Goal: Information Seeking & Learning: Get advice/opinions

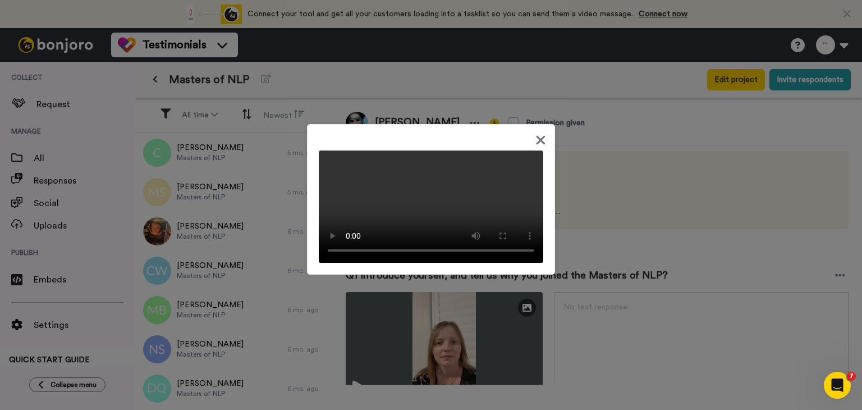
scroll to position [1066, 0]
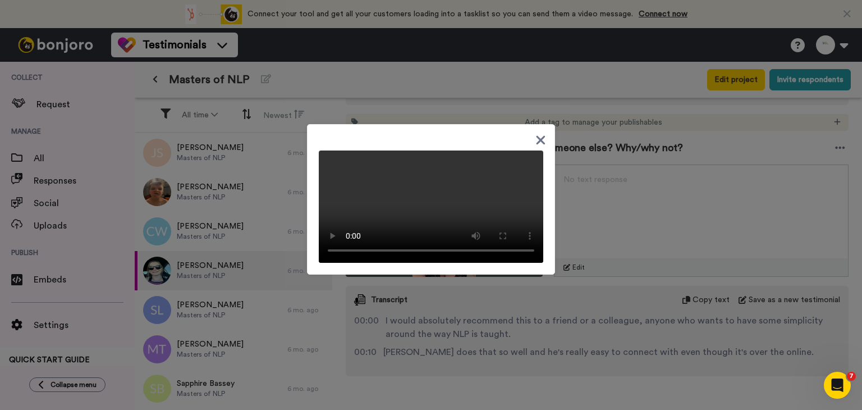
click at [539, 133] on icon at bounding box center [540, 140] width 11 height 14
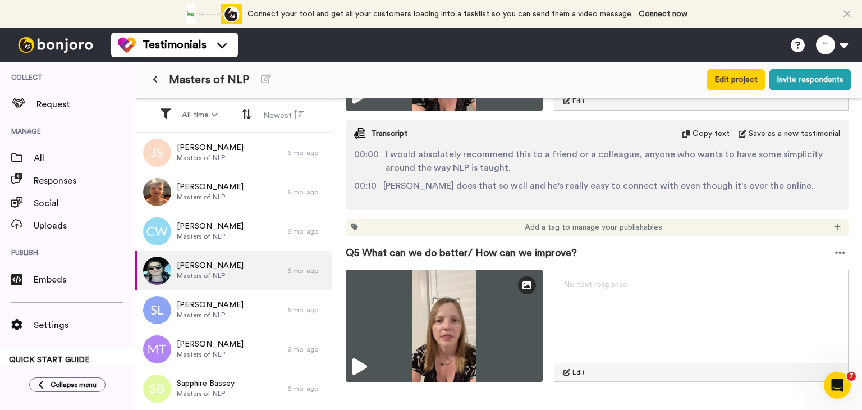
scroll to position [1234, 0]
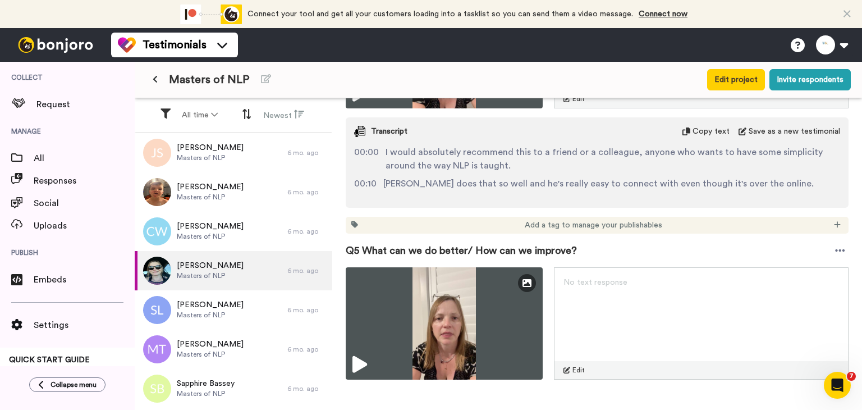
click at [366, 243] on span "Q5 What can we do better/ How can we improve?" at bounding box center [461, 250] width 231 height 16
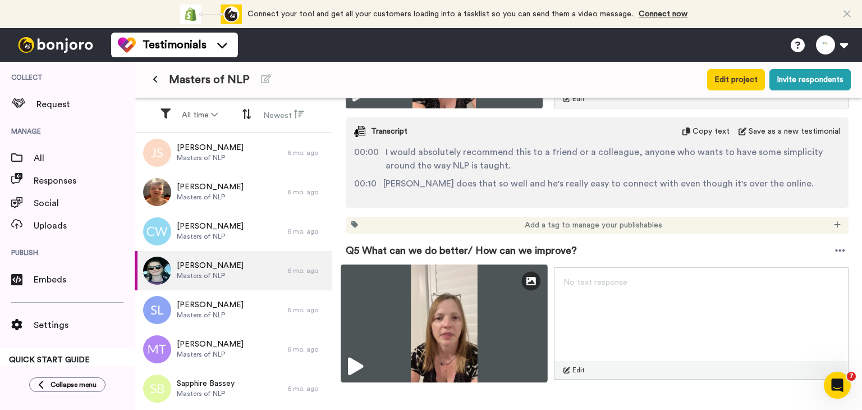
click at [355, 283] on img at bounding box center [444, 323] width 207 height 118
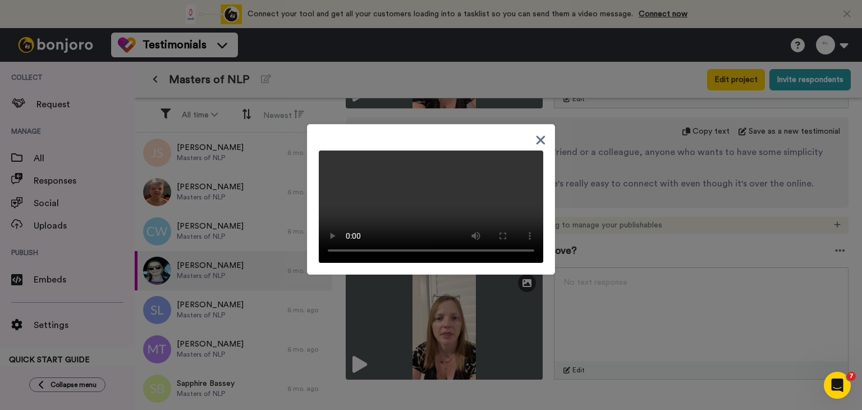
click at [535, 133] on icon at bounding box center [540, 140] width 11 height 14
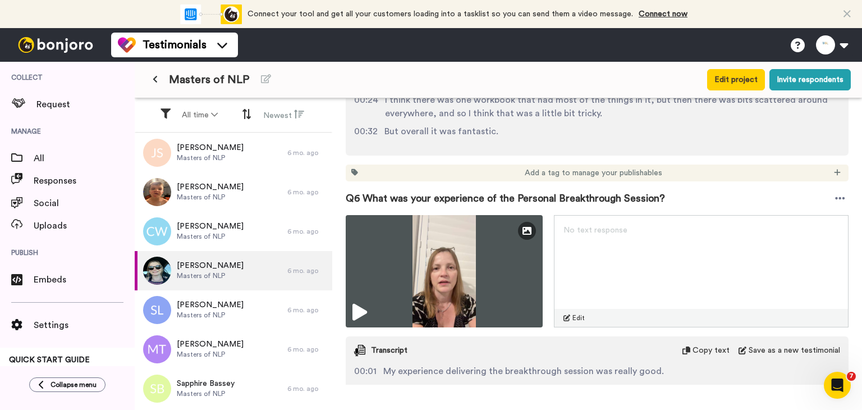
scroll to position [1627, 0]
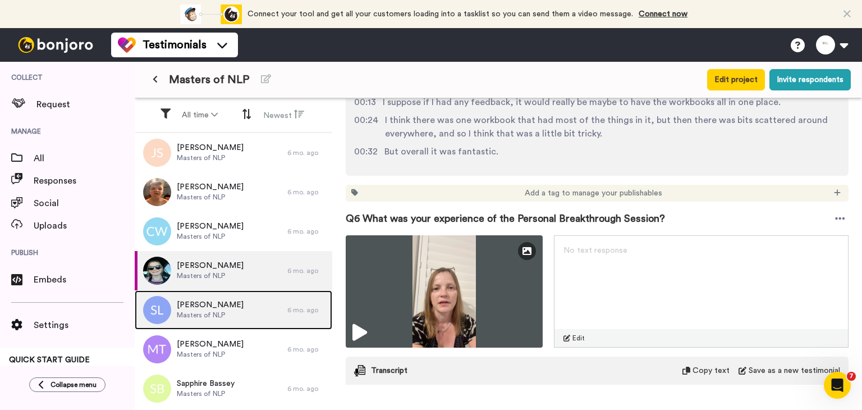
click at [246, 310] on div "[PERSON_NAME] Masters of NLP" at bounding box center [211, 309] width 153 height 39
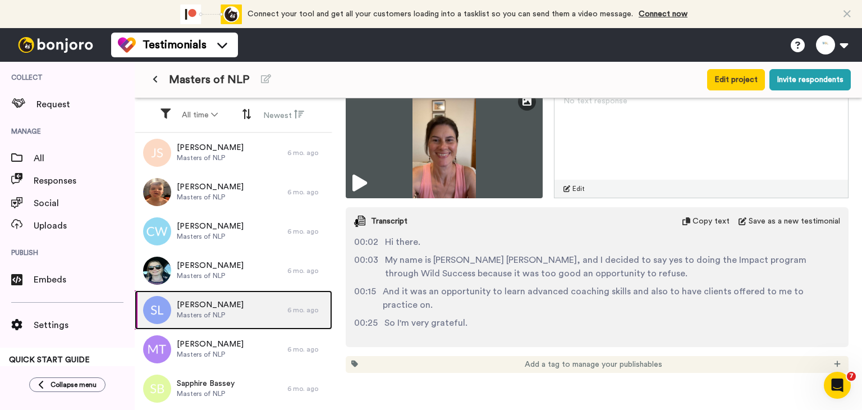
scroll to position [224, 0]
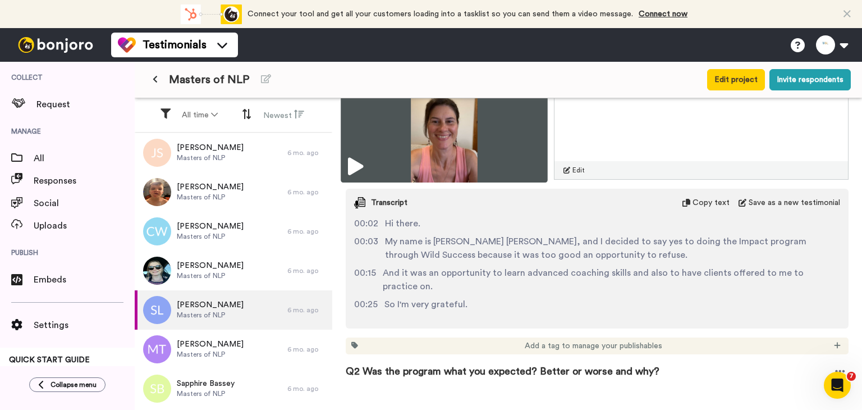
click at [446, 136] on img at bounding box center [444, 124] width 207 height 118
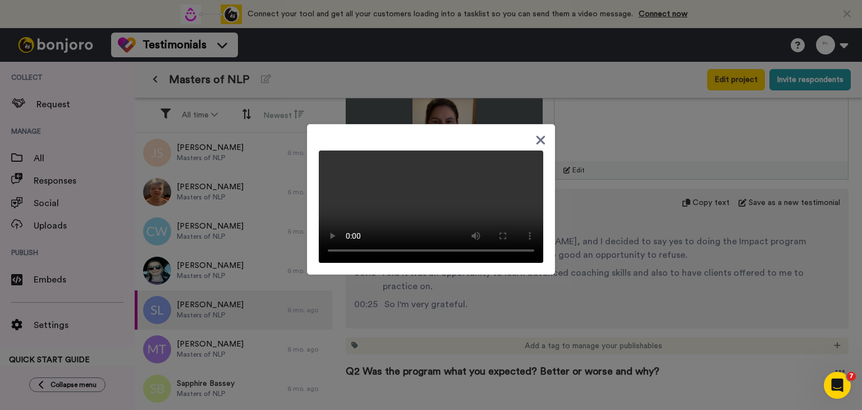
click at [498, 171] on video at bounding box center [431, 206] width 224 height 112
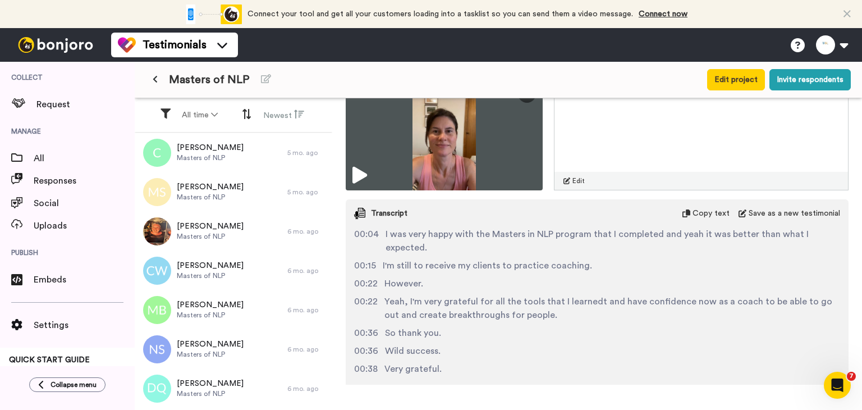
scroll to position [505, 0]
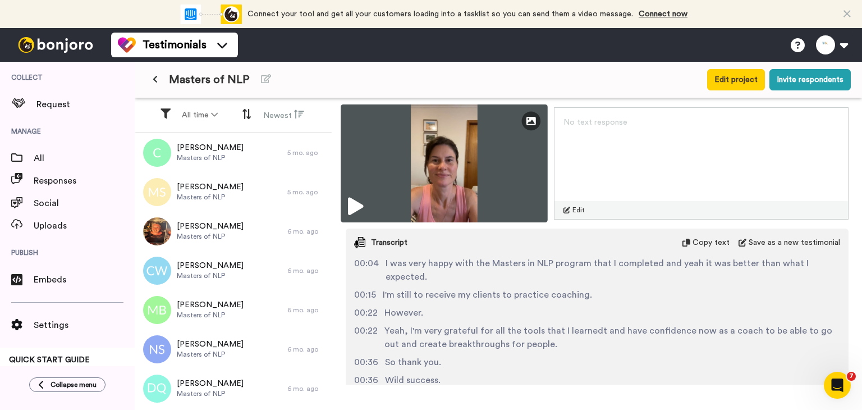
click at [442, 158] on img at bounding box center [444, 163] width 207 height 118
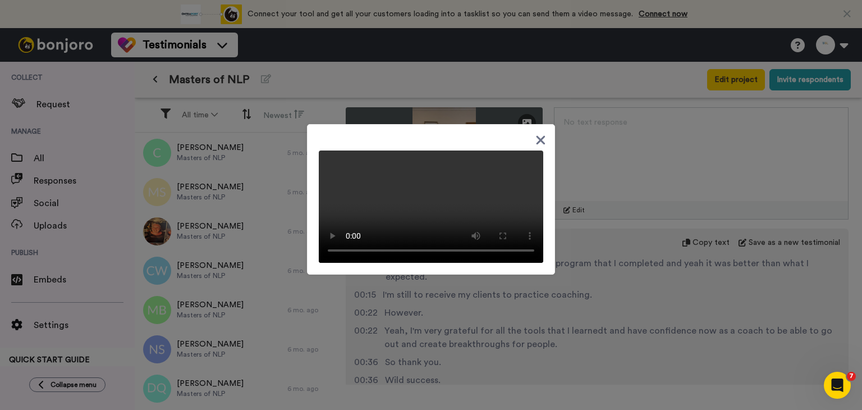
click at [698, 277] on div at bounding box center [431, 205] width 862 height 410
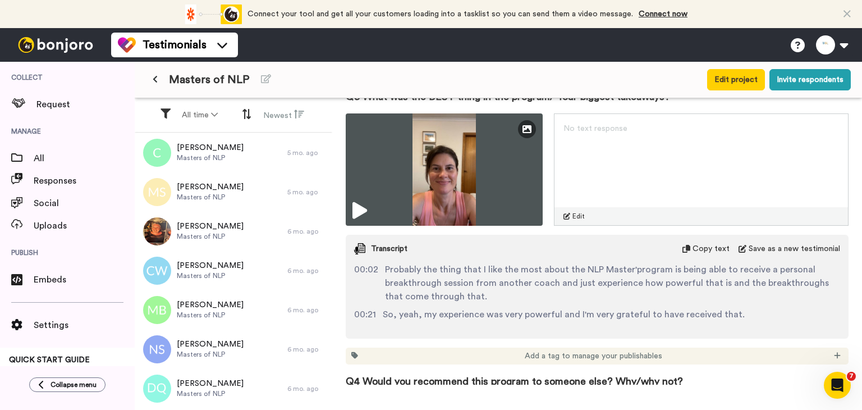
scroll to position [898, 0]
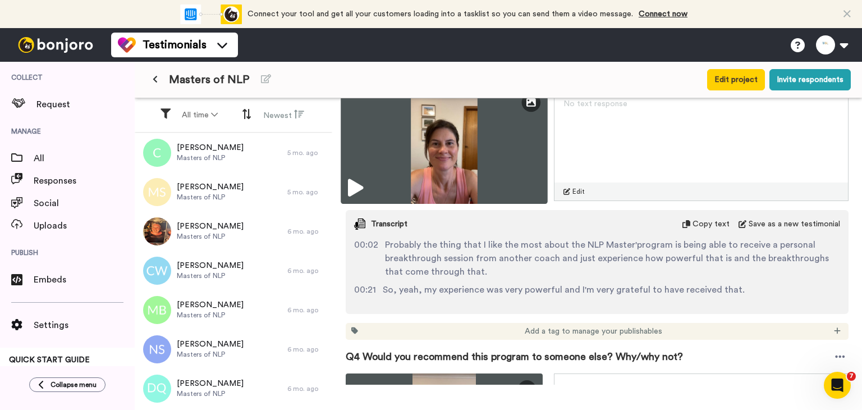
click at [449, 158] on img at bounding box center [444, 145] width 207 height 118
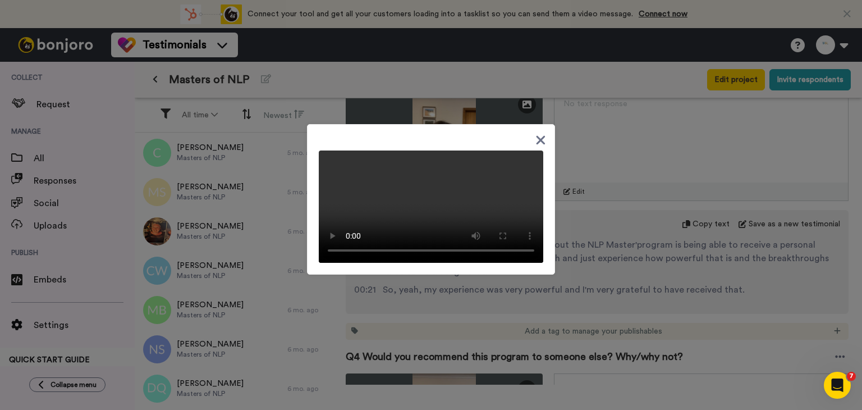
click at [591, 290] on div at bounding box center [431, 205] width 862 height 410
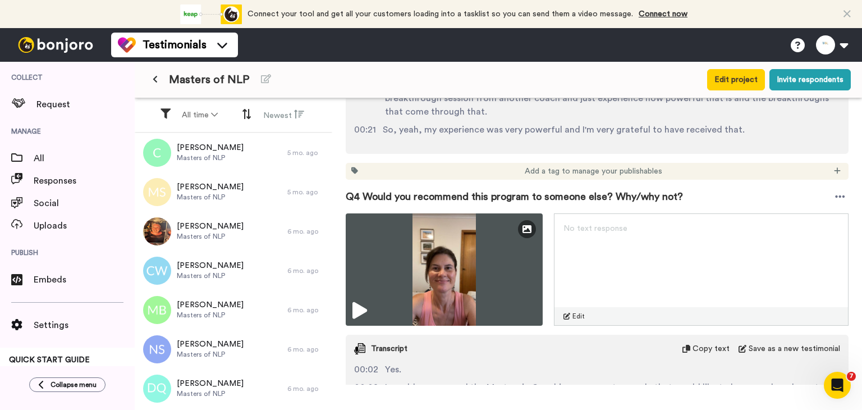
scroll to position [1066, 0]
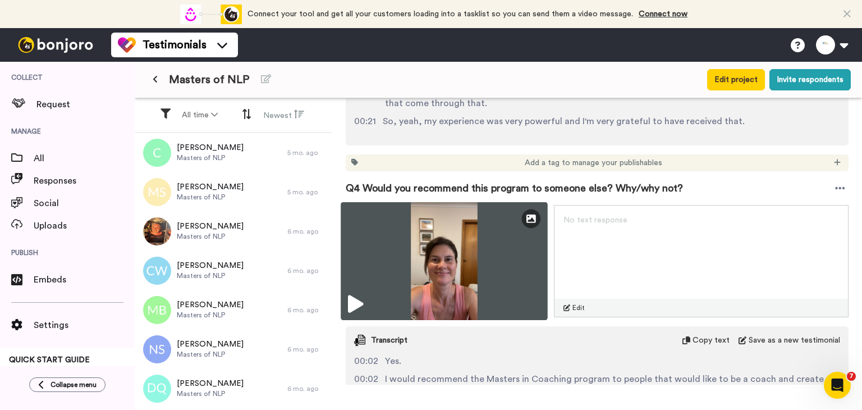
click at [424, 263] on img at bounding box center [444, 261] width 207 height 118
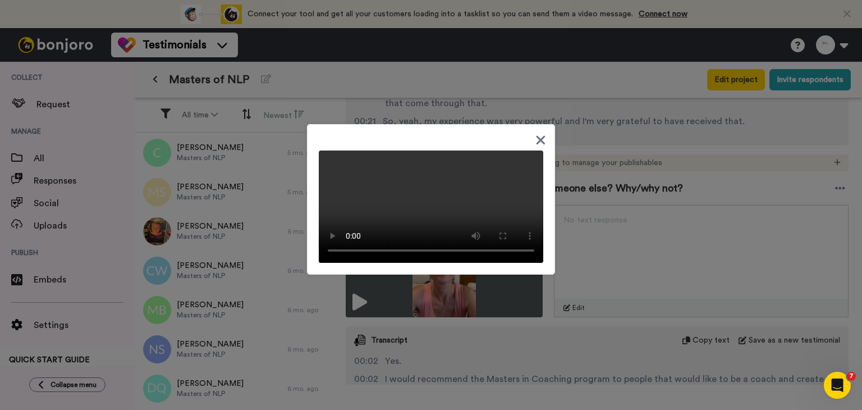
click at [602, 238] on div at bounding box center [431, 205] width 862 height 410
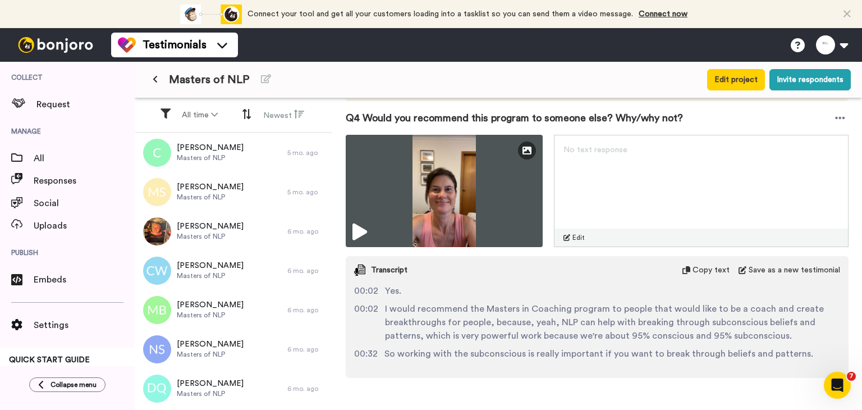
scroll to position [1178, 0]
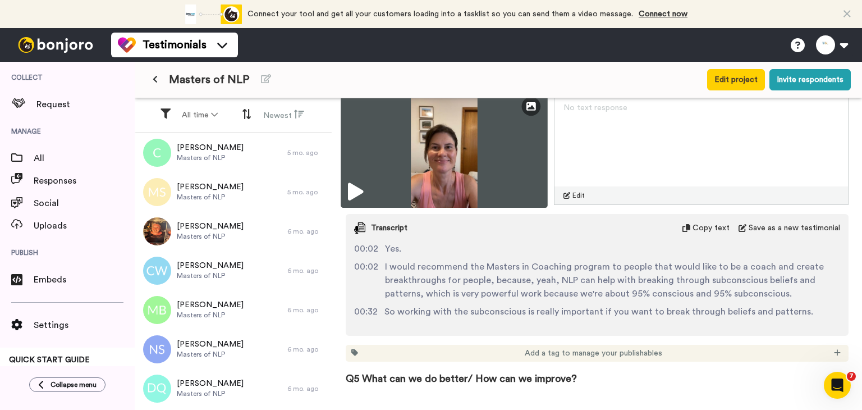
click at [404, 164] on img at bounding box center [444, 149] width 207 height 118
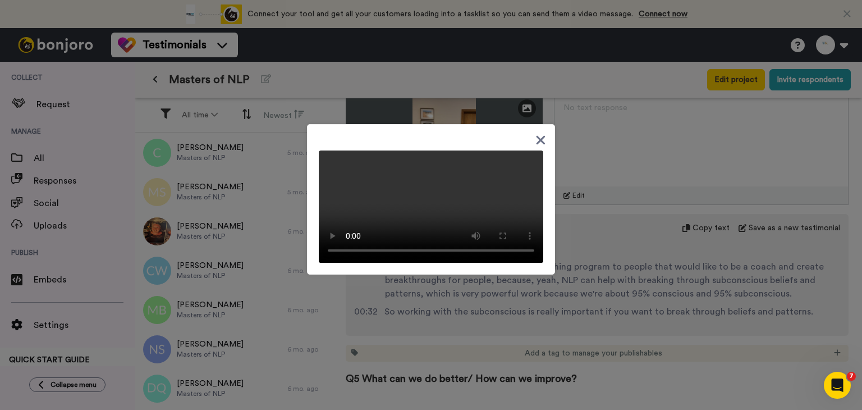
click at [535, 133] on icon at bounding box center [540, 140] width 11 height 14
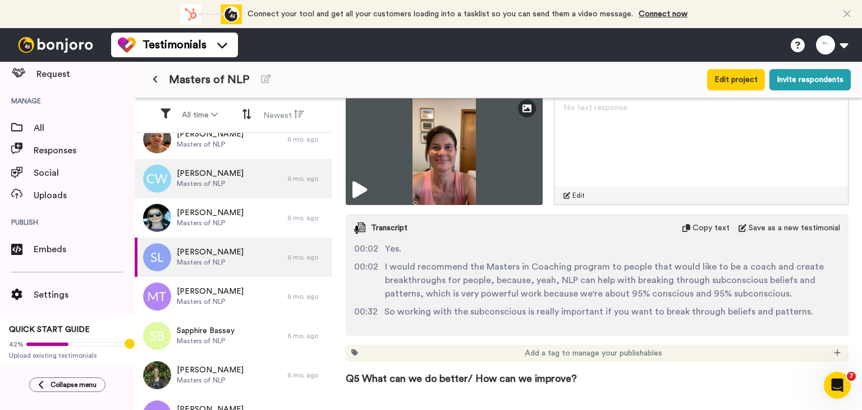
scroll to position [449, 0]
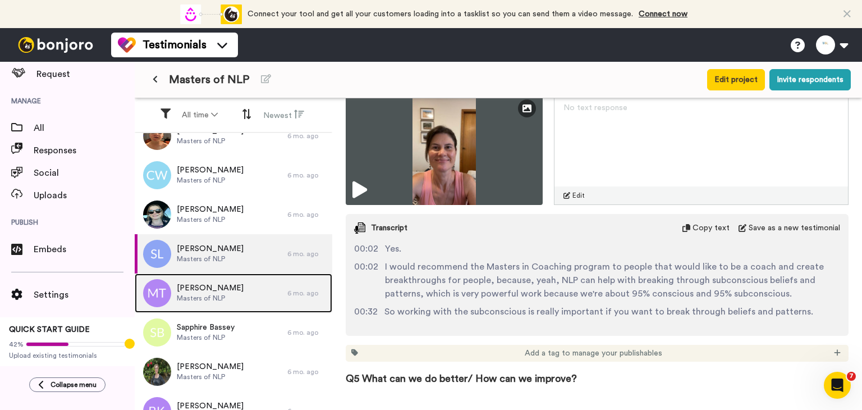
click at [243, 306] on div "[PERSON_NAME] Masters of NLP" at bounding box center [211, 292] width 153 height 39
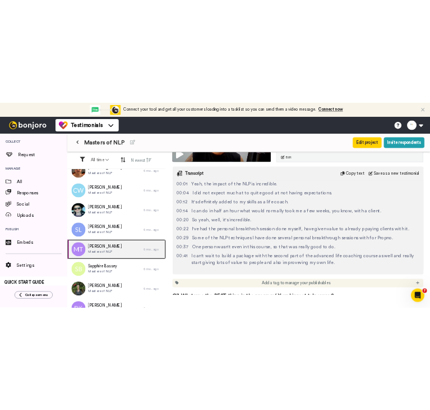
scroll to position [505, 0]
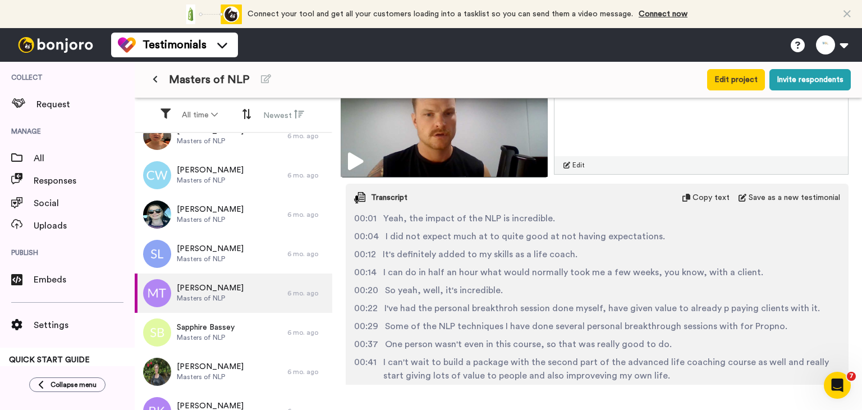
click at [492, 146] on img at bounding box center [444, 118] width 207 height 118
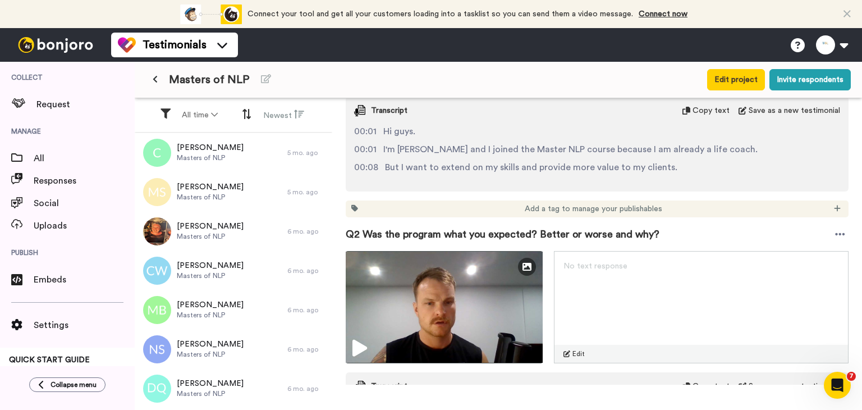
scroll to position [337, 0]
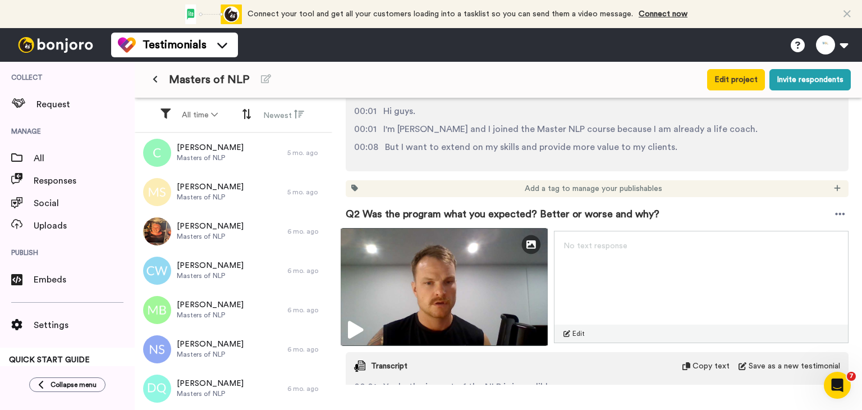
click at [439, 284] on img at bounding box center [444, 287] width 207 height 118
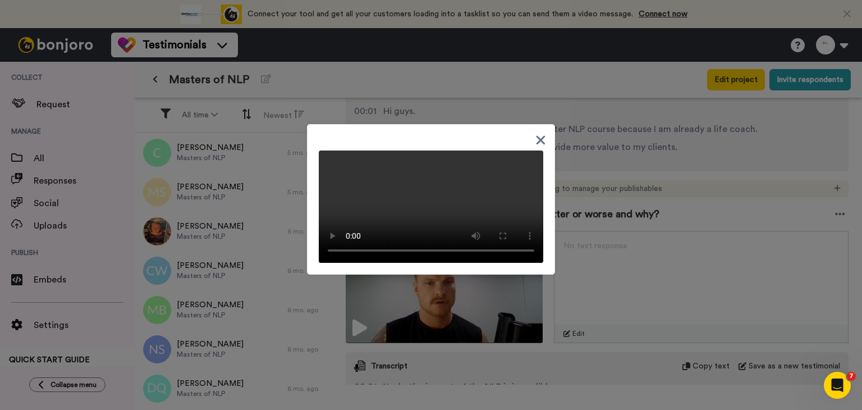
click at [538, 133] on icon at bounding box center [540, 140] width 11 height 14
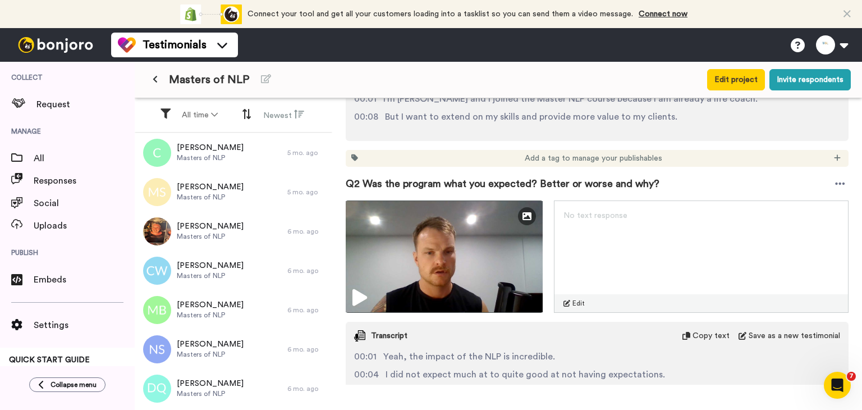
scroll to position [393, 0]
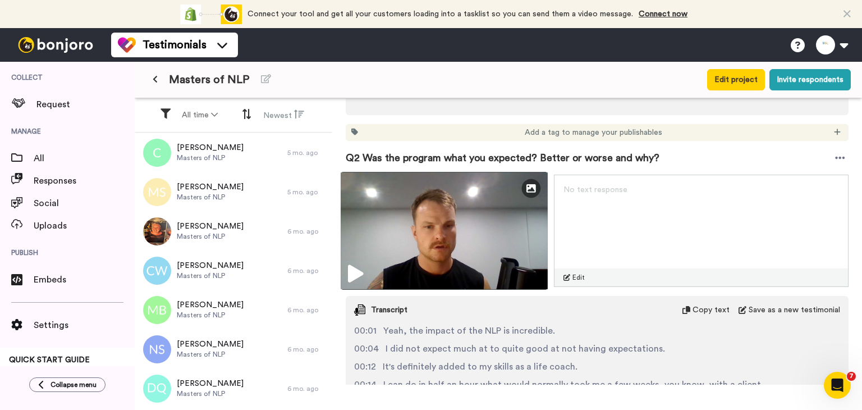
click at [472, 237] on img at bounding box center [444, 231] width 207 height 118
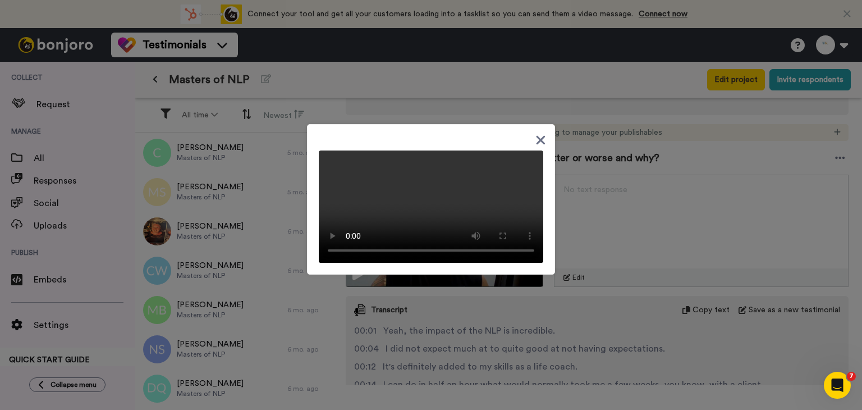
click at [539, 315] on div at bounding box center [431, 205] width 862 height 410
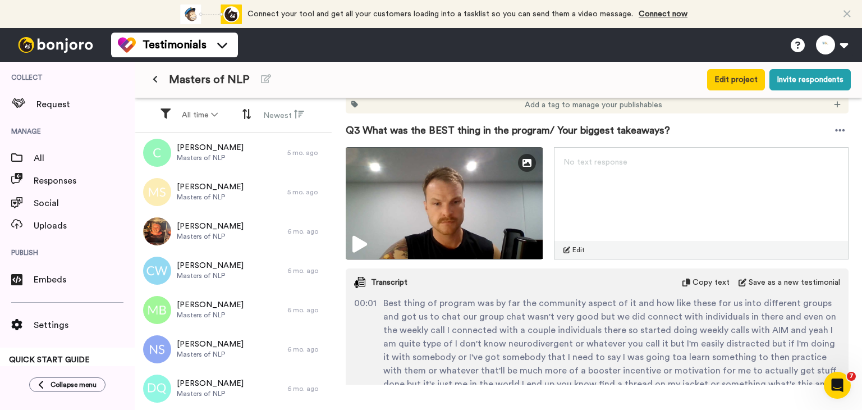
scroll to position [842, 0]
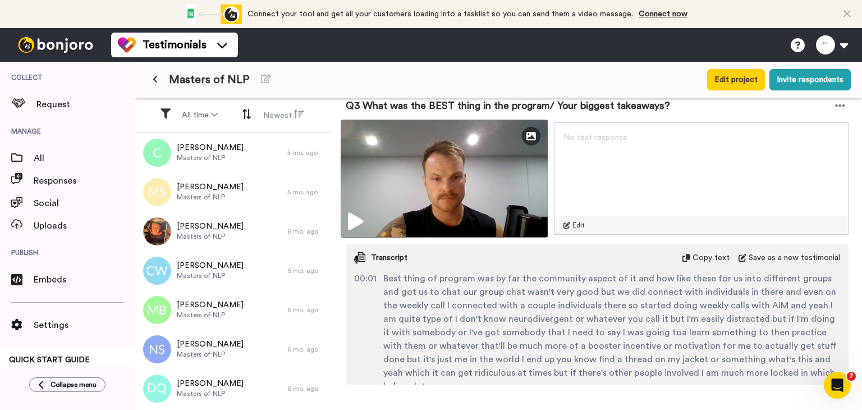
click at [499, 226] on img at bounding box center [444, 179] width 207 height 118
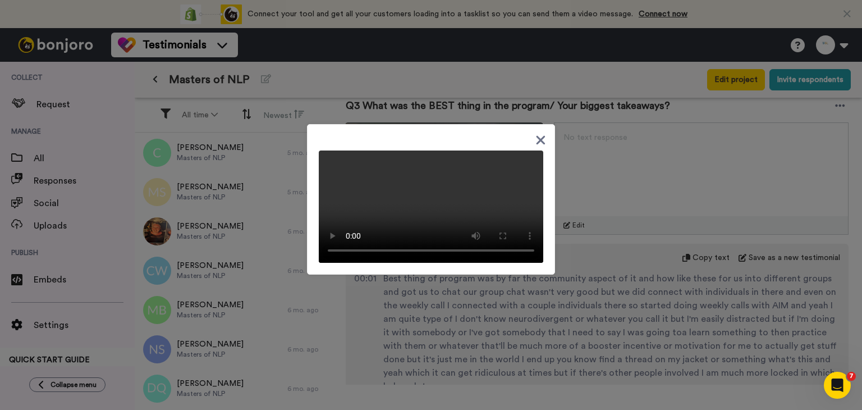
click at [501, 205] on video at bounding box center [431, 206] width 224 height 112
click at [539, 133] on icon at bounding box center [540, 140] width 11 height 14
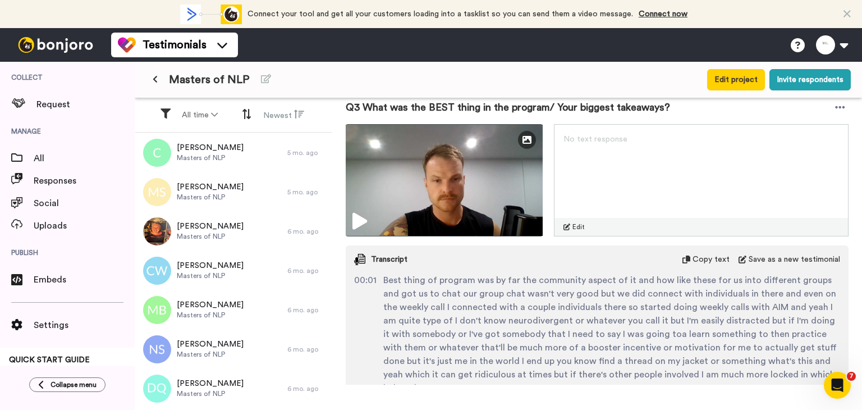
scroll to position [786, 0]
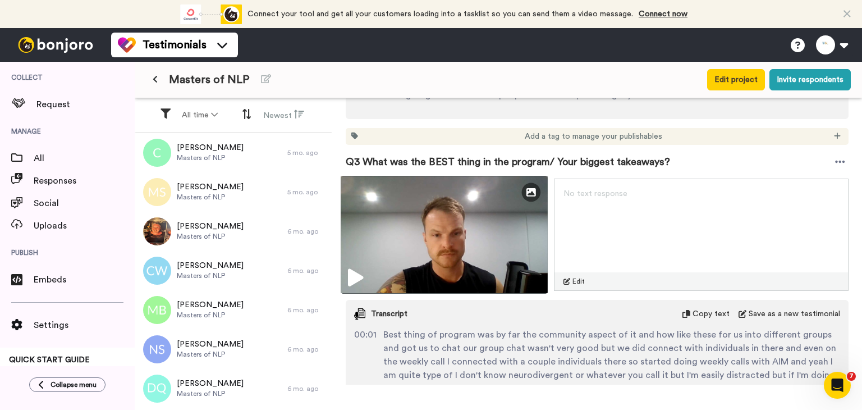
click at [499, 244] on img at bounding box center [444, 235] width 207 height 118
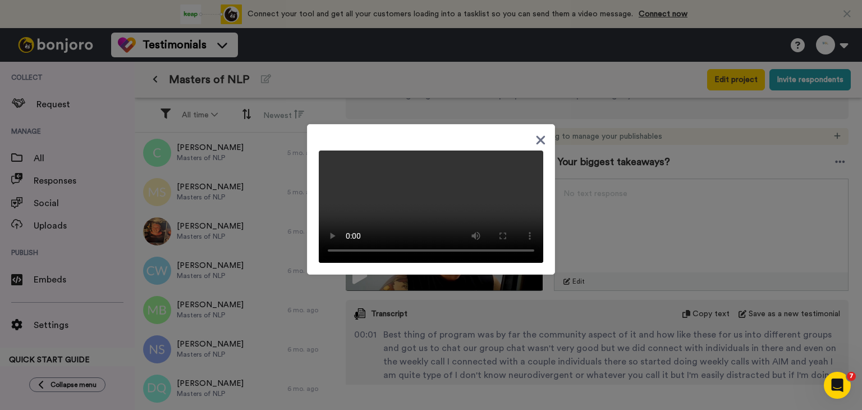
click at [545, 368] on div at bounding box center [431, 205] width 862 height 410
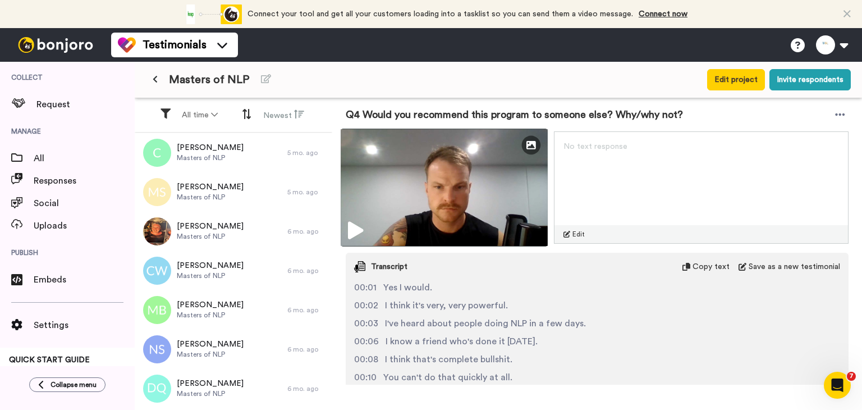
scroll to position [1178, 0]
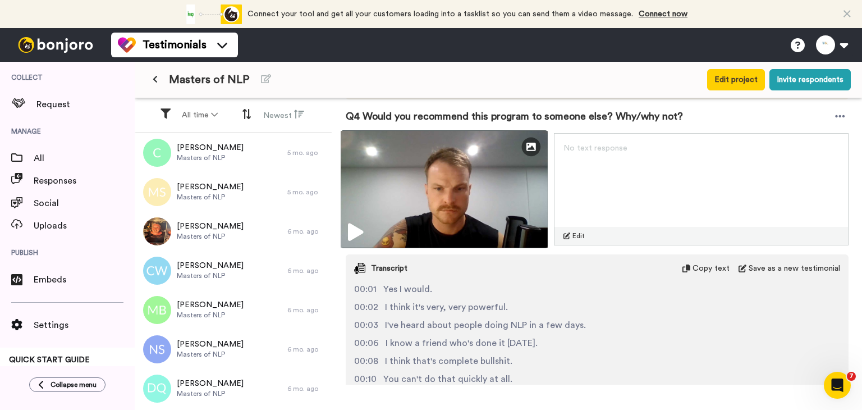
click at [451, 179] on img at bounding box center [444, 189] width 207 height 118
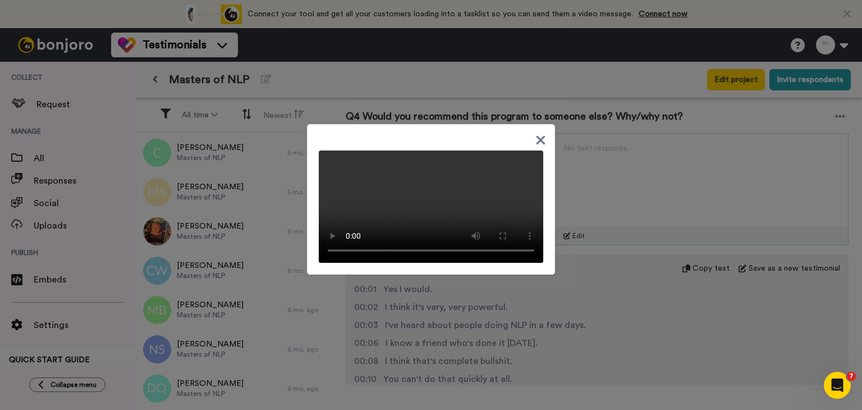
click at [518, 263] on div at bounding box center [431, 199] width 248 height 150
click at [535, 135] on icon at bounding box center [540, 140] width 11 height 14
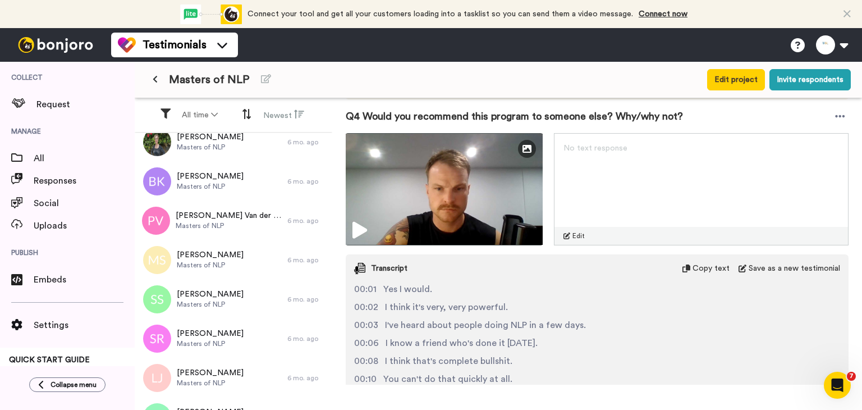
scroll to position [617, 0]
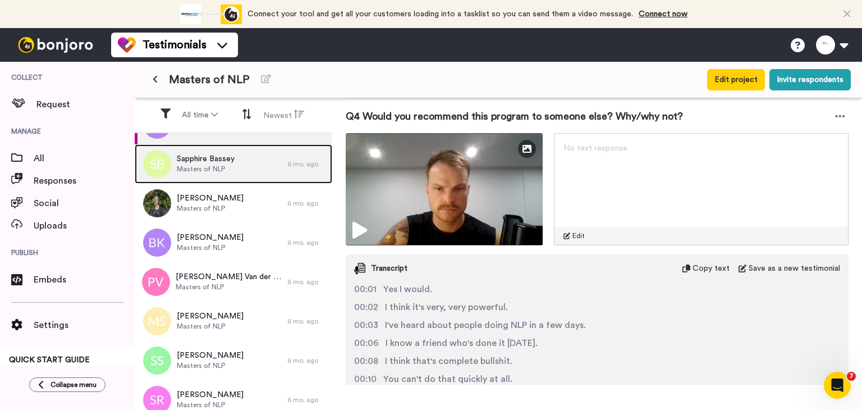
click at [259, 175] on div "Sapphire Bassey Masters of NLP" at bounding box center [211, 163] width 153 height 39
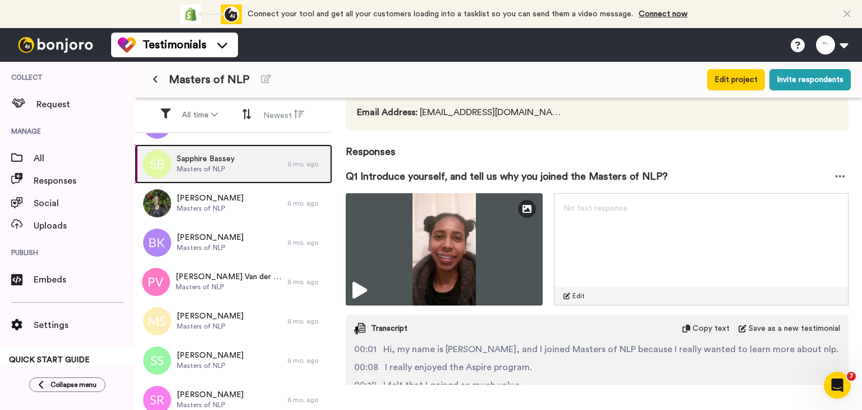
scroll to position [112, 0]
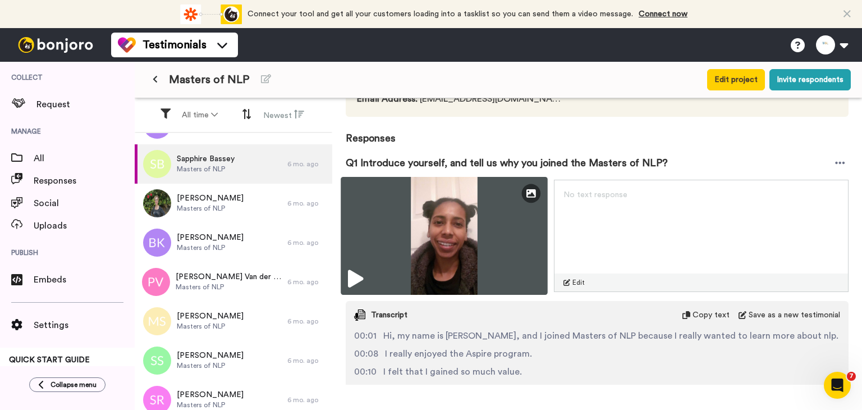
click at [470, 225] on img at bounding box center [444, 236] width 207 height 118
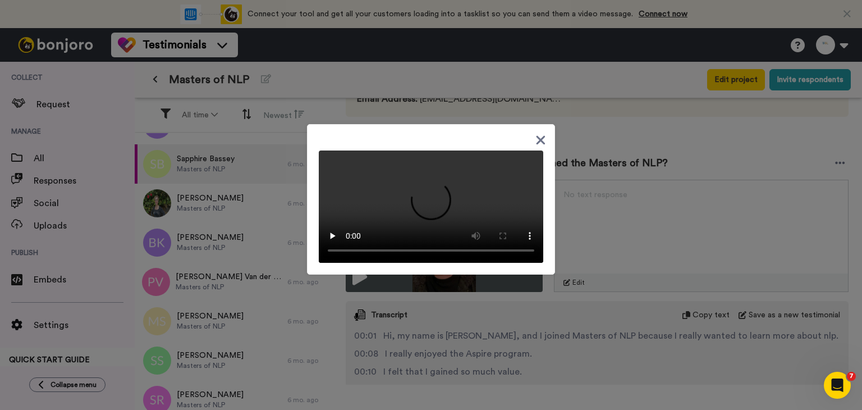
click at [435, 258] on video at bounding box center [431, 206] width 224 height 112
click at [578, 350] on div at bounding box center [431, 205] width 862 height 410
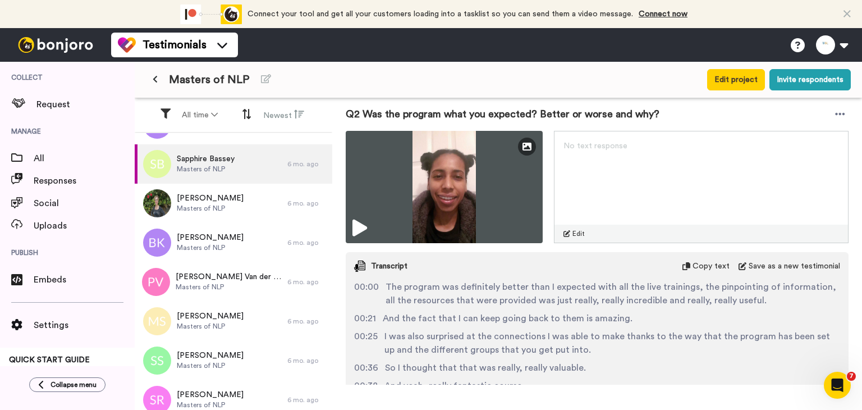
scroll to position [505, 0]
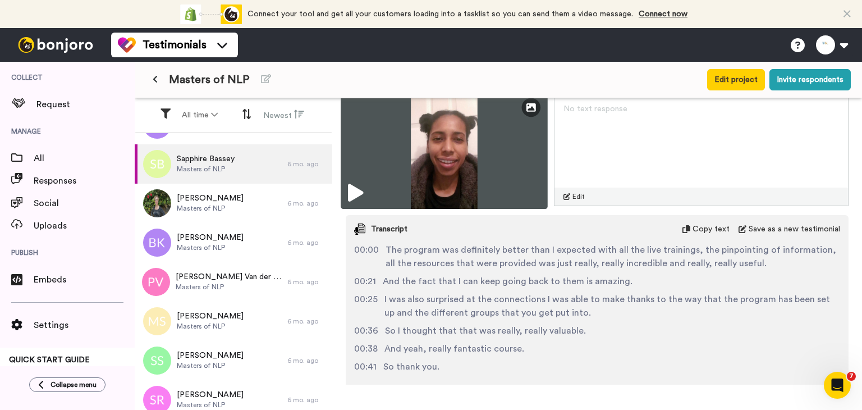
click at [415, 189] on img at bounding box center [444, 150] width 207 height 118
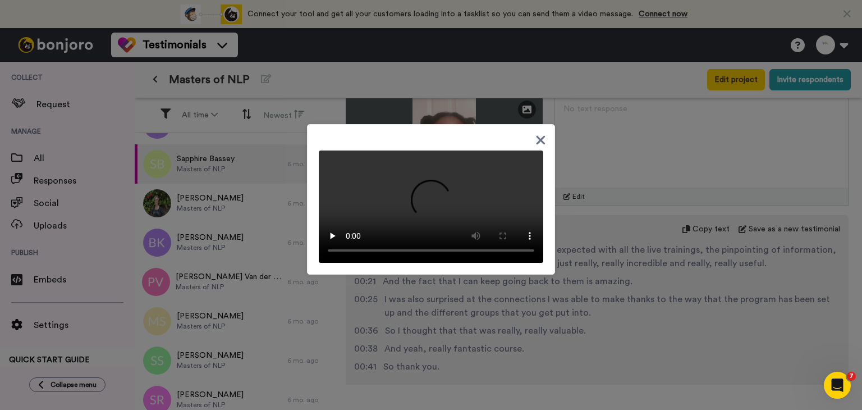
click at [580, 327] on div at bounding box center [431, 205] width 862 height 410
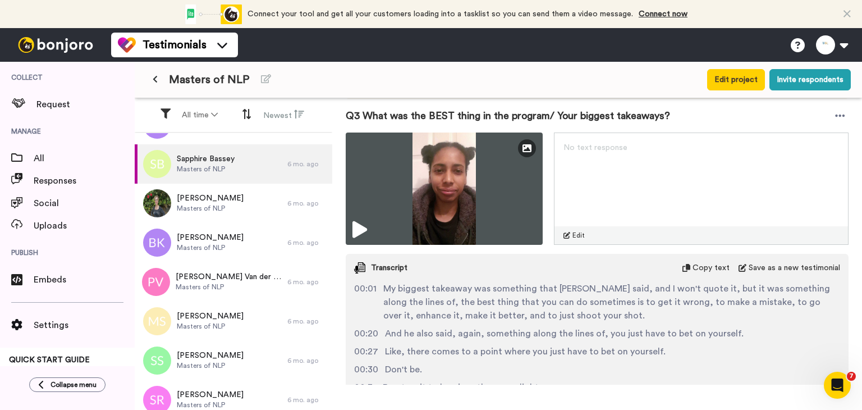
scroll to position [842, 0]
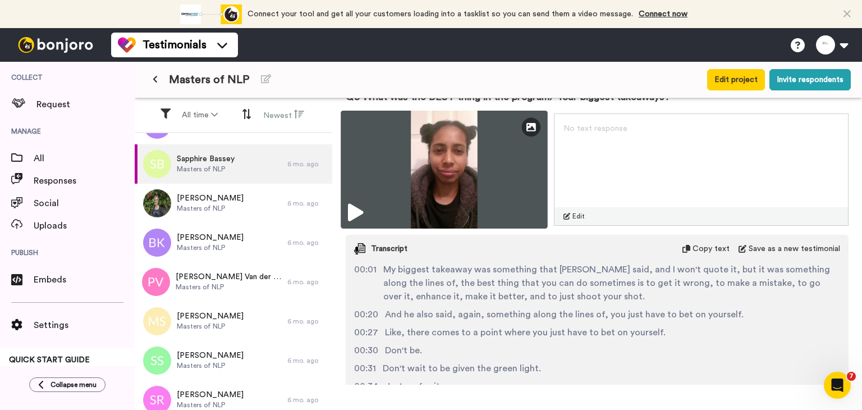
click at [449, 183] on img at bounding box center [444, 170] width 207 height 118
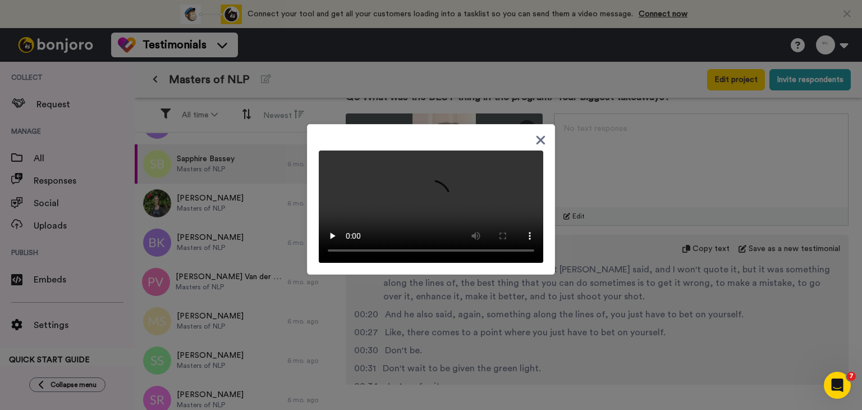
click at [492, 263] on video at bounding box center [431, 206] width 224 height 112
click at [637, 276] on div at bounding box center [431, 205] width 862 height 410
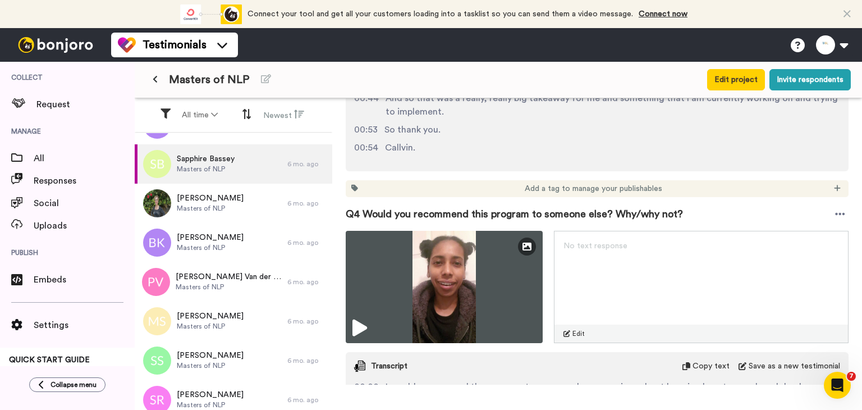
scroll to position [1122, 0]
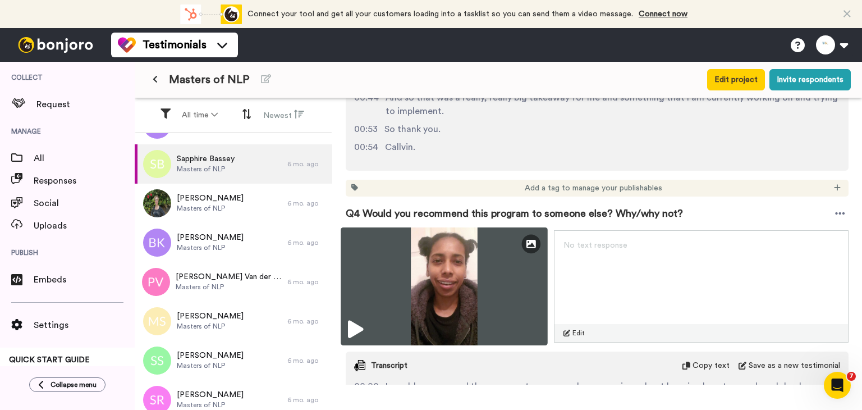
click at [456, 293] on img at bounding box center [444, 286] width 207 height 118
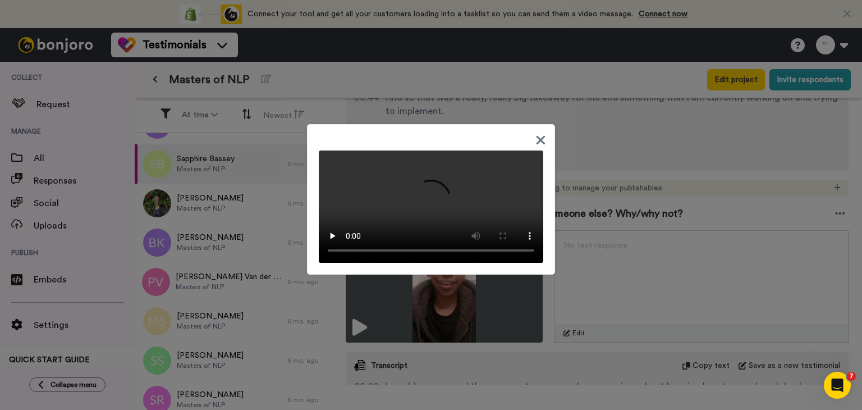
click at [581, 210] on div at bounding box center [431, 205] width 862 height 410
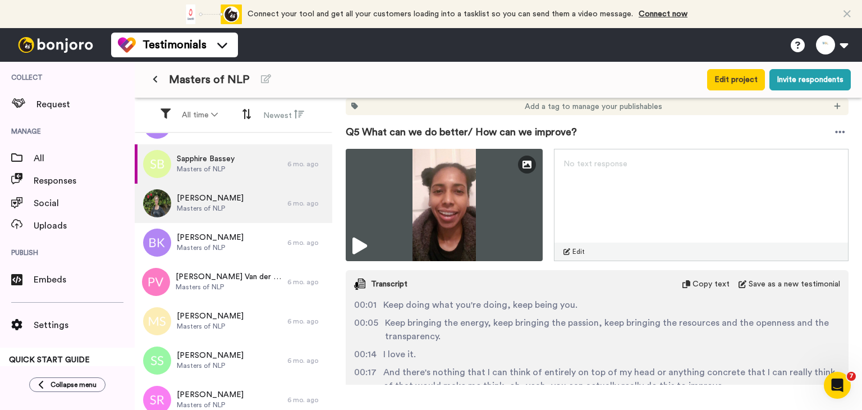
scroll to position [1571, 0]
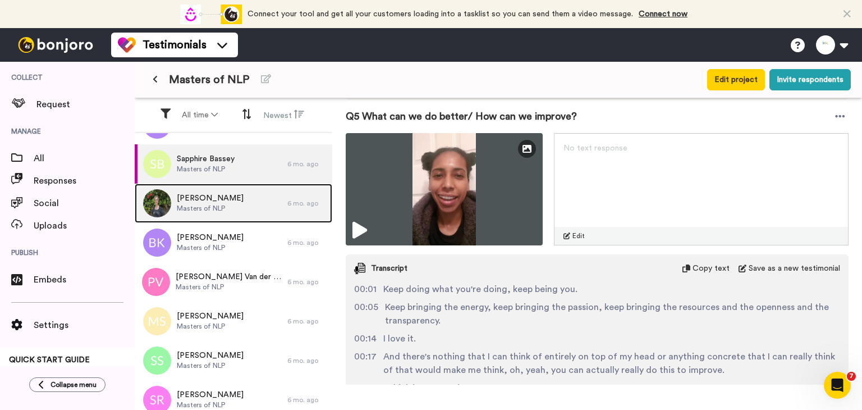
click at [261, 202] on div "[PERSON_NAME] Masters of NLP" at bounding box center [211, 202] width 153 height 39
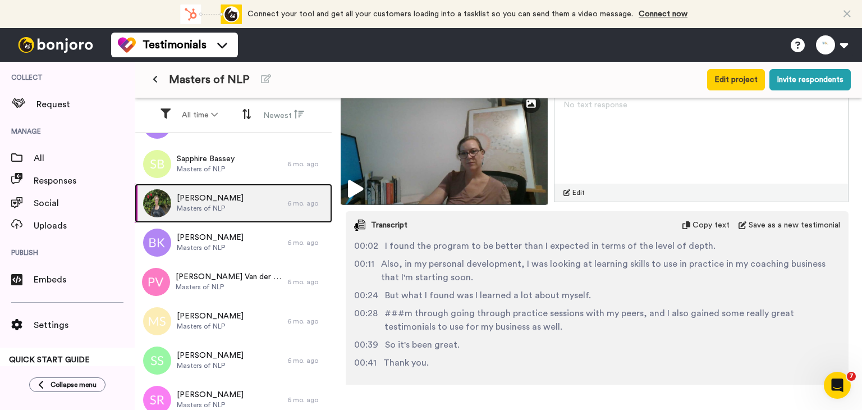
scroll to position [505, 0]
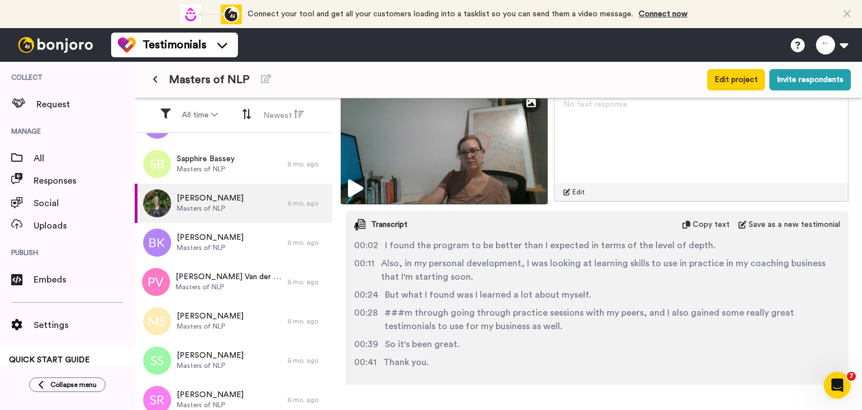
click at [386, 135] on img at bounding box center [444, 145] width 207 height 118
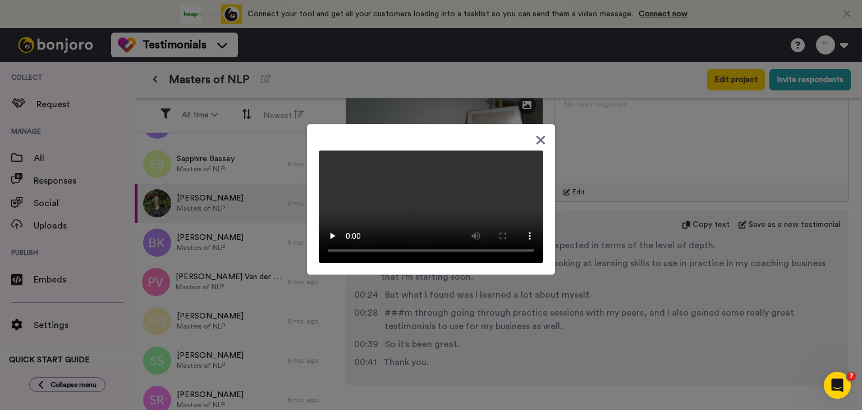
drag, startPoint x: 476, startPoint y: 341, endPoint x: 475, endPoint y: 335, distance: 6.3
click at [476, 341] on div at bounding box center [431, 205] width 862 height 410
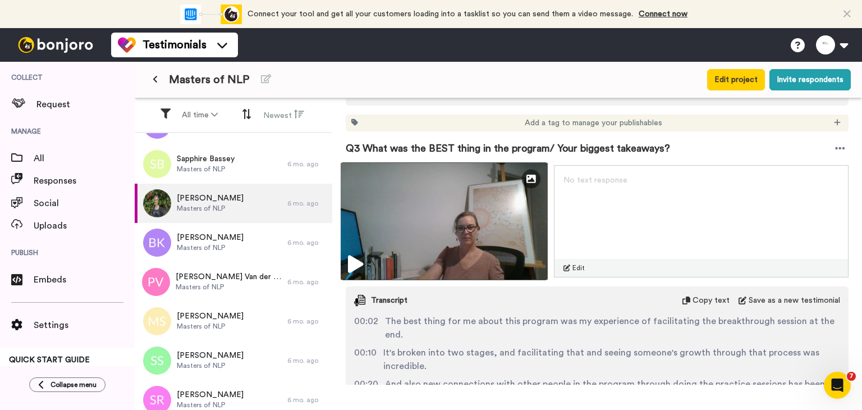
scroll to position [842, 0]
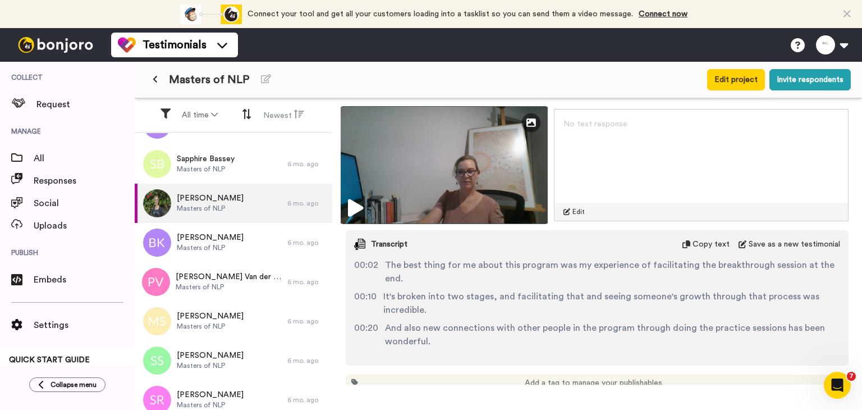
click at [462, 188] on img at bounding box center [444, 165] width 207 height 118
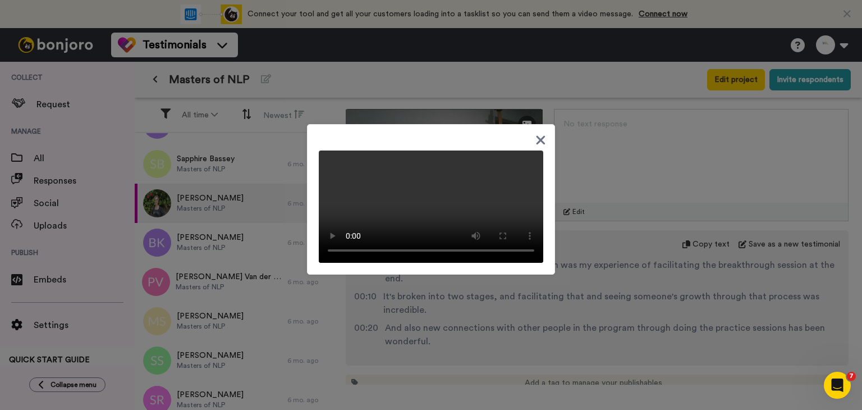
click at [630, 292] on div at bounding box center [431, 205] width 862 height 410
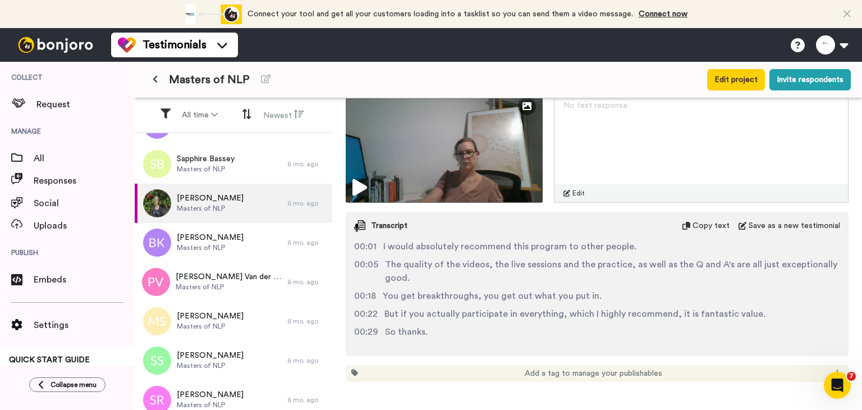
scroll to position [1178, 0]
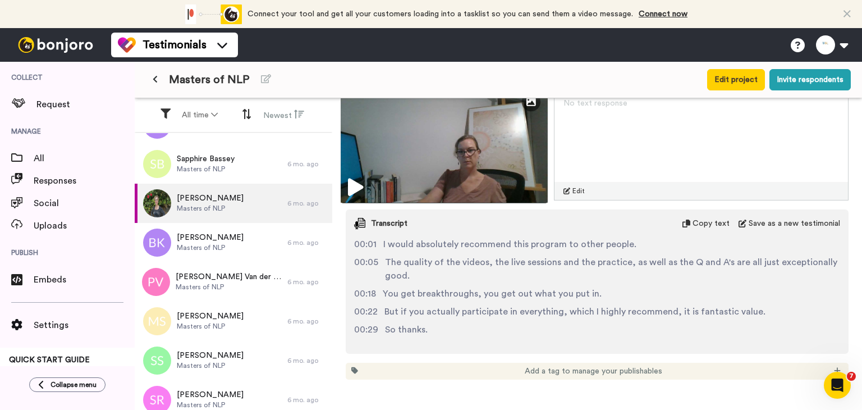
click at [424, 176] on img at bounding box center [444, 144] width 207 height 118
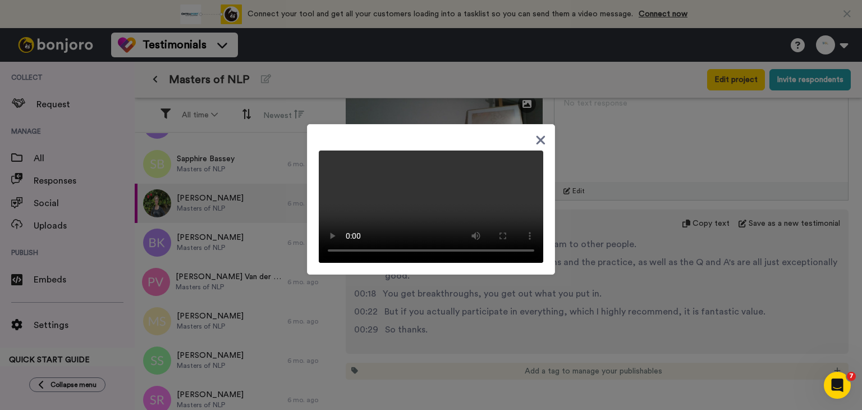
click at [563, 341] on div at bounding box center [431, 205] width 862 height 410
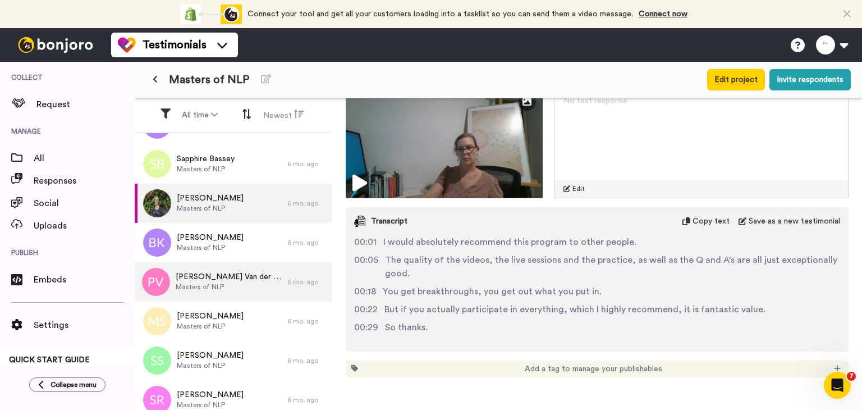
scroll to position [1216, 0]
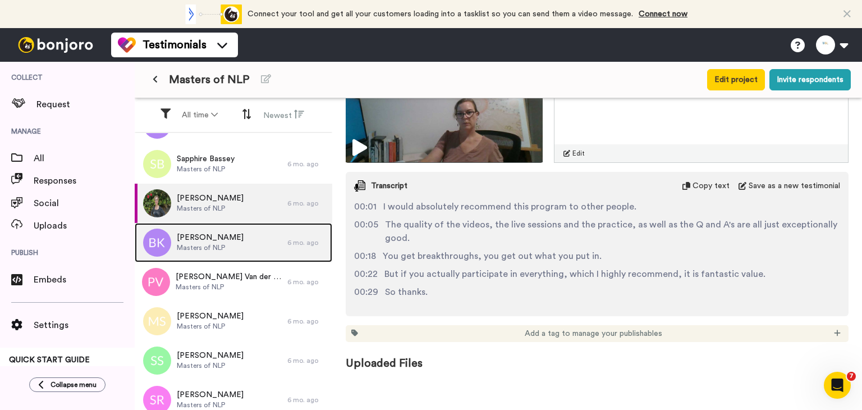
click at [219, 245] on span "Masters of NLP" at bounding box center [210, 247] width 67 height 9
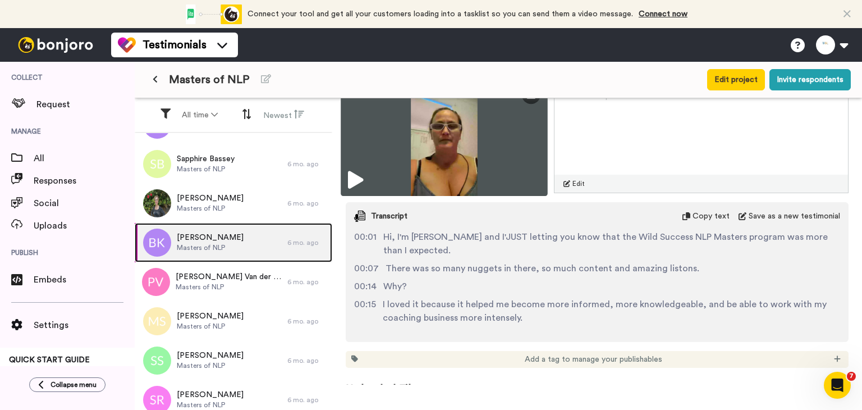
scroll to position [505, 0]
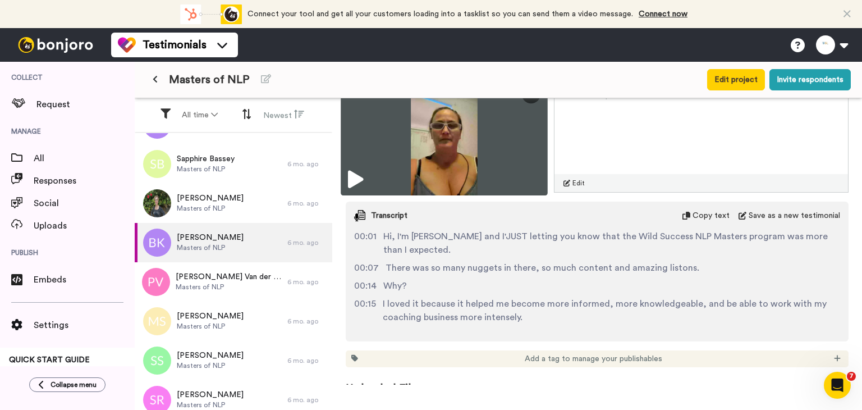
click at [438, 150] on img at bounding box center [444, 136] width 207 height 118
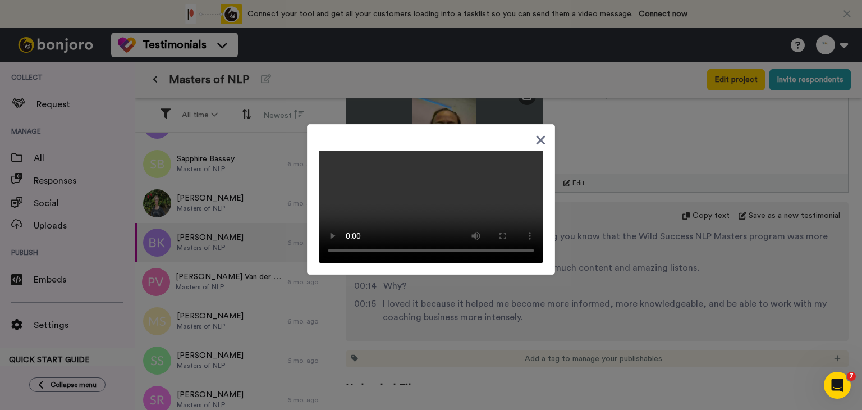
click at [608, 277] on div at bounding box center [431, 205] width 862 height 410
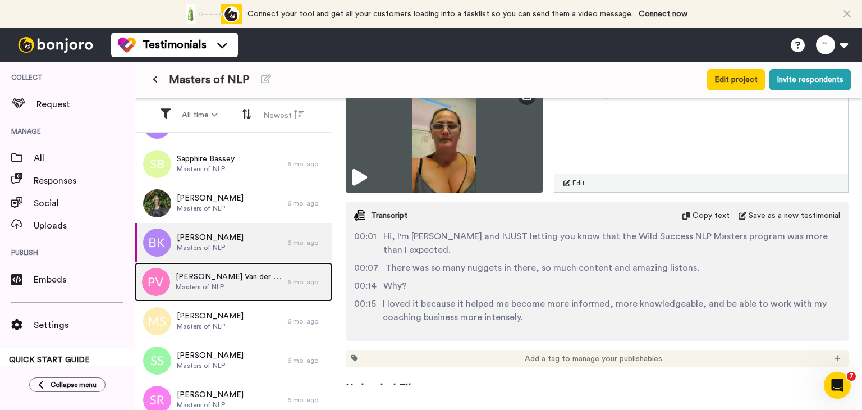
click at [265, 281] on div "[PERSON_NAME] der Sluys Masters of NLP" at bounding box center [211, 281] width 153 height 39
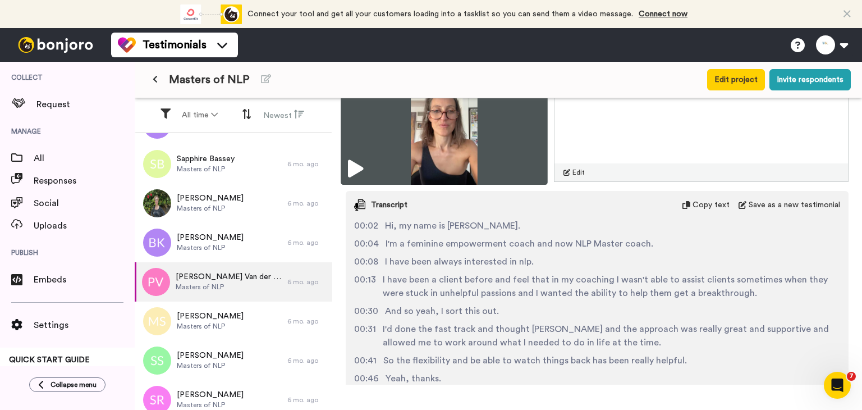
scroll to position [224, 0]
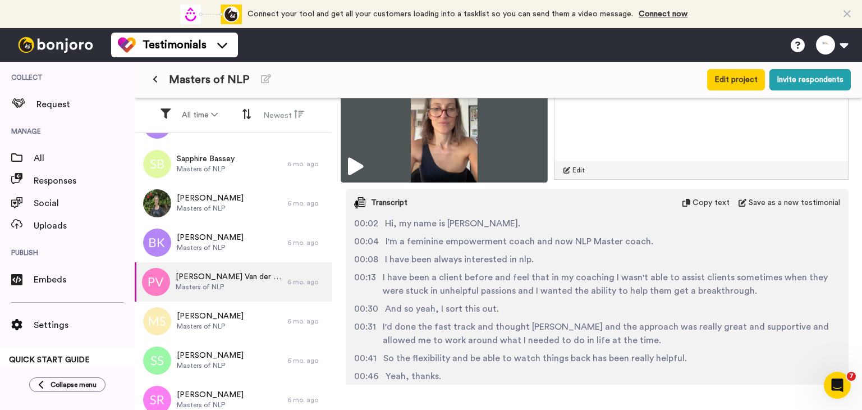
click at [453, 144] on img at bounding box center [444, 124] width 207 height 118
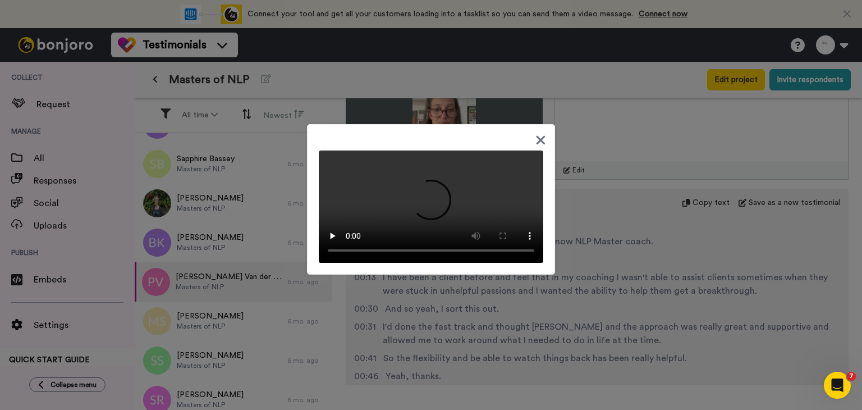
scroll to position [38, 0]
click at [566, 310] on div at bounding box center [431, 205] width 862 height 410
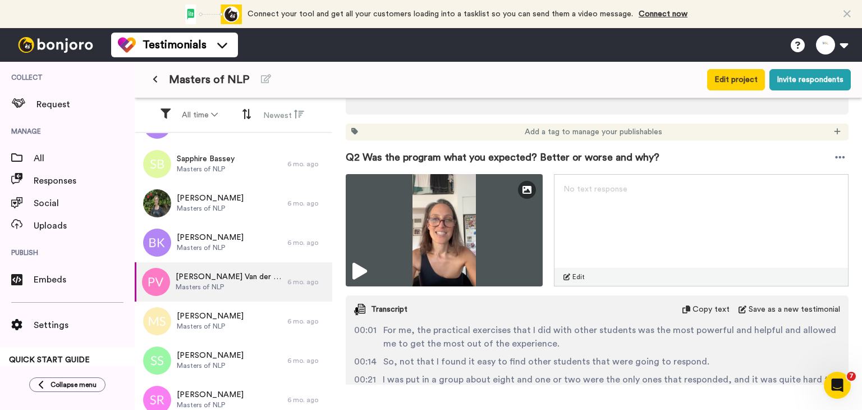
scroll to position [561, 0]
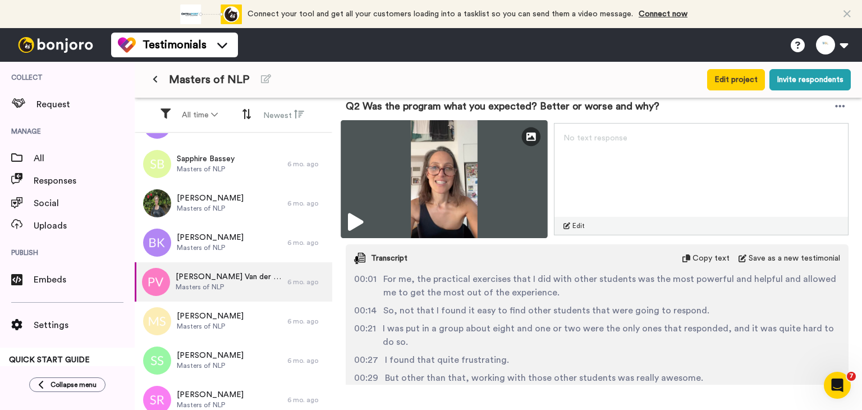
click at [430, 194] on img at bounding box center [444, 179] width 207 height 118
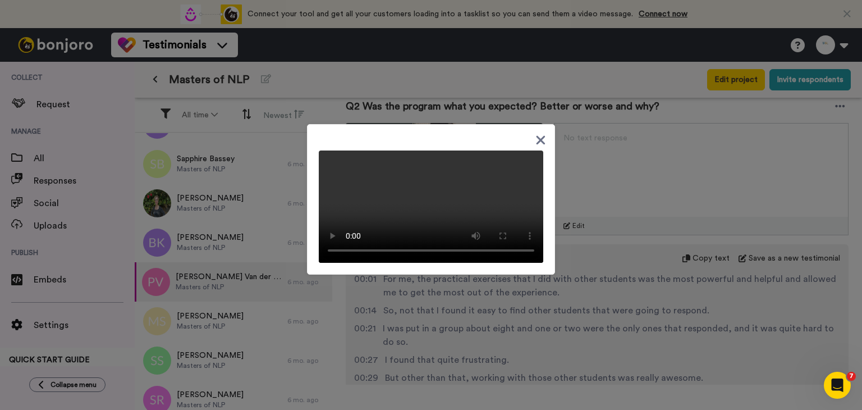
click at [513, 259] on video at bounding box center [431, 206] width 224 height 112
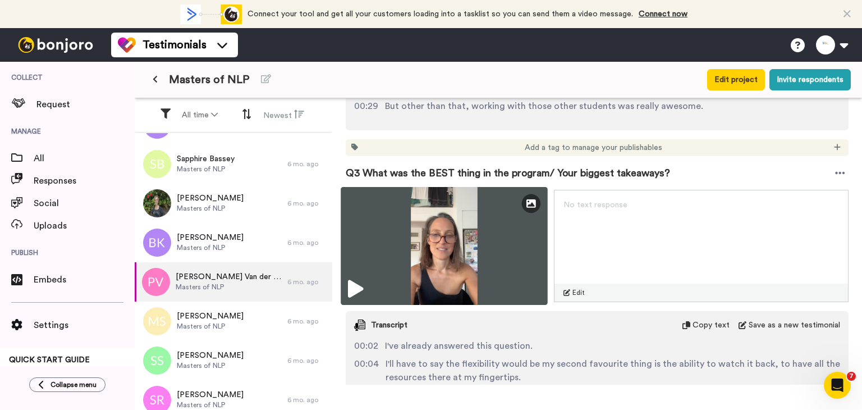
scroll to position [842, 0]
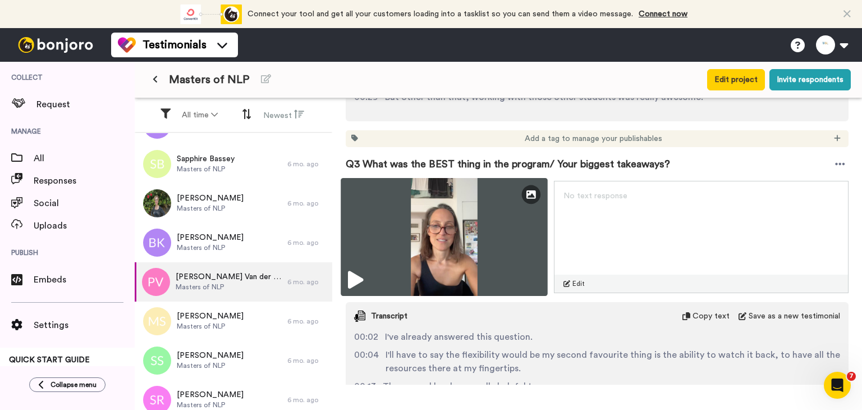
click at [461, 274] on img at bounding box center [444, 237] width 207 height 118
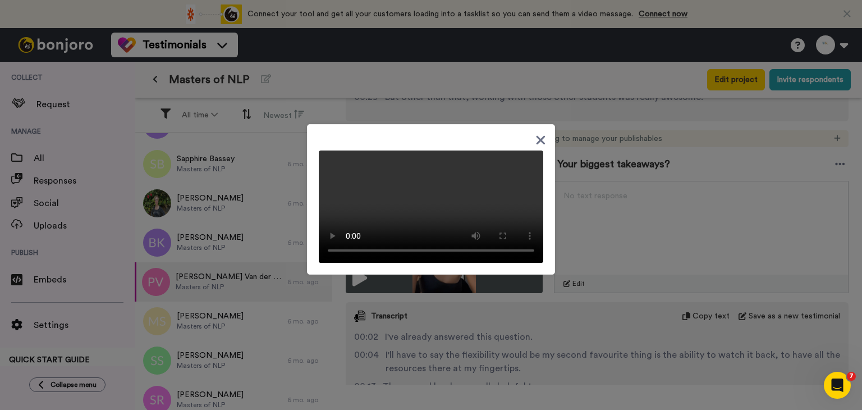
click at [444, 263] on video at bounding box center [431, 206] width 224 height 112
click at [472, 263] on video at bounding box center [431, 206] width 224 height 112
click at [535, 133] on icon at bounding box center [540, 140] width 11 height 14
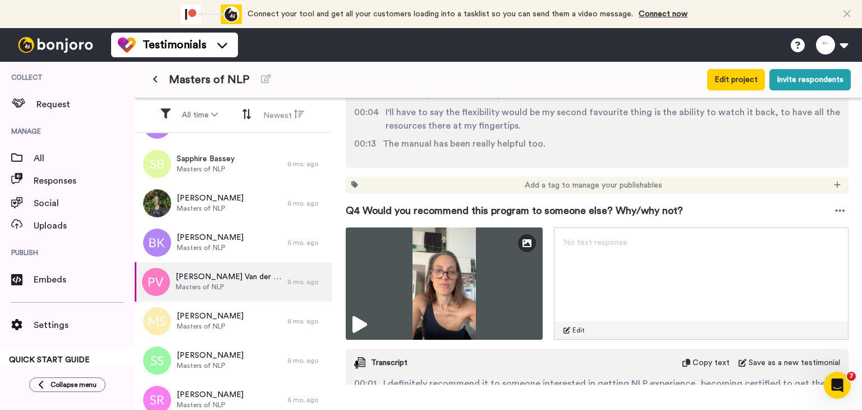
scroll to position [1122, 0]
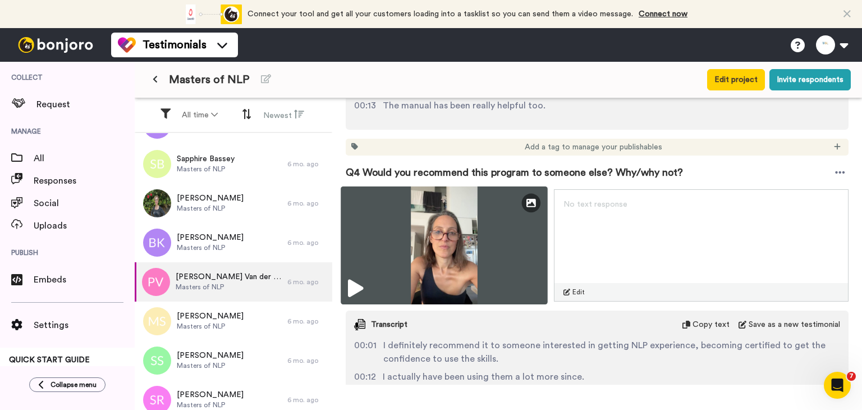
click at [456, 255] on img at bounding box center [444, 245] width 207 height 118
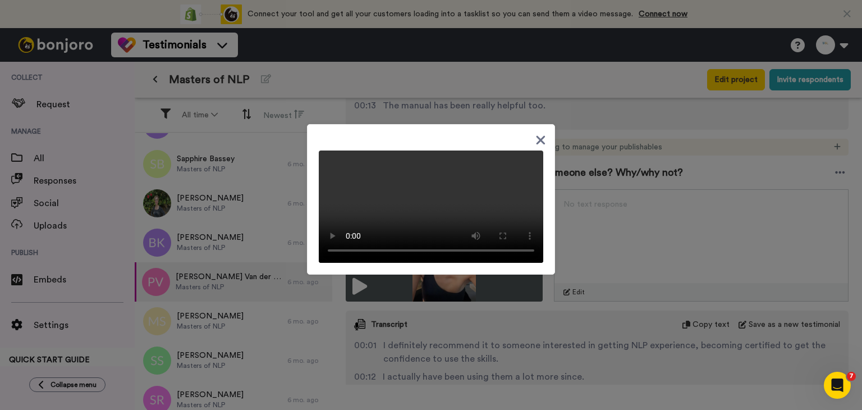
click at [536, 136] on icon at bounding box center [540, 140] width 9 height 9
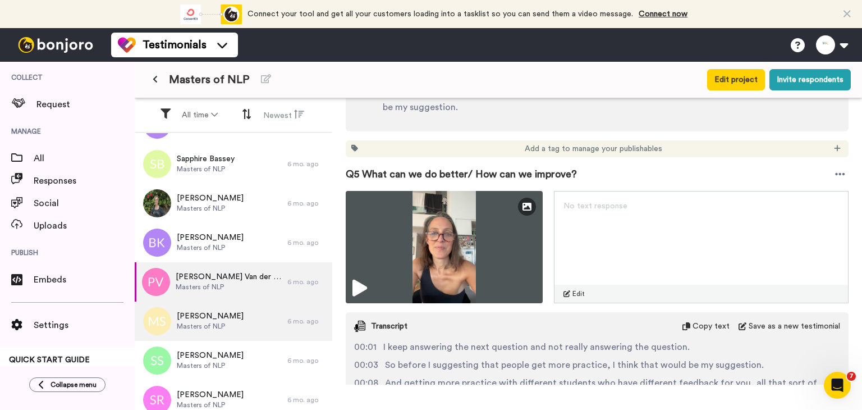
scroll to position [1459, 0]
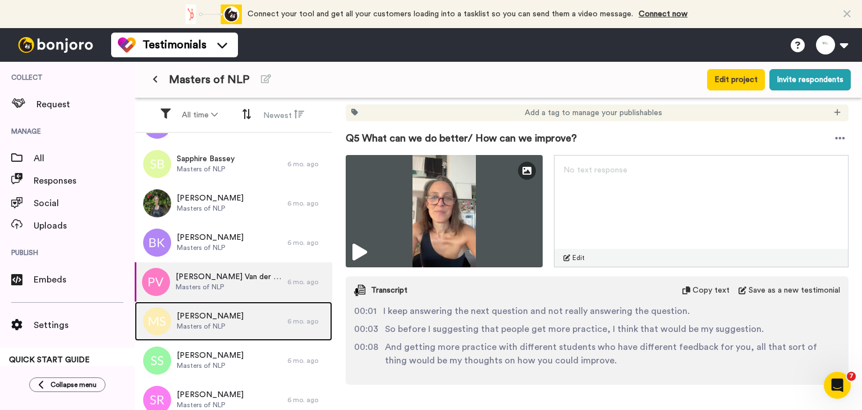
click at [192, 325] on span "Masters of NLP" at bounding box center [210, 326] width 67 height 9
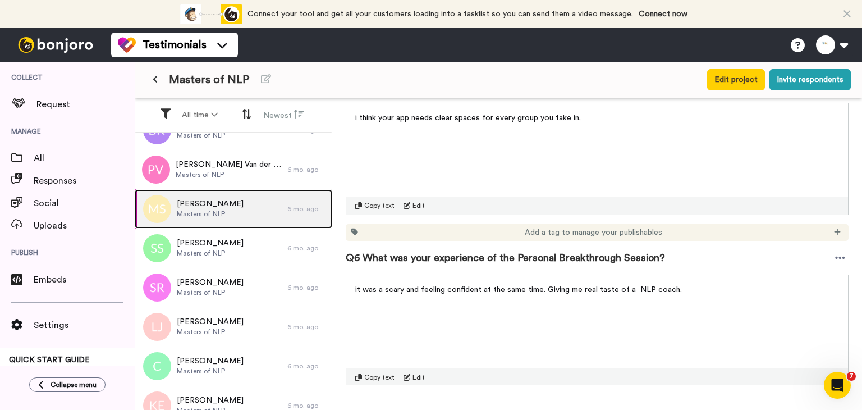
scroll to position [561, 0]
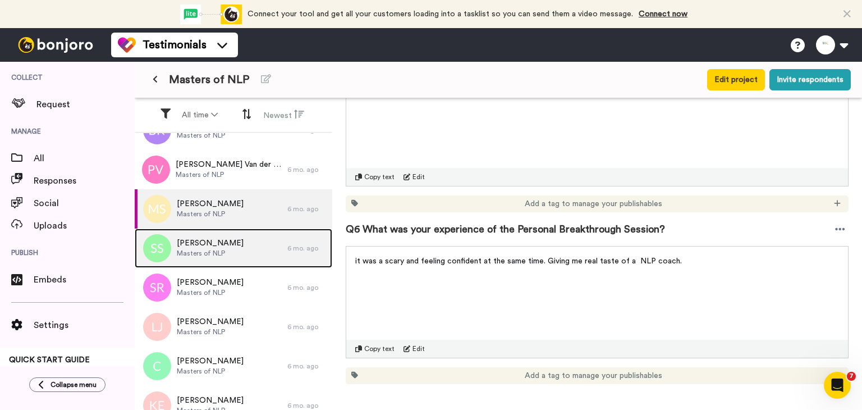
click at [207, 249] on span "Masters of NLP" at bounding box center [210, 253] width 67 height 9
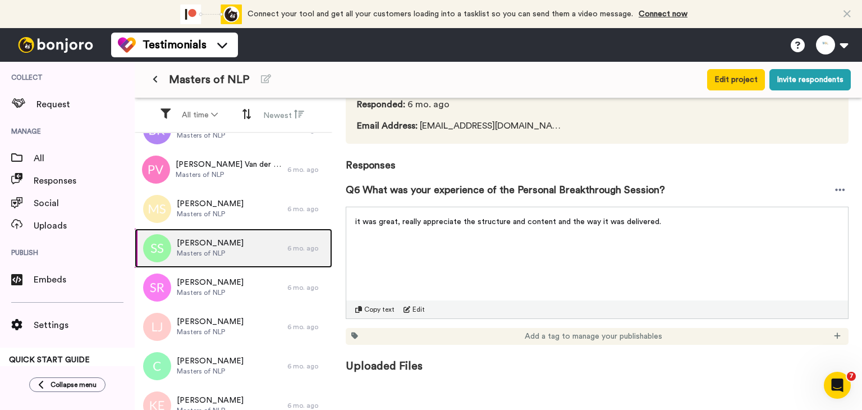
scroll to position [88, 0]
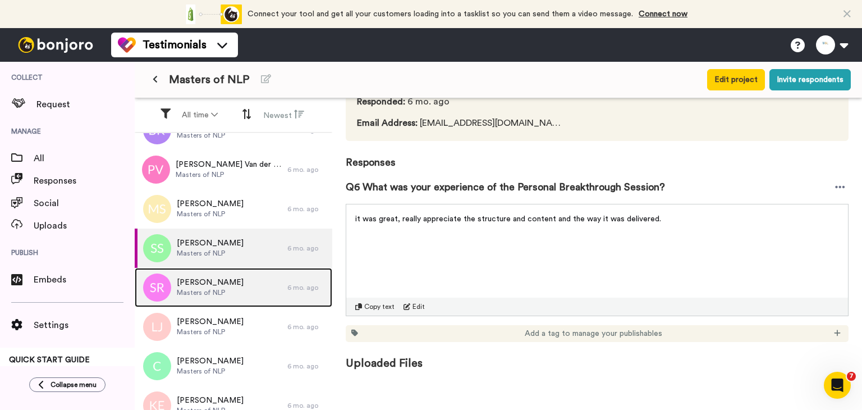
click at [261, 297] on div "[PERSON_NAME] Masters of NLP" at bounding box center [211, 287] width 153 height 39
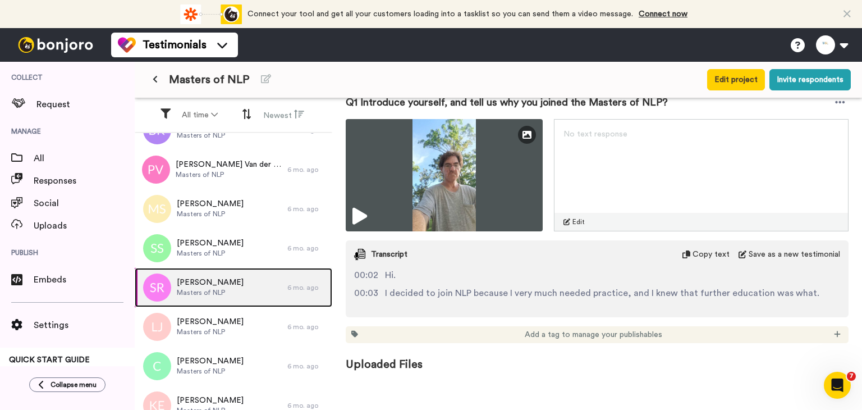
scroll to position [174, 0]
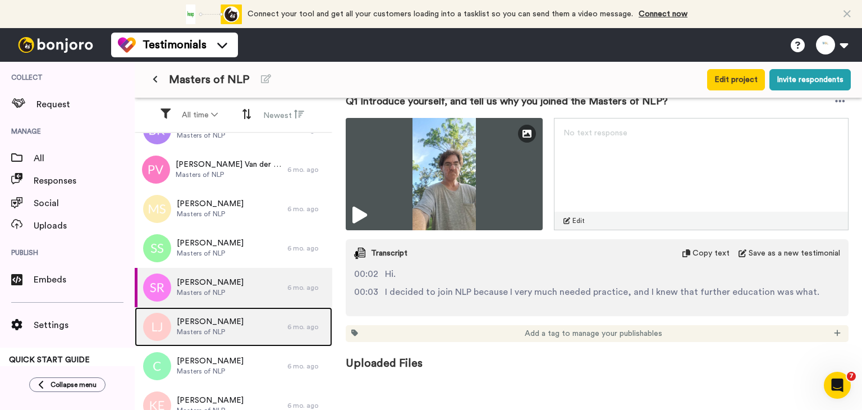
click at [241, 339] on div "[PERSON_NAME] [PERSON_NAME] of NLP" at bounding box center [211, 326] width 153 height 39
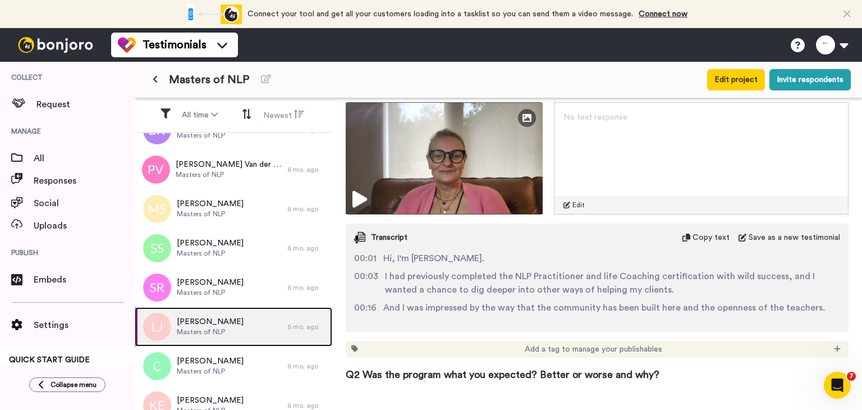
scroll to position [224, 0]
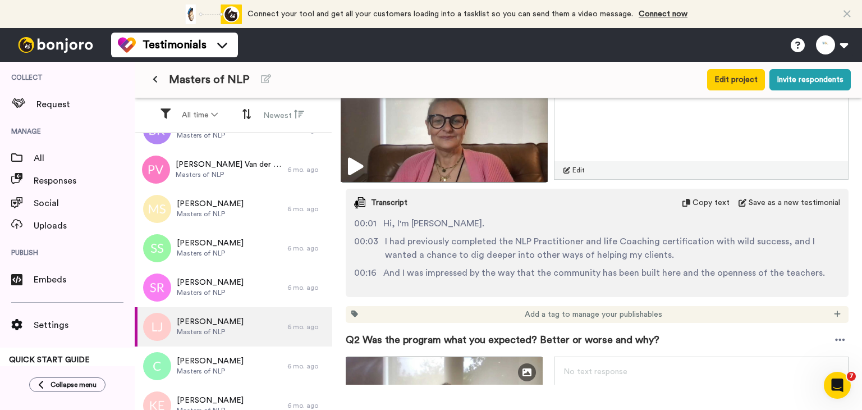
click at [392, 163] on img at bounding box center [444, 124] width 207 height 118
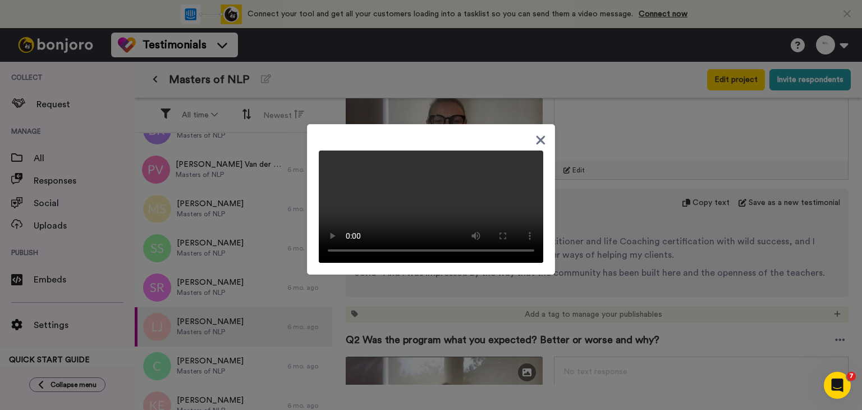
click at [536, 133] on icon at bounding box center [540, 140] width 11 height 14
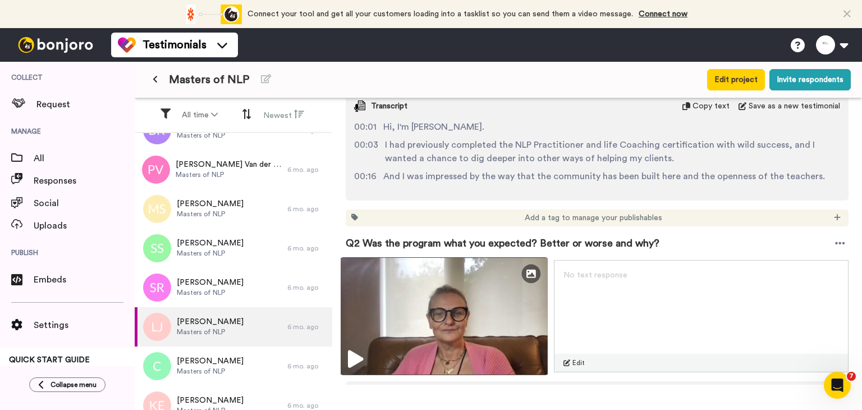
scroll to position [393, 0]
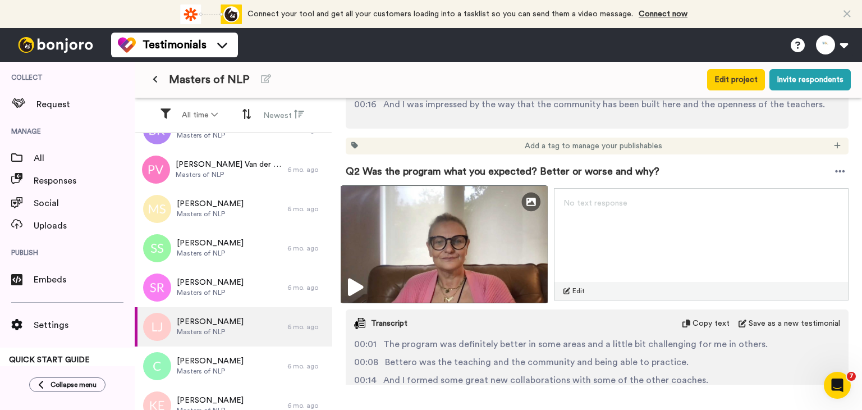
click at [442, 250] on img at bounding box center [444, 244] width 207 height 118
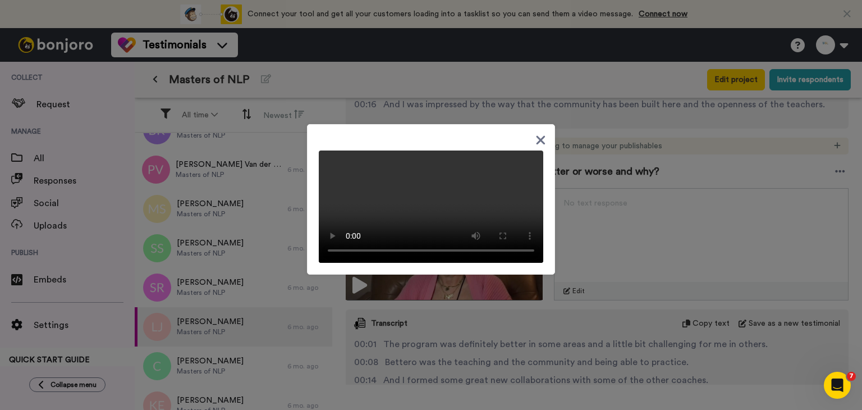
click at [570, 357] on div at bounding box center [431, 205] width 862 height 410
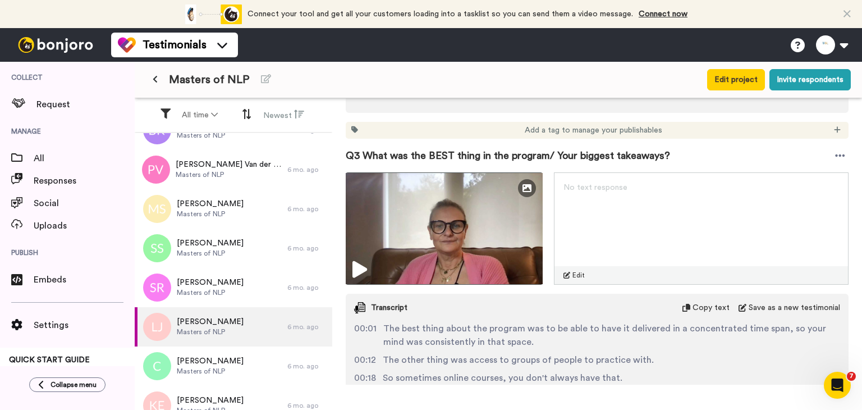
scroll to position [728, 0]
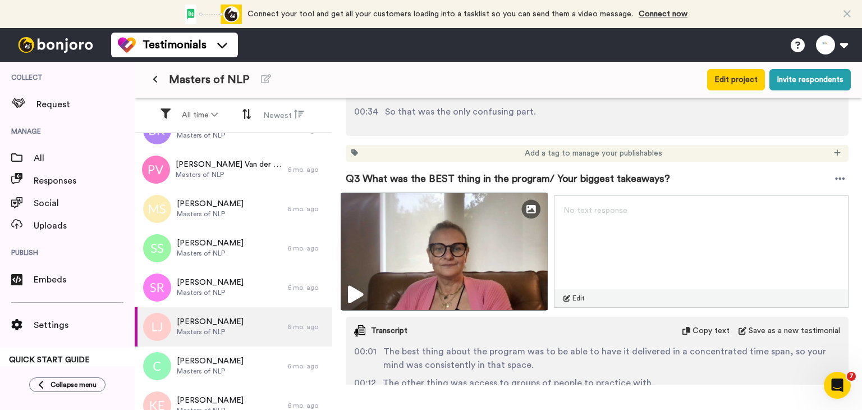
click at [467, 280] on img at bounding box center [444, 251] width 207 height 118
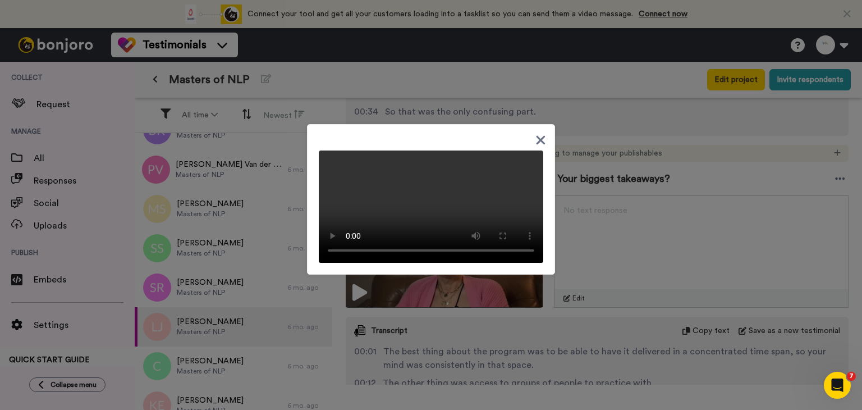
click at [536, 136] on icon at bounding box center [540, 140] width 9 height 9
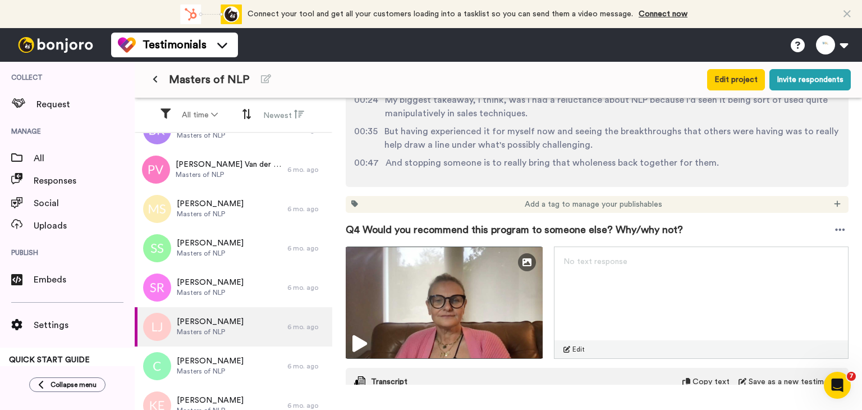
scroll to position [1121, 0]
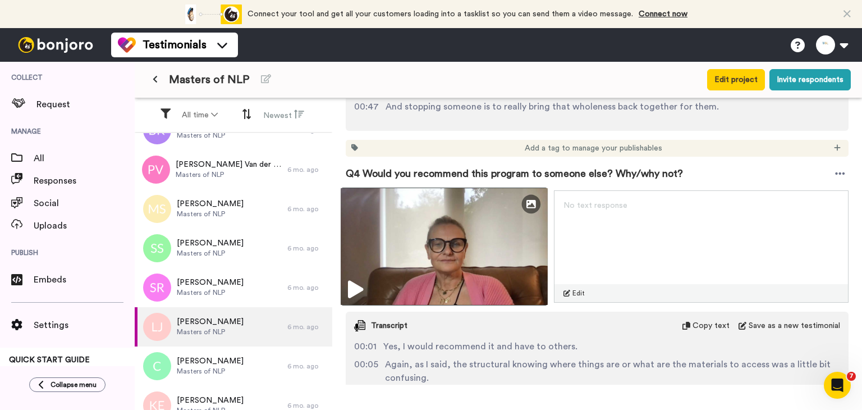
click at [430, 255] on img at bounding box center [444, 246] width 207 height 118
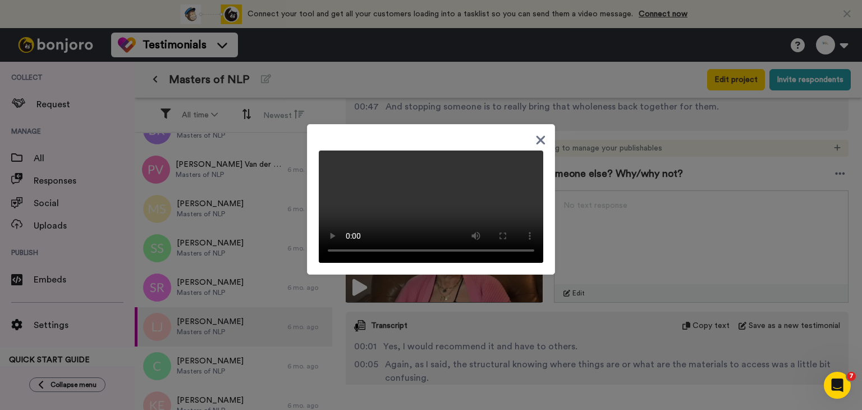
click at [536, 136] on icon at bounding box center [540, 140] width 9 height 9
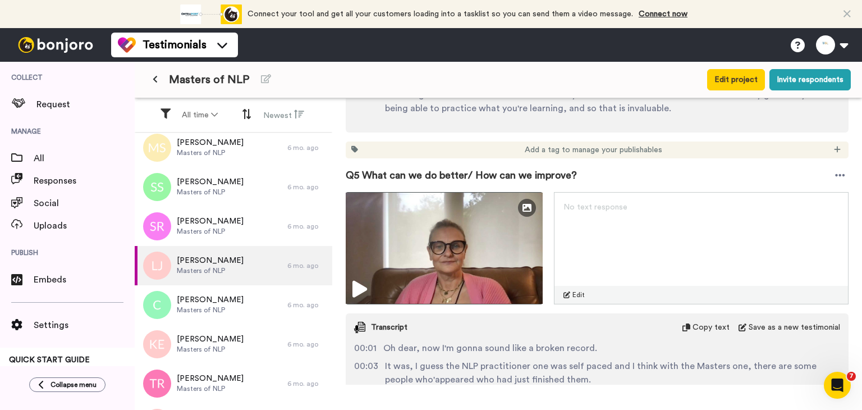
scroll to position [842, 0]
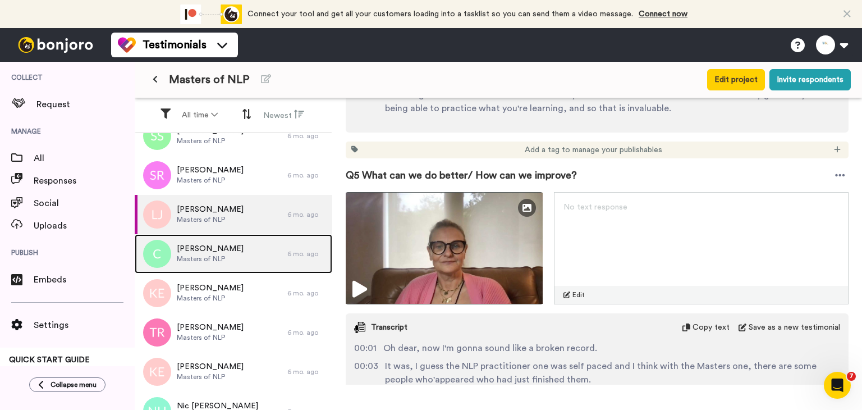
click at [227, 267] on div "[PERSON_NAME] of NLP" at bounding box center [211, 253] width 153 height 39
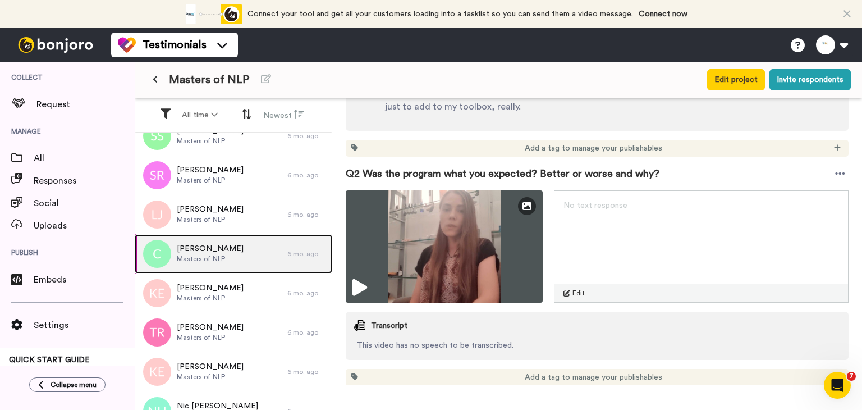
scroll to position [393, 0]
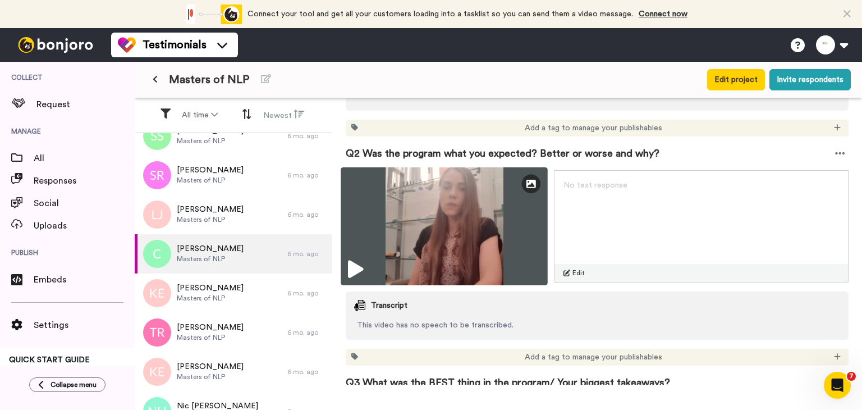
click at [362, 271] on icon at bounding box center [355, 269] width 15 height 18
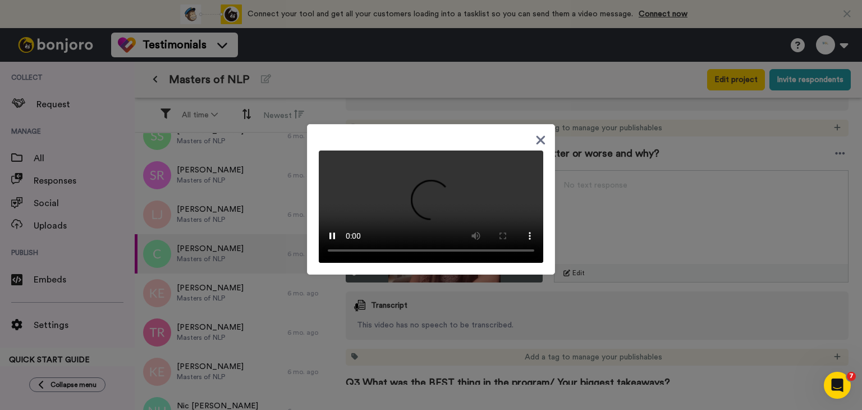
click at [537, 136] on icon at bounding box center [540, 140] width 9 height 9
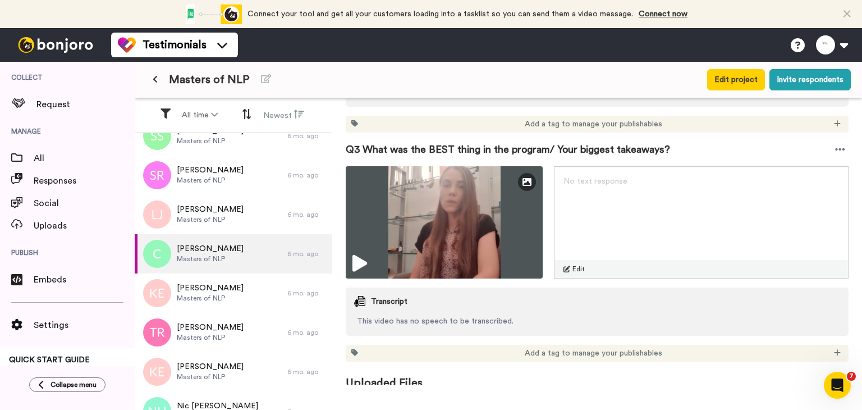
scroll to position [645, 0]
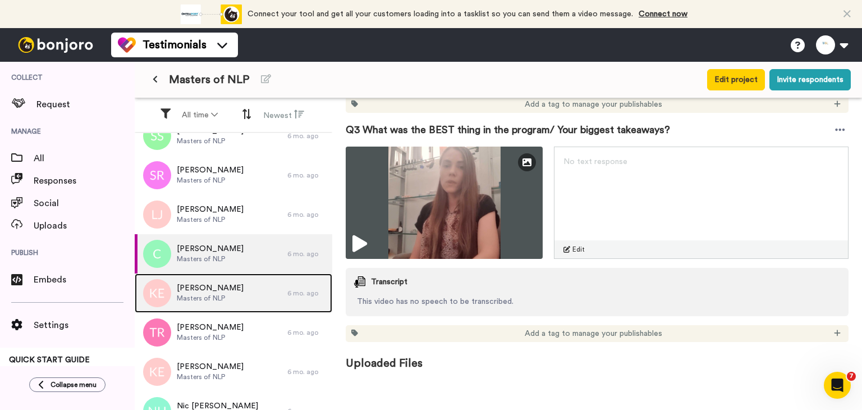
click at [217, 305] on div "[PERSON_NAME] [PERSON_NAME] of NLP" at bounding box center [211, 292] width 153 height 39
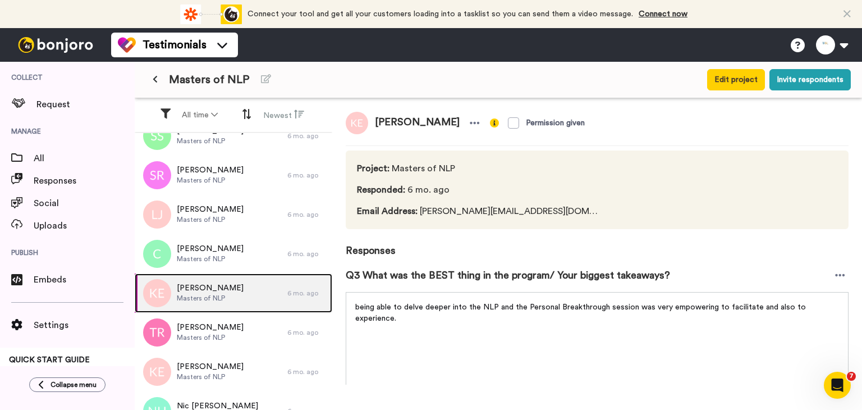
scroll to position [337, 0]
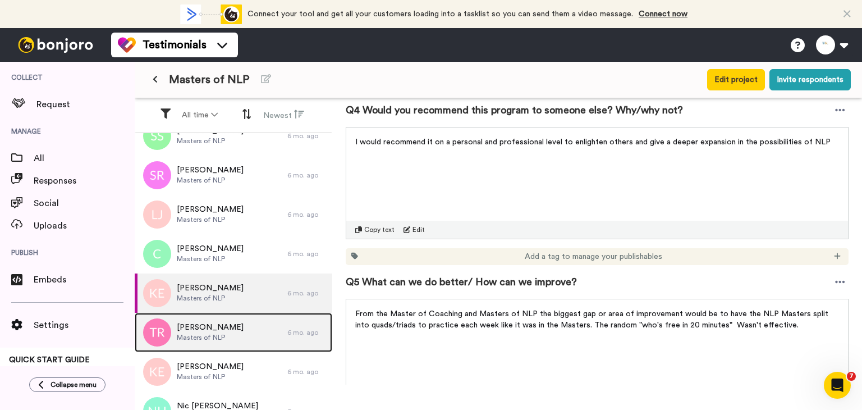
click at [229, 343] on div "[PERSON_NAME] Masters of NLP" at bounding box center [211, 332] width 153 height 39
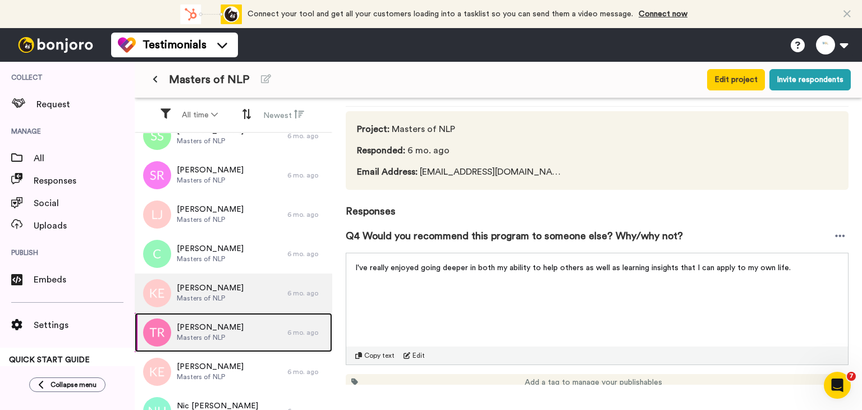
scroll to position [88, 0]
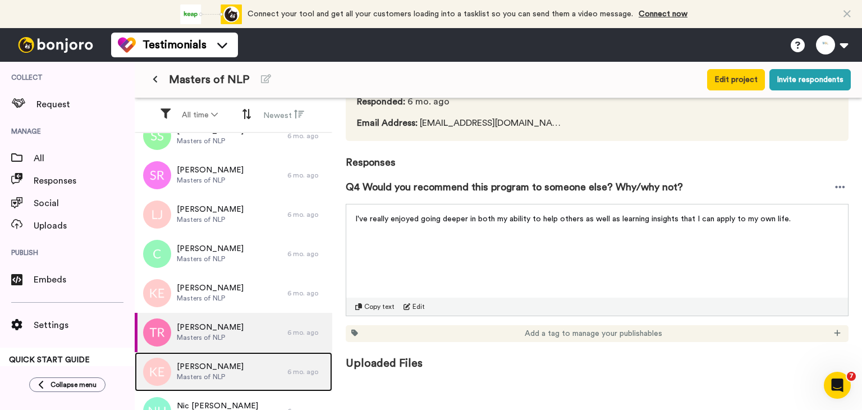
click at [217, 375] on span "Masters of NLP" at bounding box center [210, 376] width 67 height 9
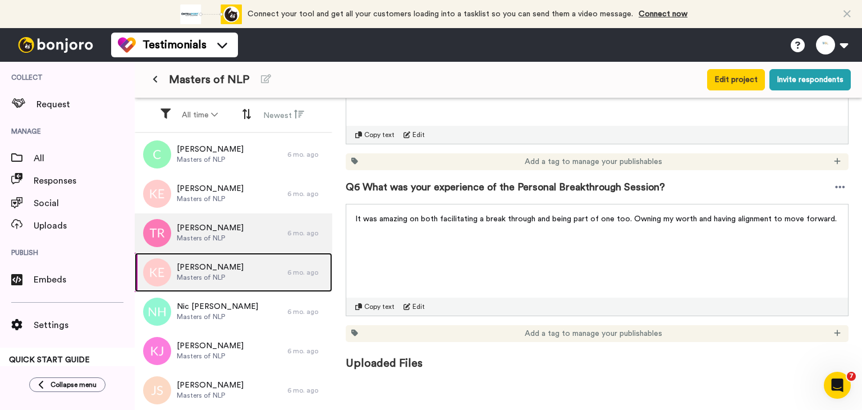
scroll to position [954, 0]
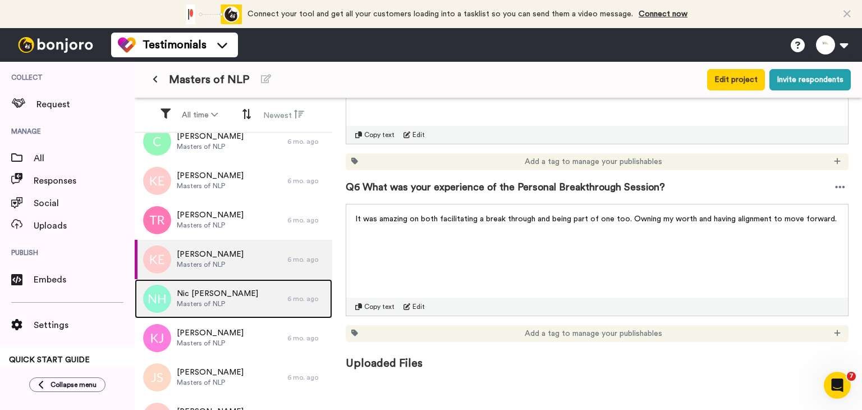
click at [195, 314] on div "Nic Hutson Masters of NLP" at bounding box center [211, 298] width 153 height 39
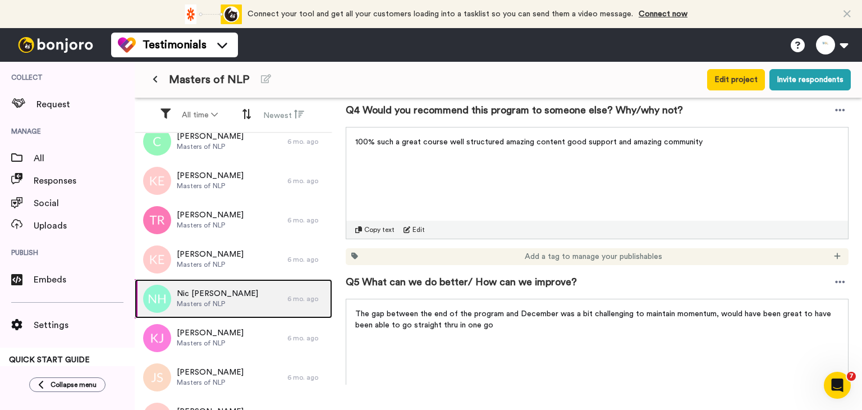
scroll to position [603, 0]
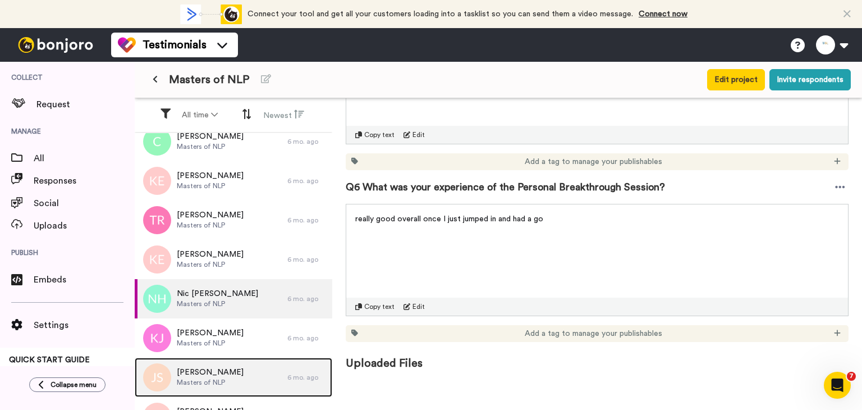
click at [242, 360] on div "[PERSON_NAME] Masters of NLP" at bounding box center [211, 376] width 153 height 39
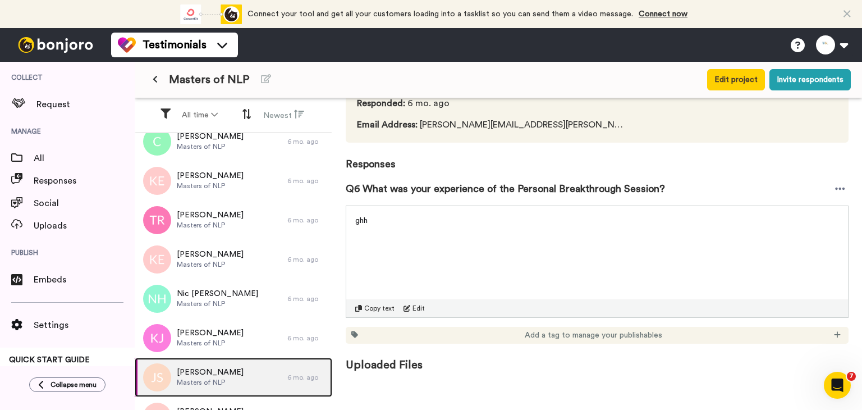
scroll to position [88, 0]
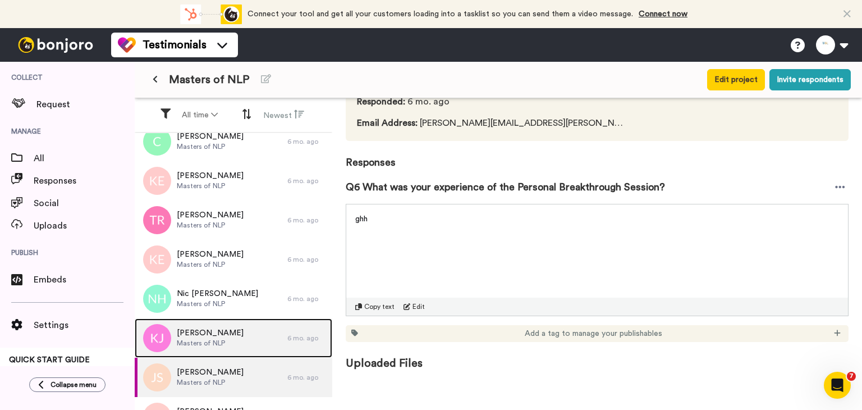
click at [229, 337] on div "[PERSON_NAME] Masters of NLP" at bounding box center [211, 337] width 153 height 39
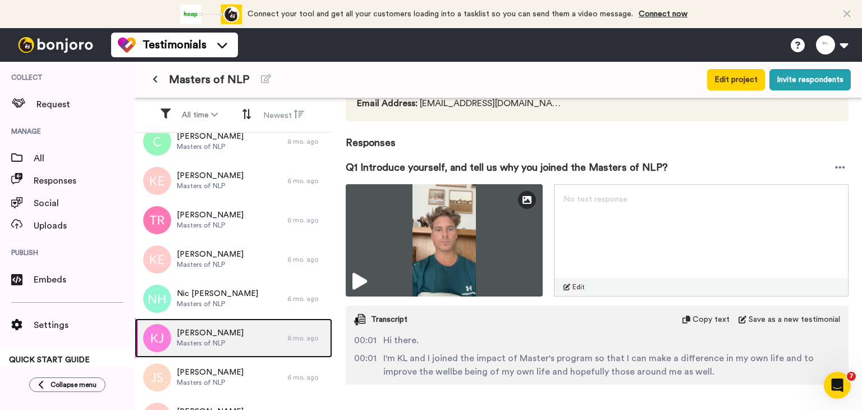
scroll to position [168, 0]
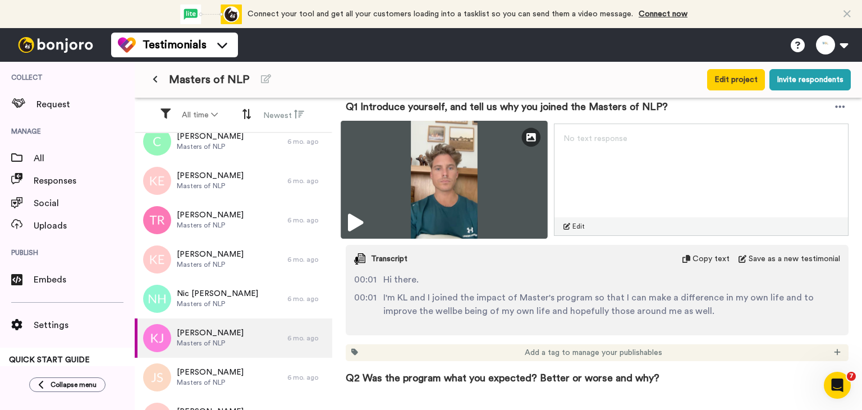
click at [482, 216] on img at bounding box center [444, 180] width 207 height 118
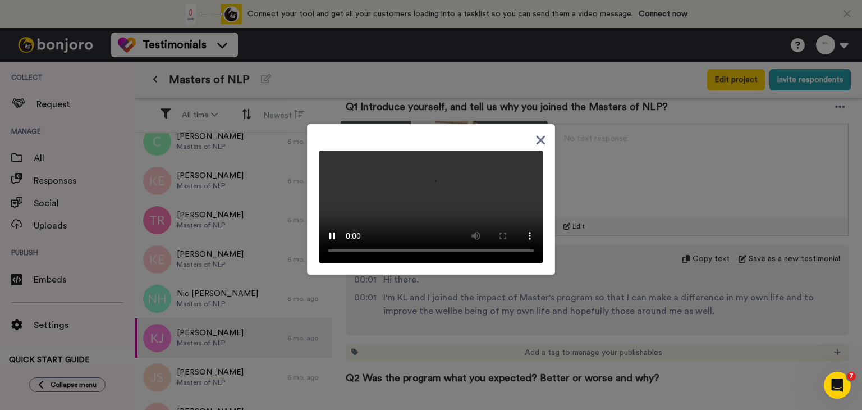
scroll to position [38, 0]
click at [580, 256] on div at bounding box center [431, 205] width 862 height 410
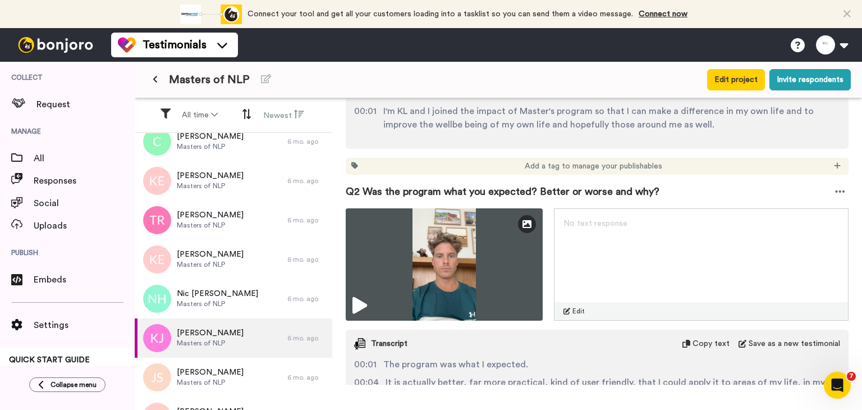
scroll to position [449, 0]
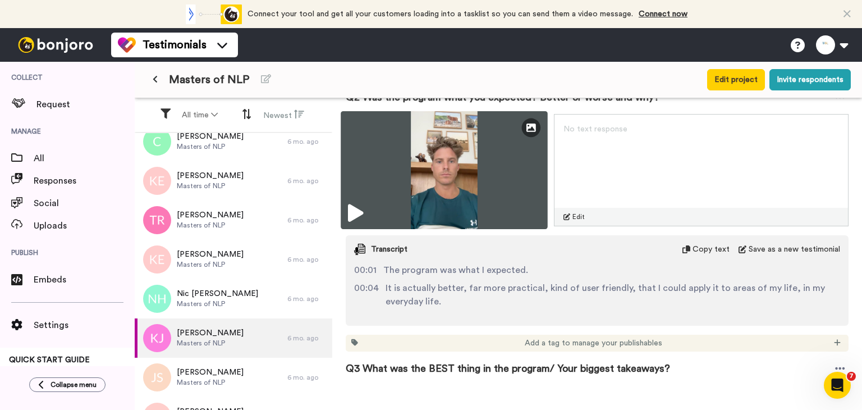
click at [472, 207] on img at bounding box center [444, 170] width 207 height 118
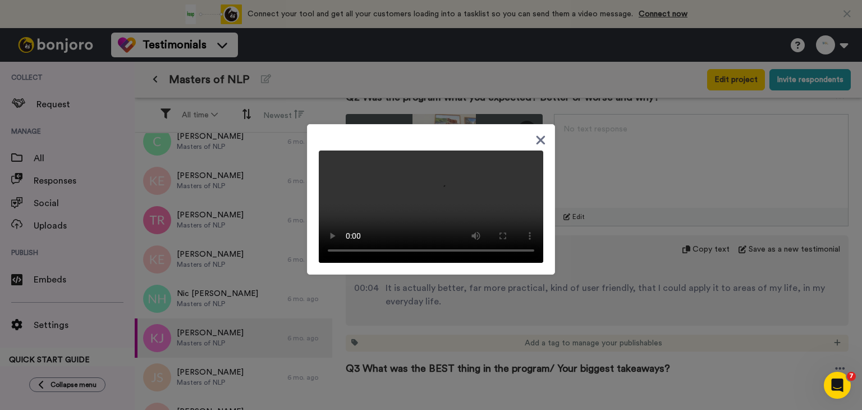
click at [322, 236] on video at bounding box center [431, 206] width 224 height 112
click at [627, 307] on div at bounding box center [431, 205] width 862 height 410
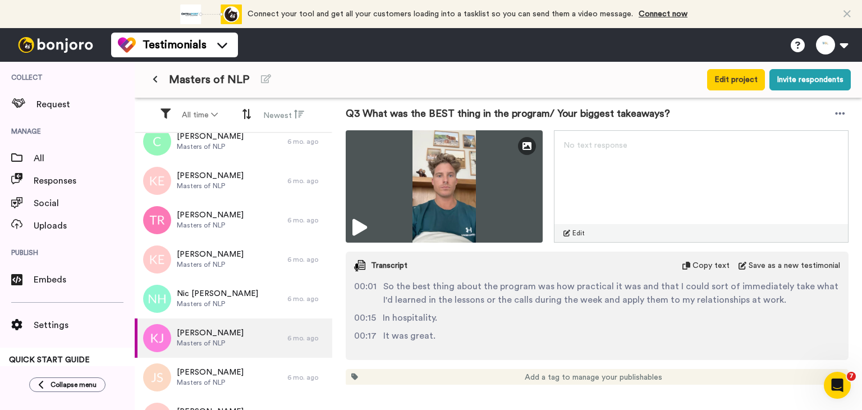
scroll to position [786, 0]
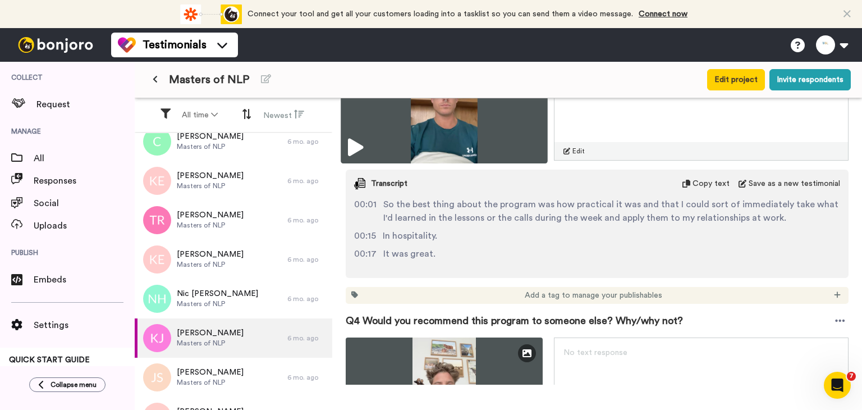
click at [452, 115] on img at bounding box center [444, 104] width 207 height 118
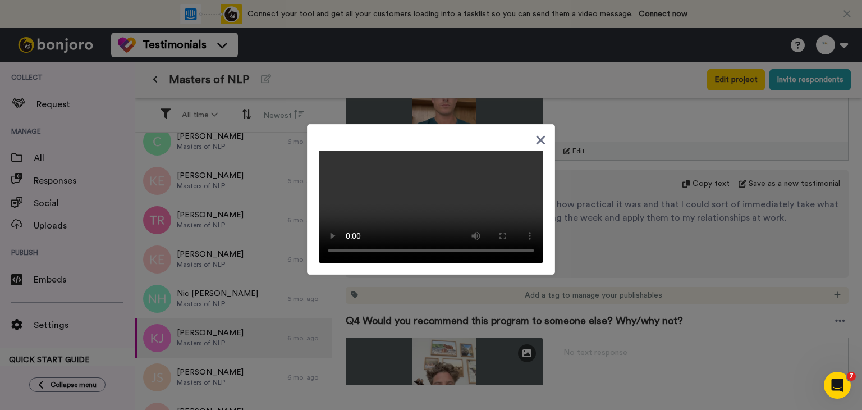
click at [323, 124] on div at bounding box center [431, 199] width 248 height 150
click at [576, 322] on div at bounding box center [431, 205] width 862 height 410
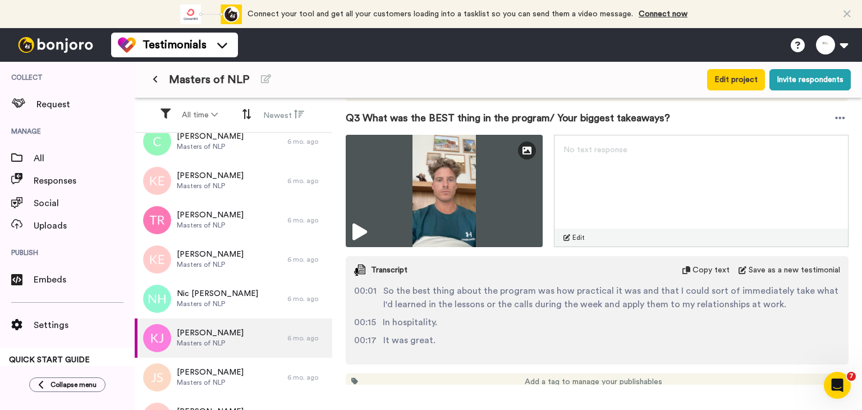
scroll to position [617, 0]
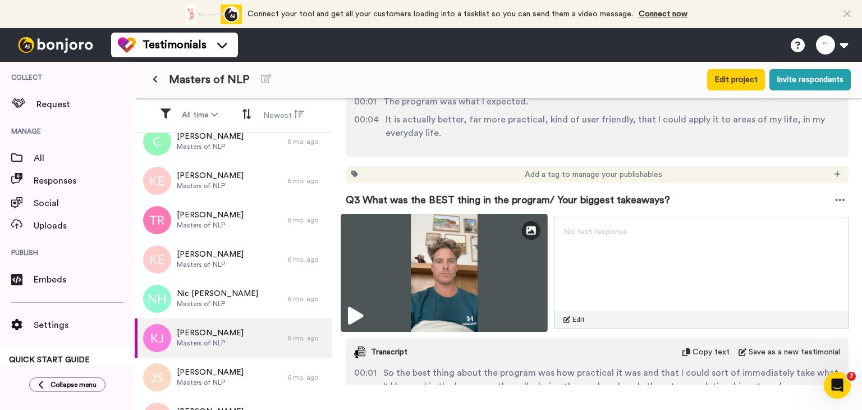
click at [447, 272] on img at bounding box center [444, 273] width 207 height 118
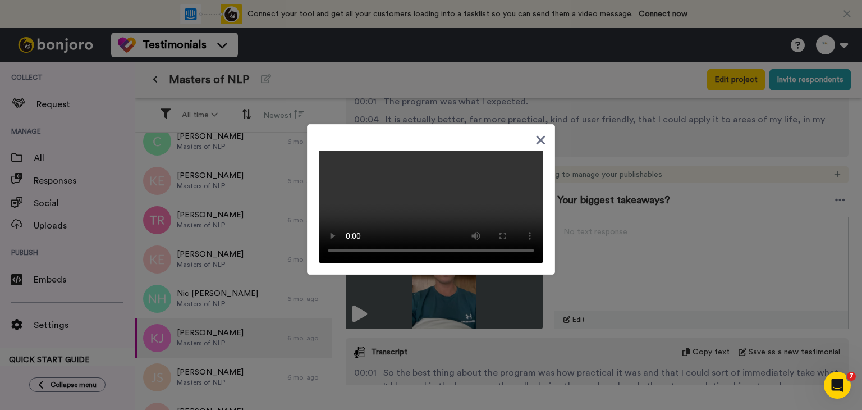
click at [624, 264] on div at bounding box center [431, 205] width 862 height 410
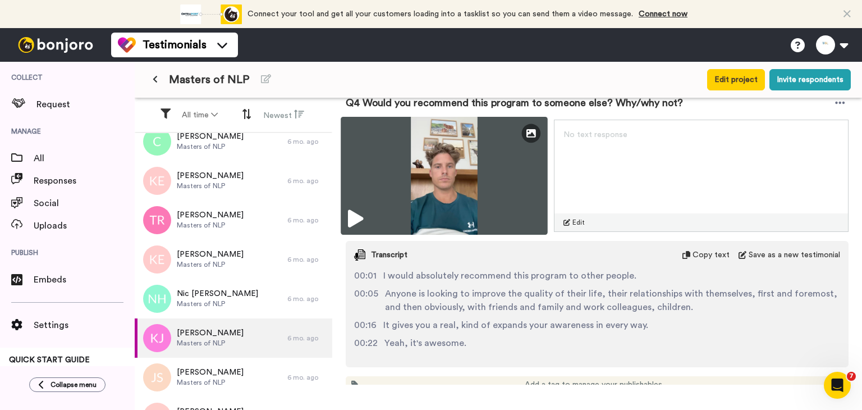
scroll to position [1010, 0]
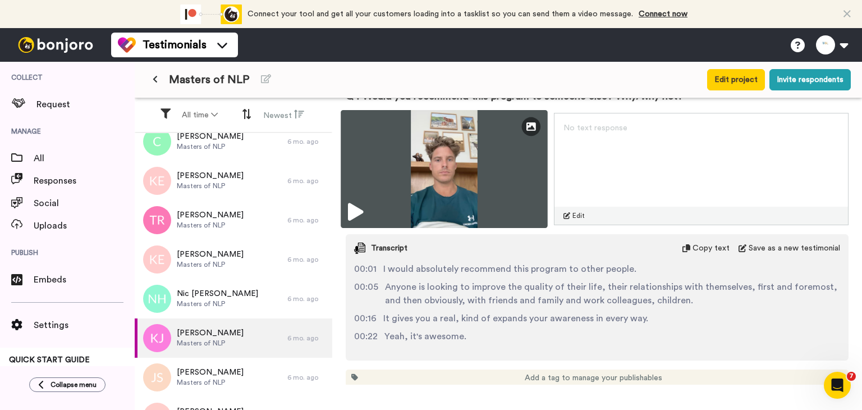
click at [430, 190] on img at bounding box center [444, 169] width 207 height 118
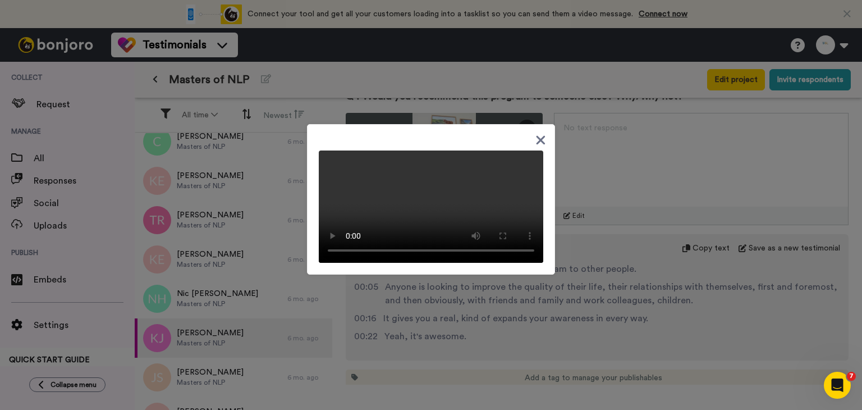
click at [536, 133] on icon at bounding box center [540, 140] width 11 height 14
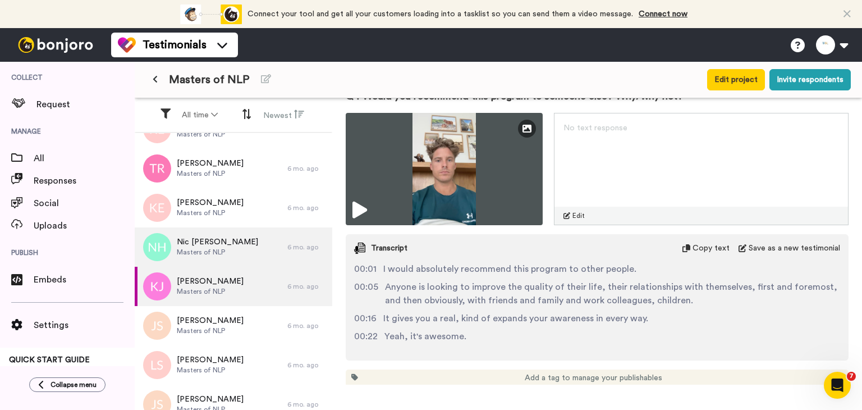
scroll to position [1018, 0]
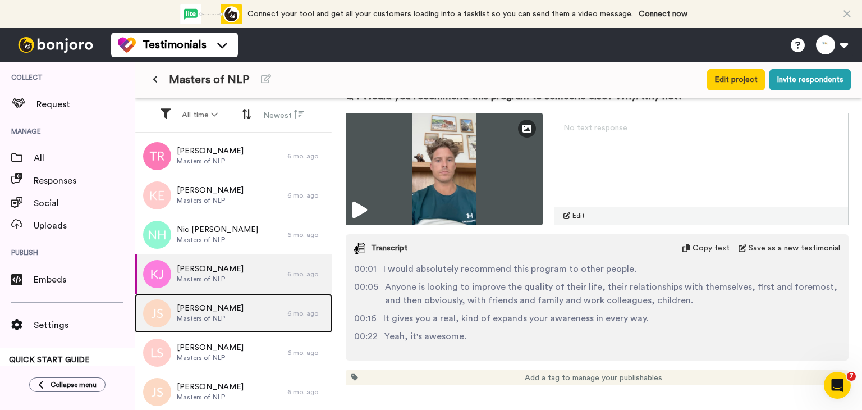
click at [206, 312] on span "[PERSON_NAME]" at bounding box center [210, 307] width 67 height 11
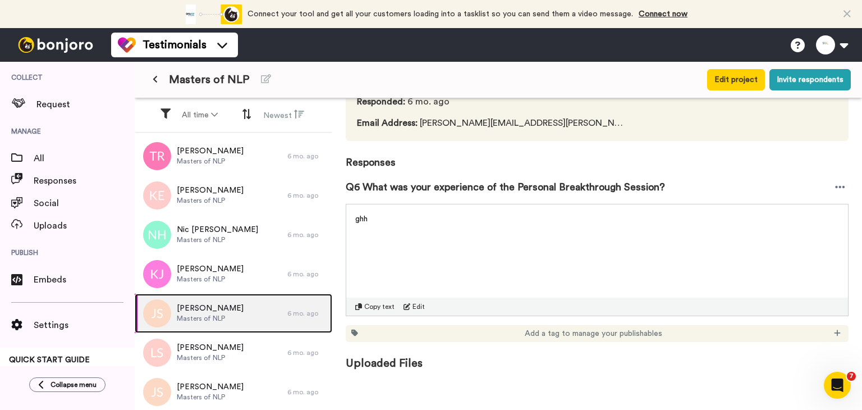
scroll to position [88, 0]
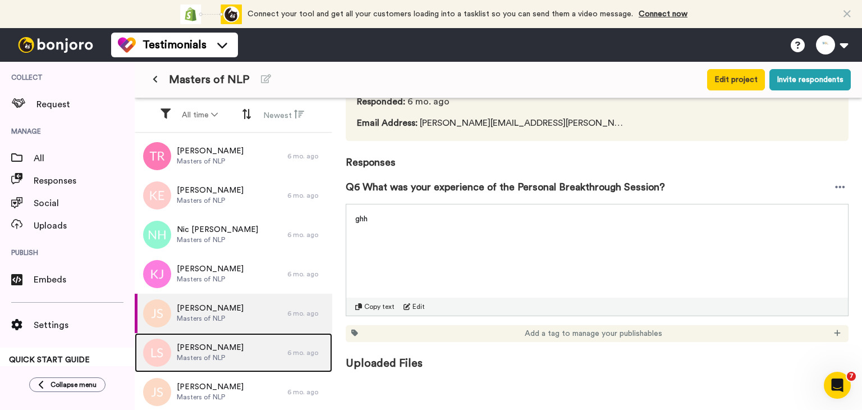
click at [212, 366] on div "[PERSON_NAME] Masters of NLP" at bounding box center [211, 352] width 153 height 39
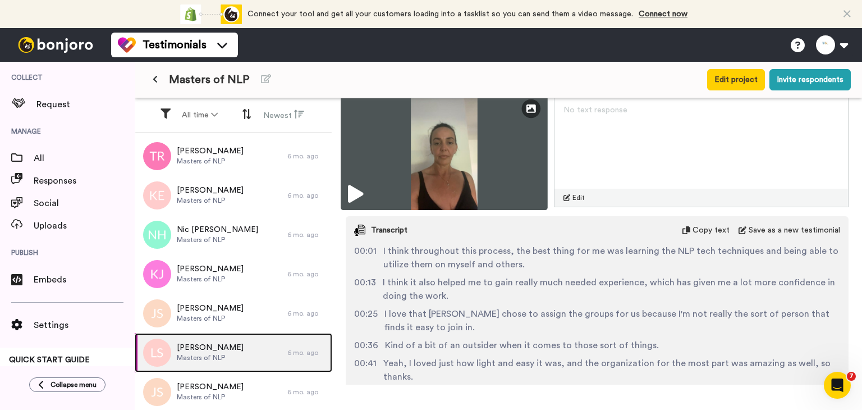
scroll to position [898, 0]
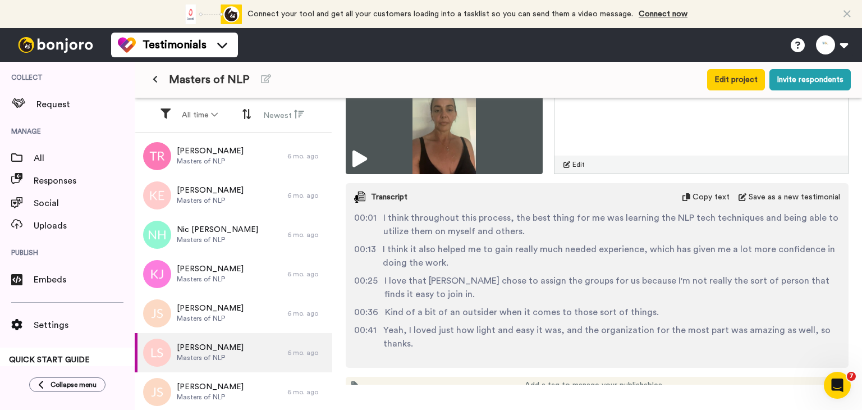
click at [819, 183] on div "Transcript Copy text Save as a new testimonial" at bounding box center [597, 197] width 503 height 28
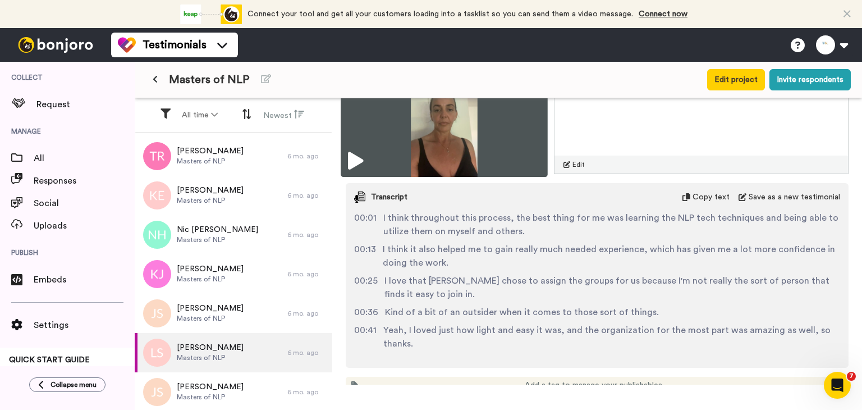
click at [459, 142] on img at bounding box center [444, 118] width 207 height 118
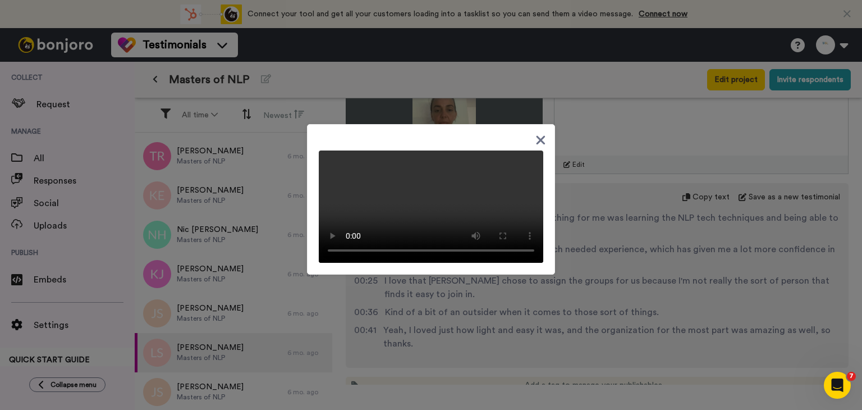
click at [685, 282] on div at bounding box center [431, 205] width 862 height 410
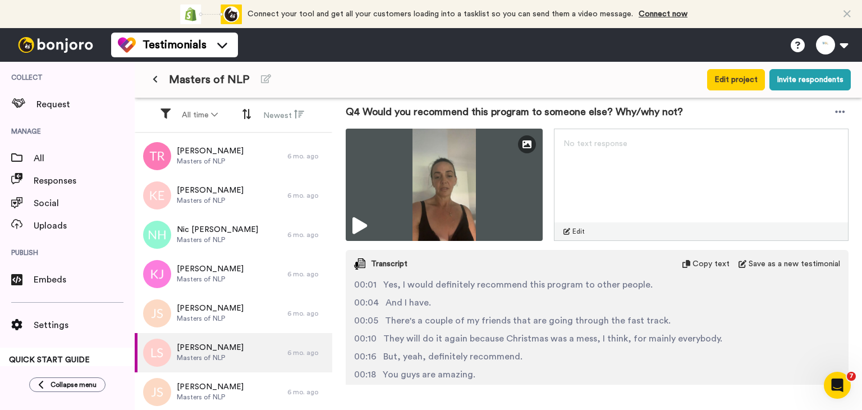
scroll to position [1234, 0]
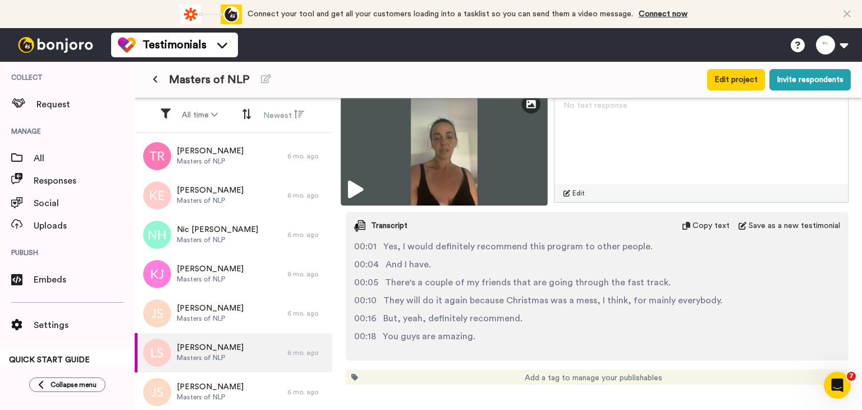
click at [462, 162] on img at bounding box center [444, 147] width 207 height 118
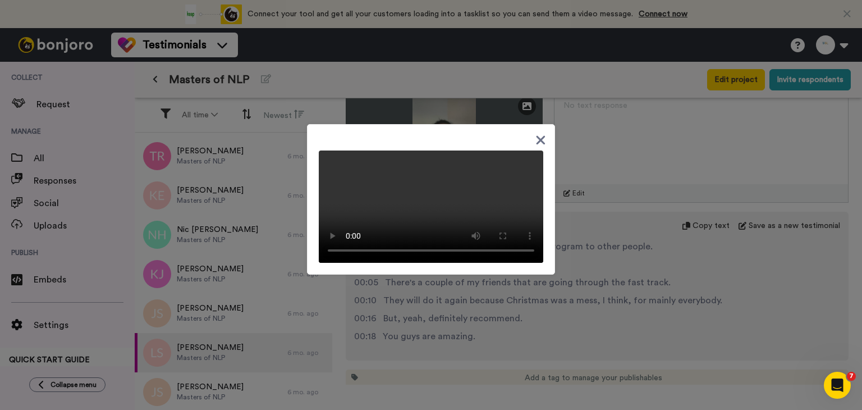
click at [521, 238] on video at bounding box center [431, 206] width 224 height 112
click at [651, 269] on div at bounding box center [431, 205] width 862 height 410
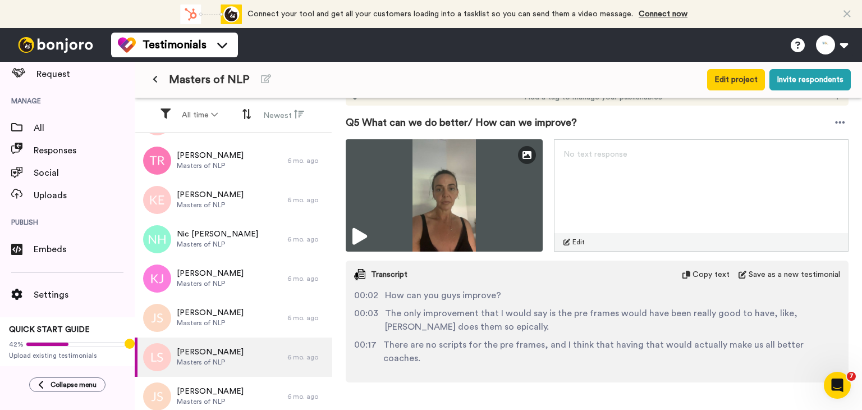
scroll to position [1018, 0]
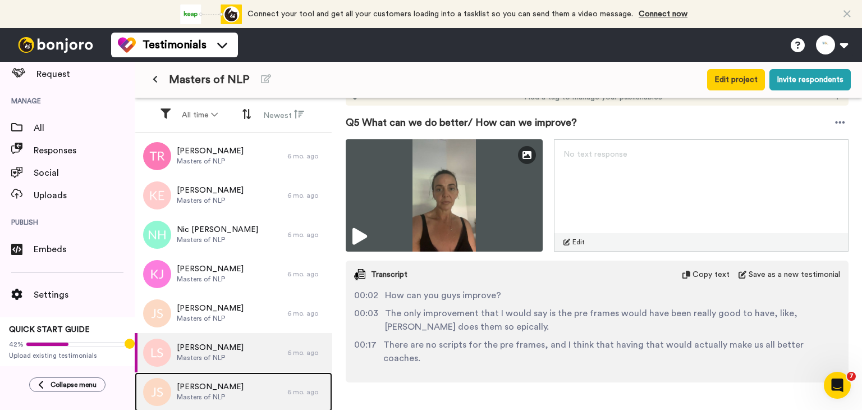
click at [222, 393] on span "Masters of NLP" at bounding box center [210, 396] width 67 height 9
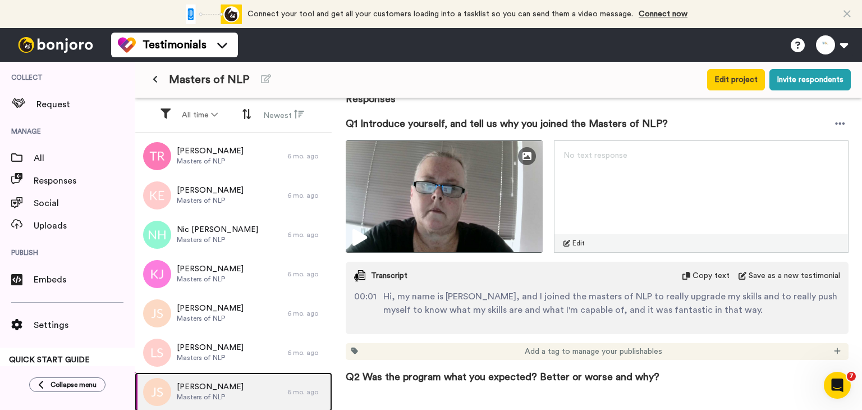
scroll to position [168, 0]
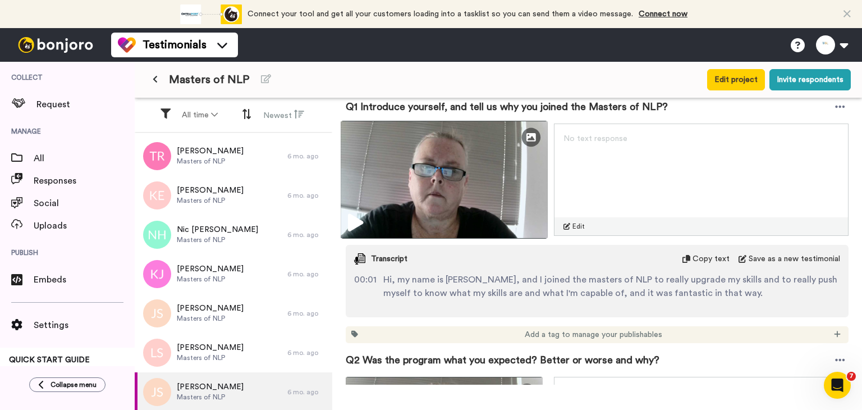
click at [460, 196] on img at bounding box center [444, 180] width 207 height 118
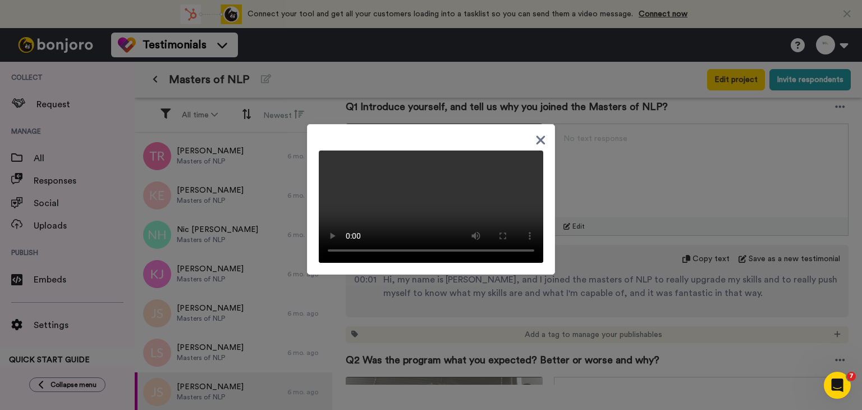
click at [642, 259] on div at bounding box center [431, 205] width 862 height 410
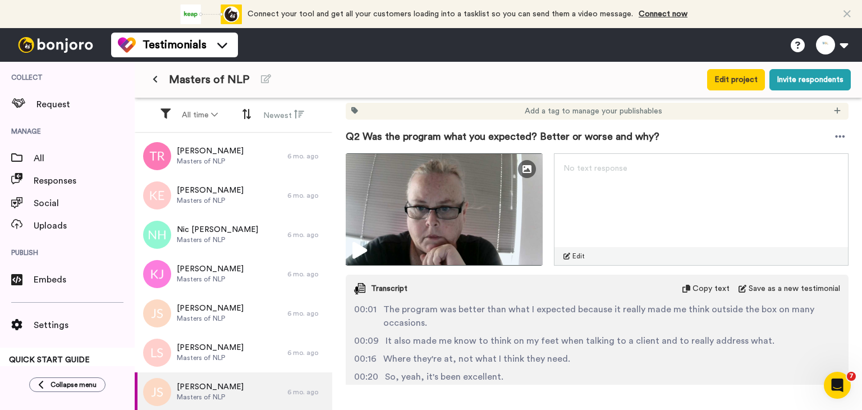
scroll to position [393, 0]
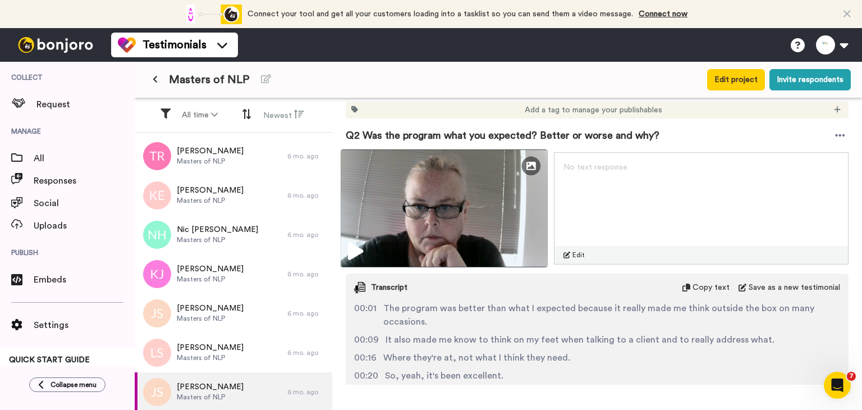
click at [428, 231] on img at bounding box center [444, 208] width 207 height 118
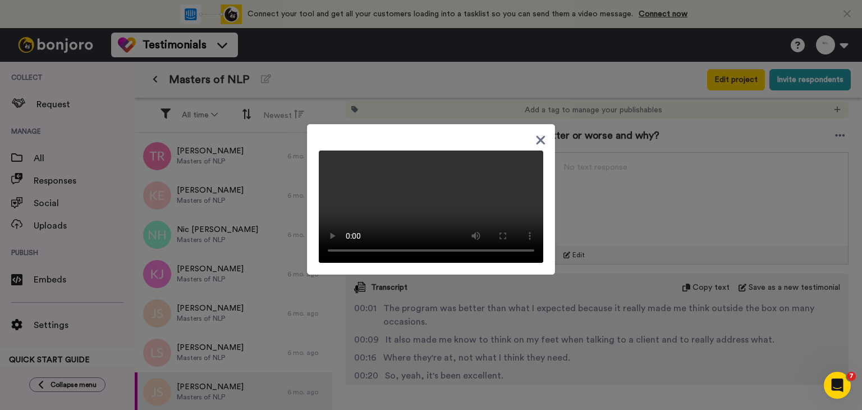
click at [591, 317] on div at bounding box center [431, 205] width 862 height 410
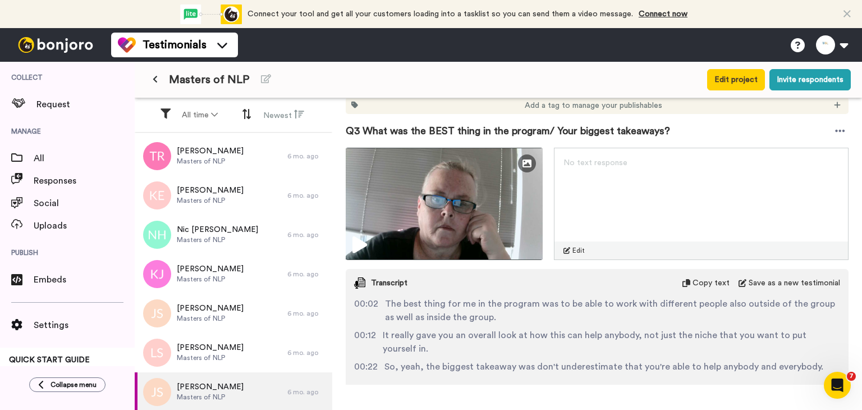
scroll to position [729, 0]
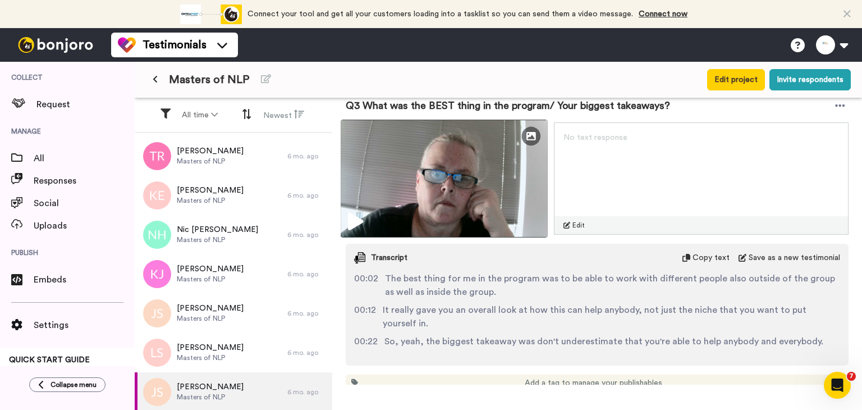
click at [393, 204] on img at bounding box center [444, 179] width 207 height 118
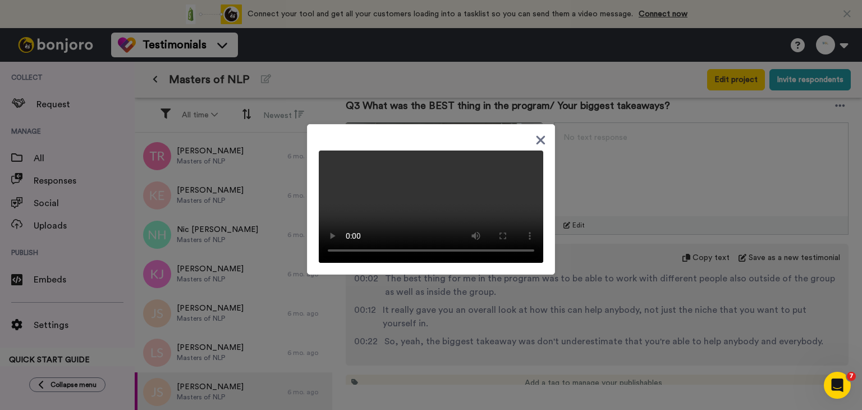
click at [571, 329] on div at bounding box center [431, 205] width 862 height 410
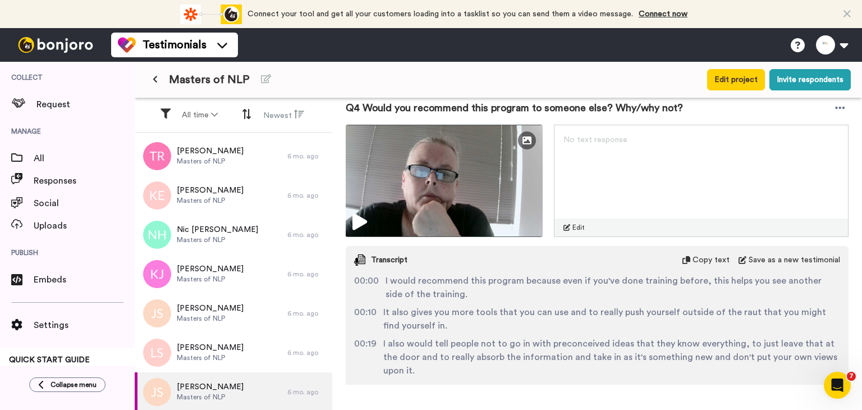
scroll to position [1066, 0]
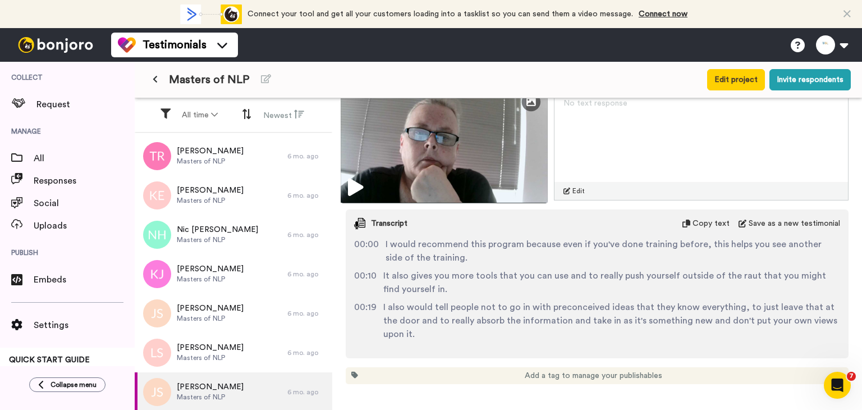
click at [467, 190] on img at bounding box center [444, 144] width 207 height 118
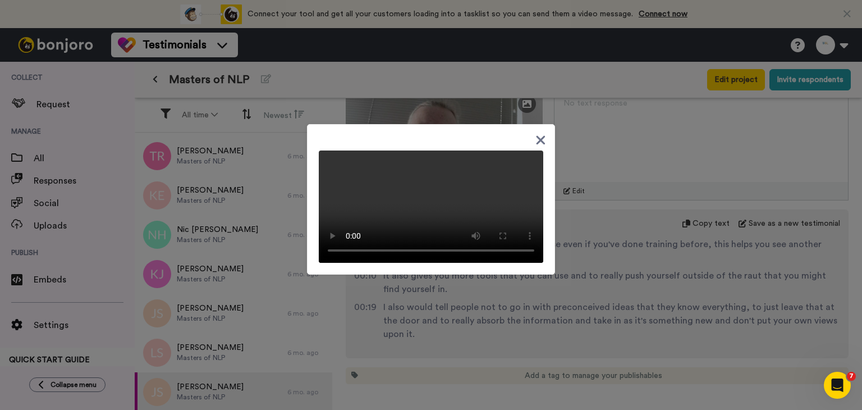
click at [535, 133] on icon at bounding box center [540, 140] width 11 height 14
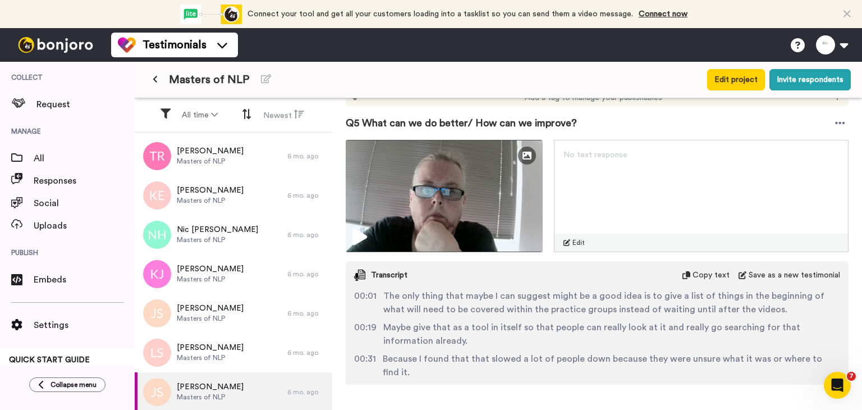
scroll to position [1347, 0]
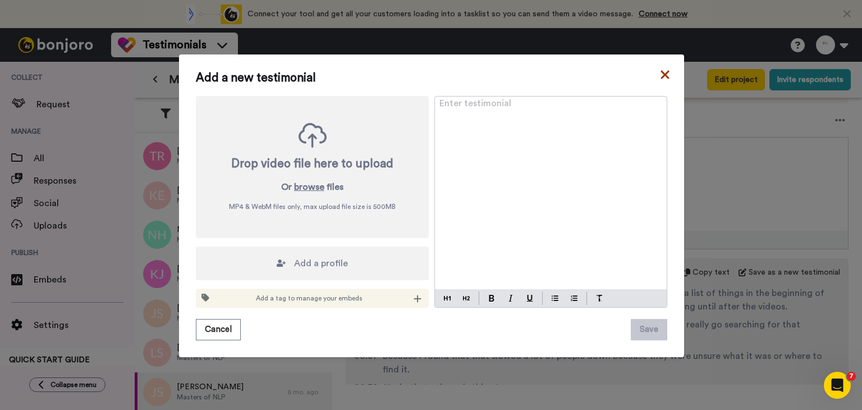
click at [662, 77] on icon at bounding box center [664, 74] width 11 height 13
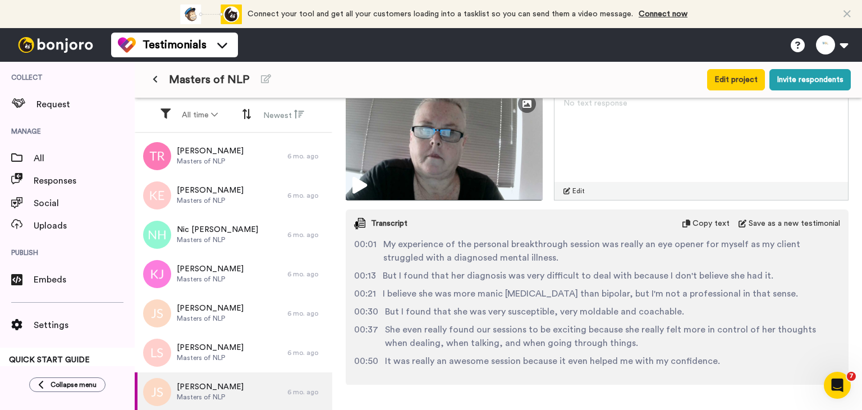
scroll to position [1729, 0]
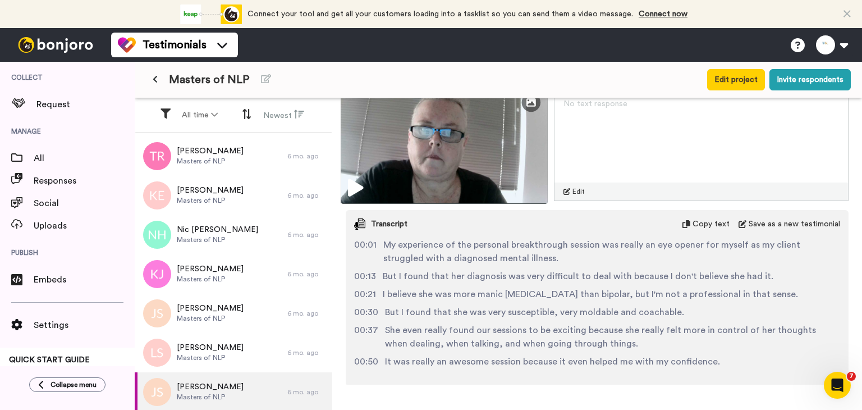
click at [499, 161] on img at bounding box center [444, 145] width 207 height 118
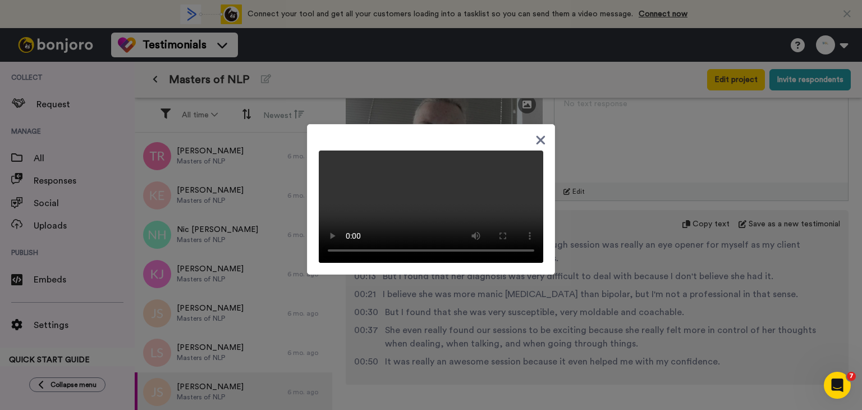
click at [214, 360] on div at bounding box center [431, 205] width 862 height 410
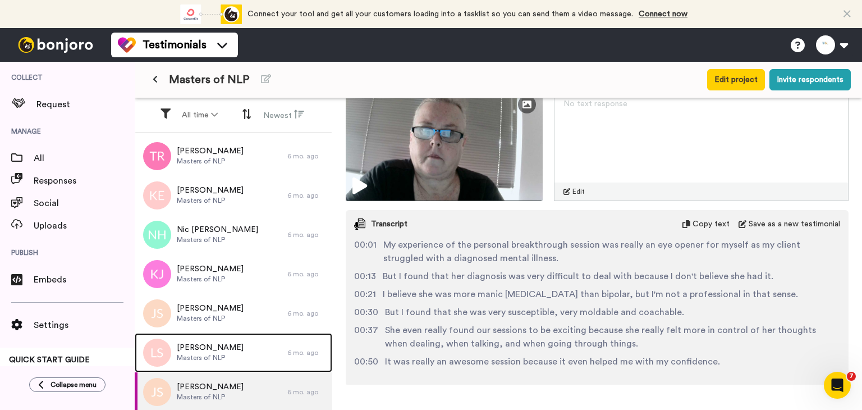
click at [214, 360] on span "Masters of NLP" at bounding box center [210, 357] width 67 height 9
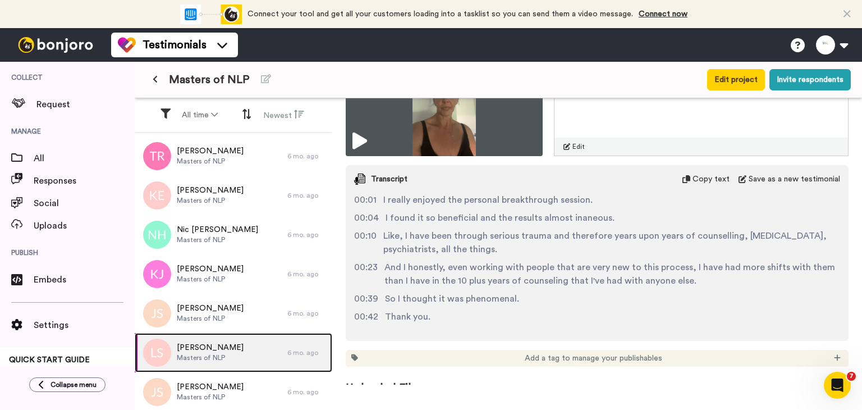
scroll to position [1924, 0]
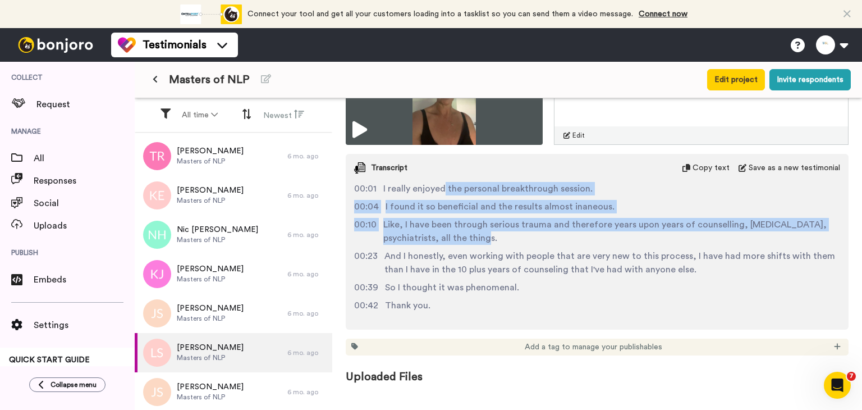
drag, startPoint x: 444, startPoint y: 180, endPoint x: 755, endPoint y: 238, distance: 316.3
click at [757, 234] on div "00:01 I really enjoyed the personal breakthrough session. 00:04 I found it so b…" at bounding box center [597, 251] width 503 height 139
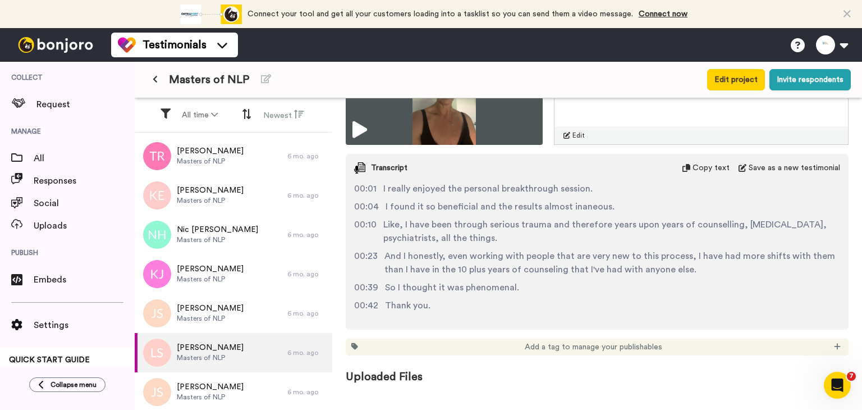
drag, startPoint x: 741, startPoint y: 269, endPoint x: 729, endPoint y: 276, distance: 13.1
click at [741, 281] on div "00:39 So I thought it was phenomenal." at bounding box center [597, 287] width 486 height 13
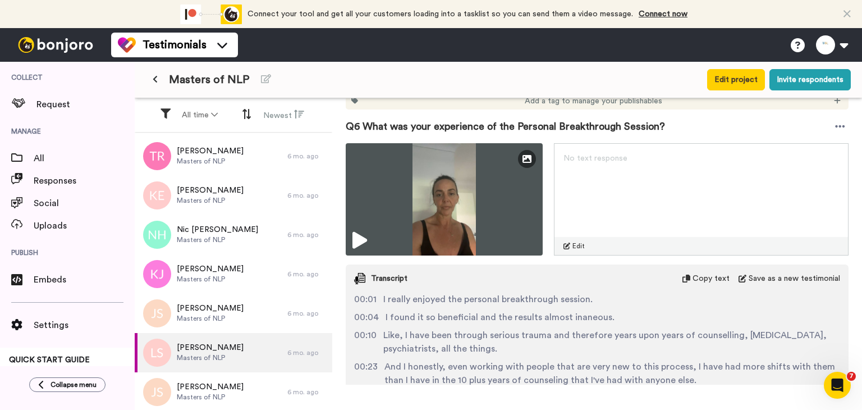
scroll to position [1812, 0]
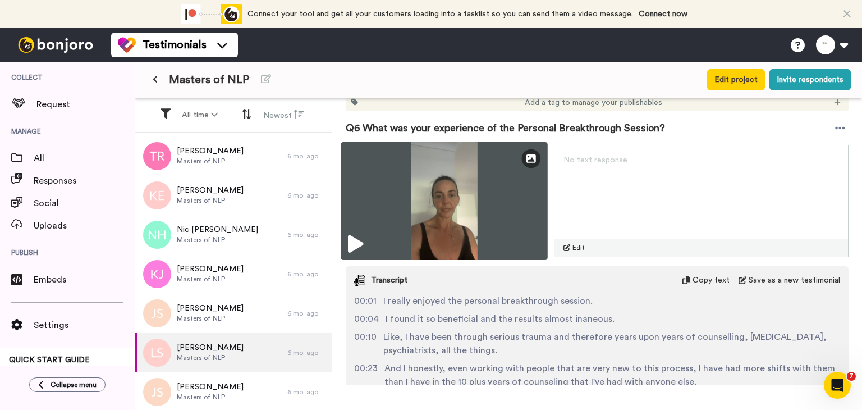
click at [455, 169] on img at bounding box center [444, 201] width 207 height 118
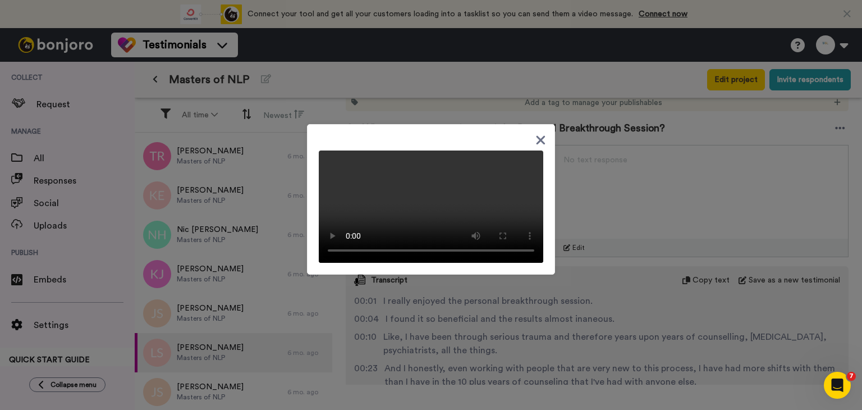
drag, startPoint x: 518, startPoint y: 247, endPoint x: 531, endPoint y: 360, distance: 113.5
click at [526, 263] on video at bounding box center [431, 206] width 224 height 112
click at [600, 288] on div at bounding box center [431, 205] width 862 height 410
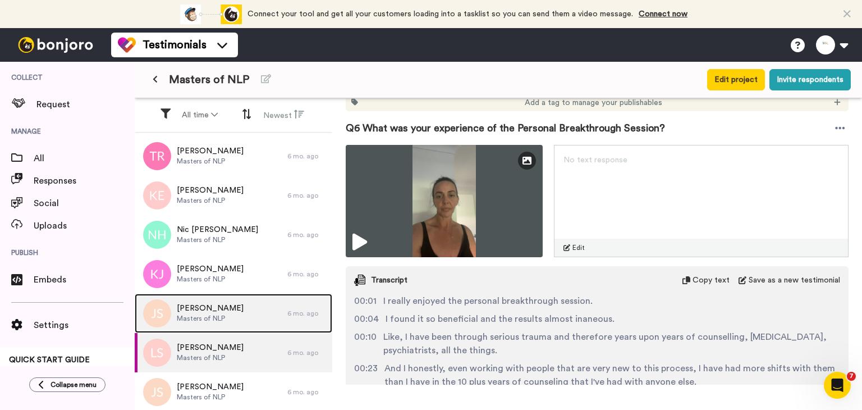
click at [190, 316] on span "Masters of NLP" at bounding box center [210, 318] width 67 height 9
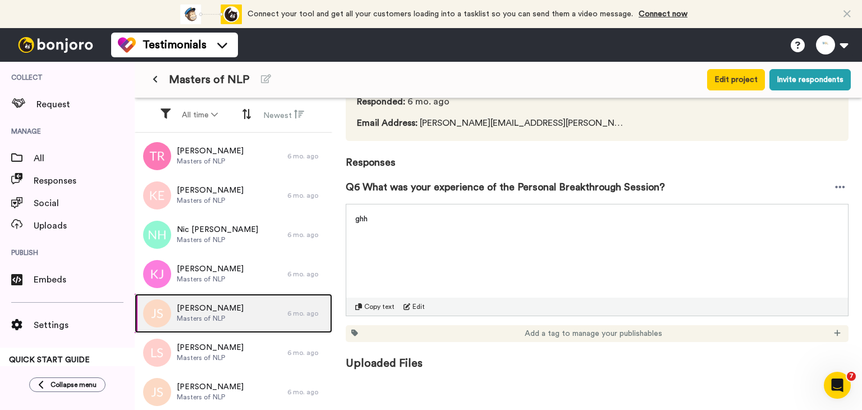
scroll to position [88, 0]
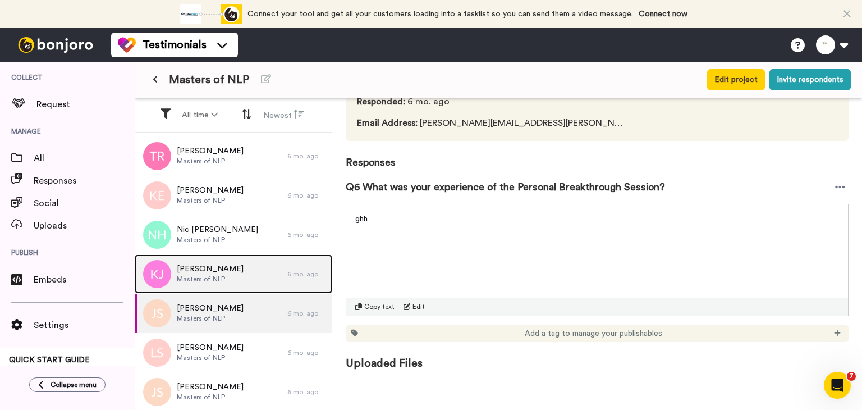
click at [183, 272] on span "[PERSON_NAME]" at bounding box center [210, 268] width 67 height 11
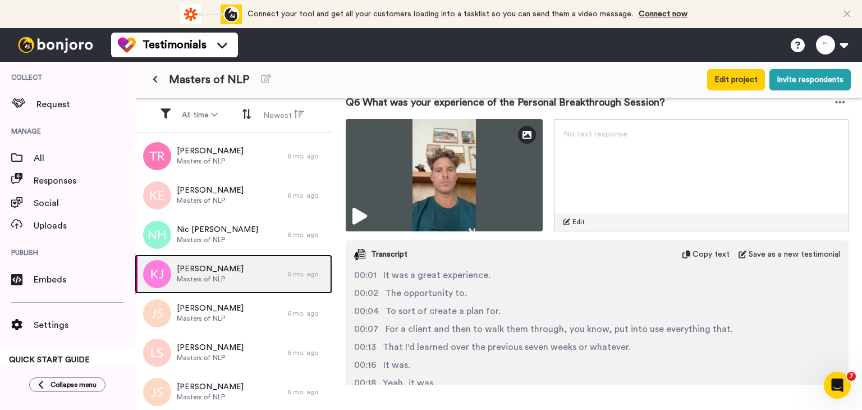
scroll to position [1596, 0]
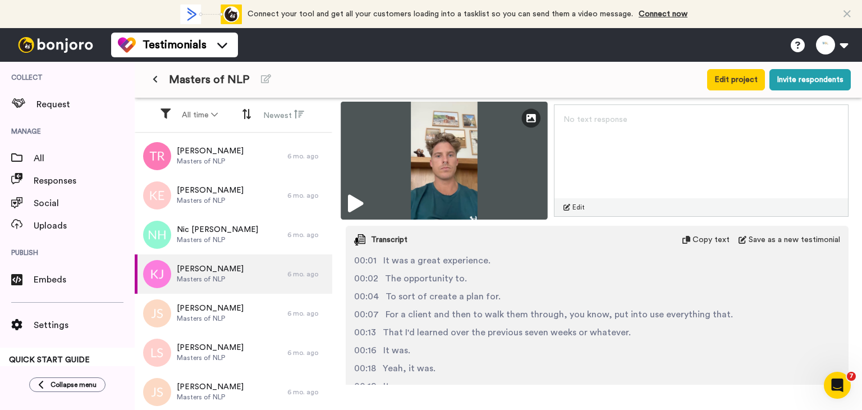
click at [448, 173] on img at bounding box center [444, 161] width 207 height 118
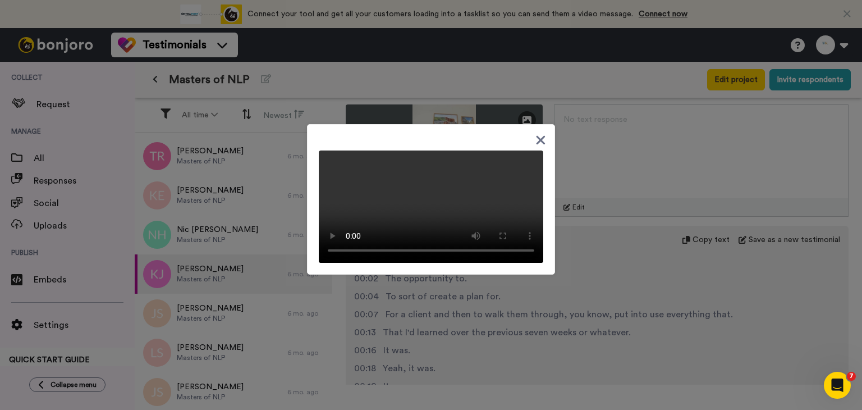
click at [536, 136] on icon at bounding box center [540, 140] width 9 height 9
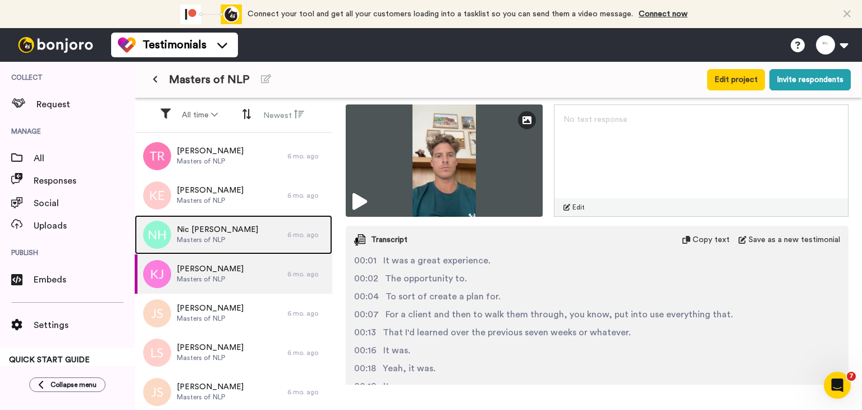
click at [201, 238] on span "Masters of NLP" at bounding box center [217, 239] width 81 height 9
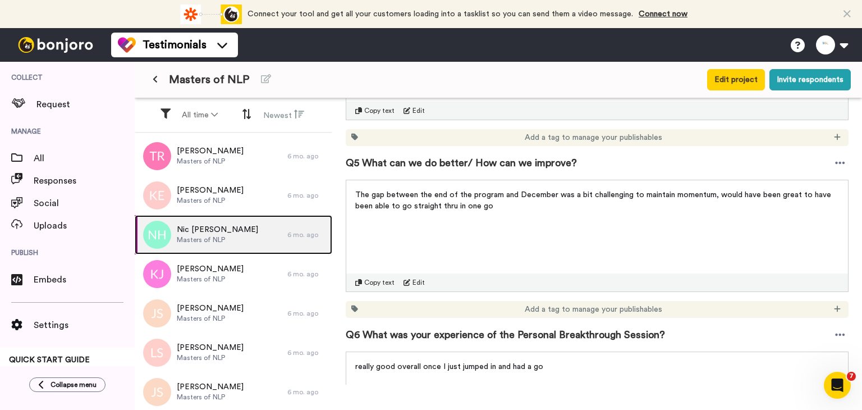
scroll to position [603, 0]
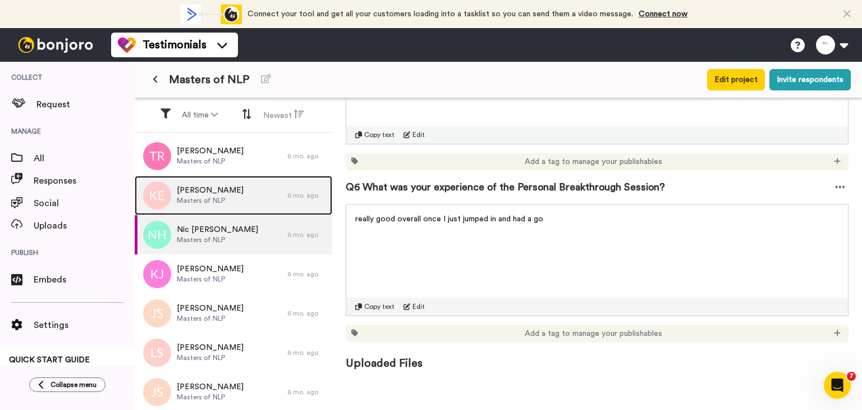
click at [198, 198] on span "Masters of NLP" at bounding box center [210, 200] width 67 height 9
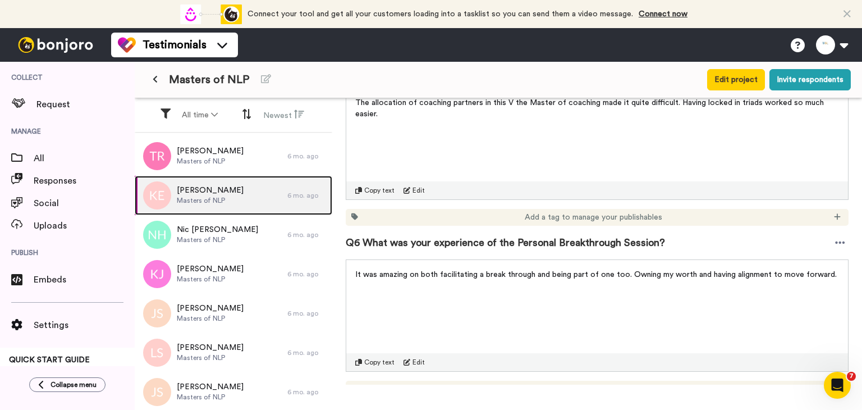
scroll to position [832, 0]
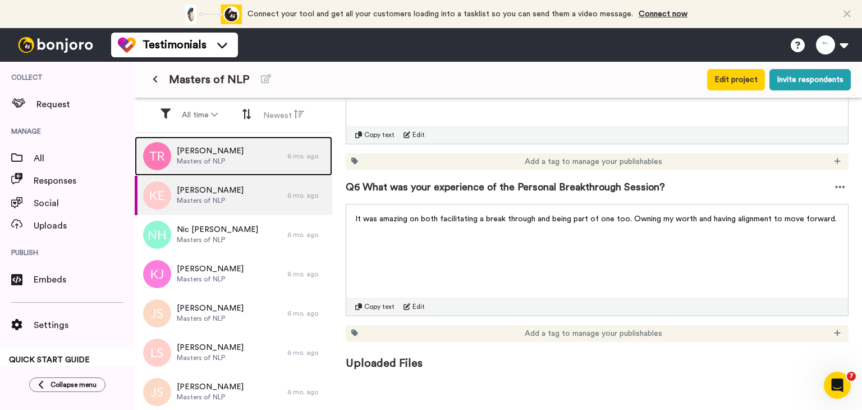
click at [195, 154] on span "[PERSON_NAME]" at bounding box center [210, 150] width 67 height 11
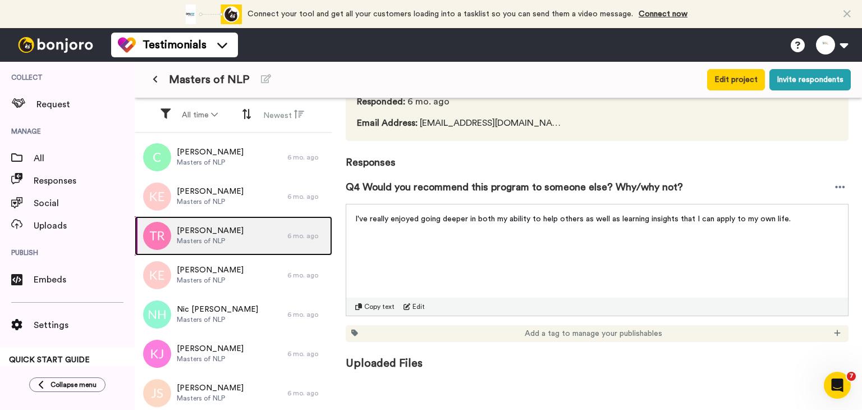
scroll to position [906, 0]
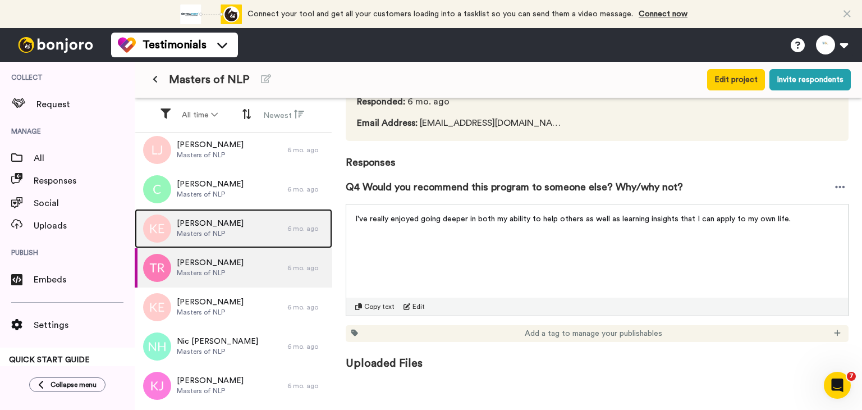
click at [215, 231] on span "Masters of NLP" at bounding box center [210, 233] width 67 height 9
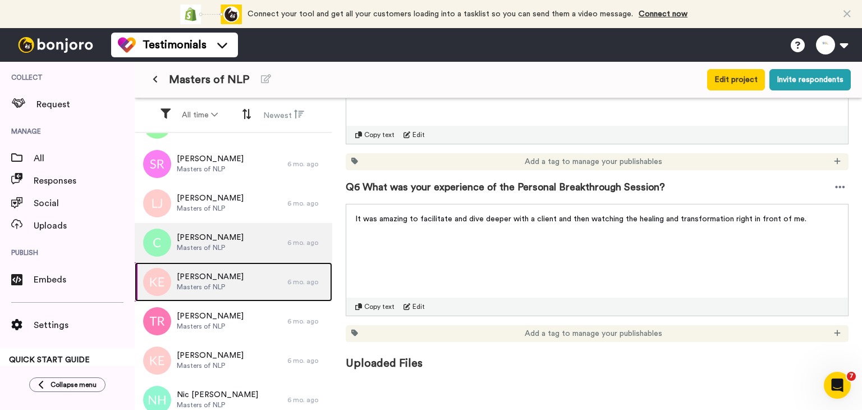
scroll to position [850, 0]
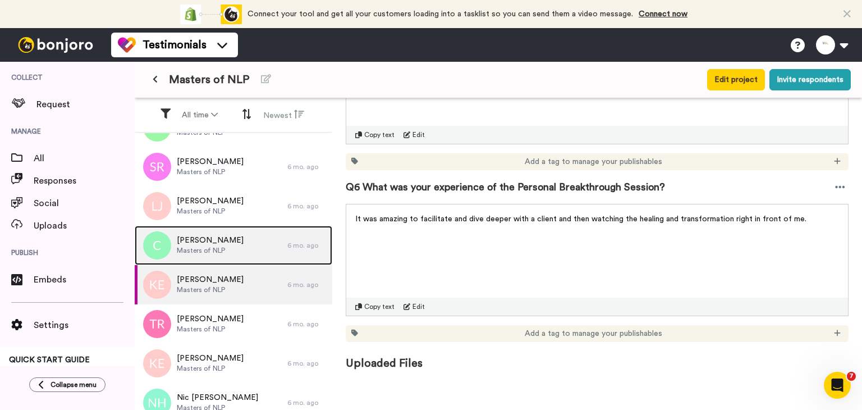
click at [217, 241] on span "[PERSON_NAME]" at bounding box center [210, 240] width 67 height 11
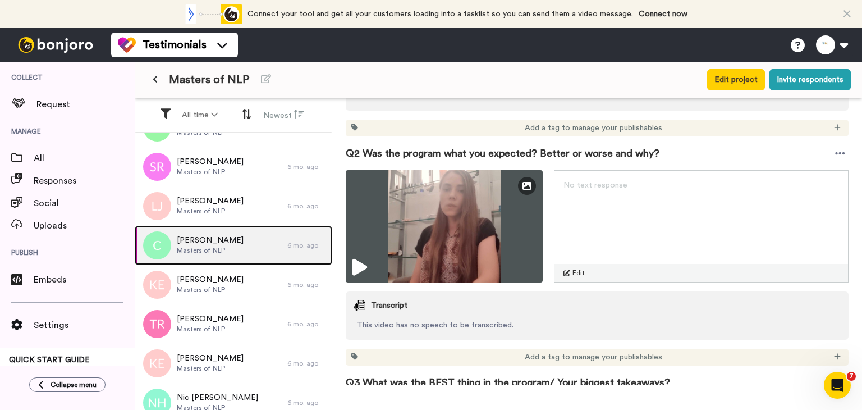
scroll to position [645, 0]
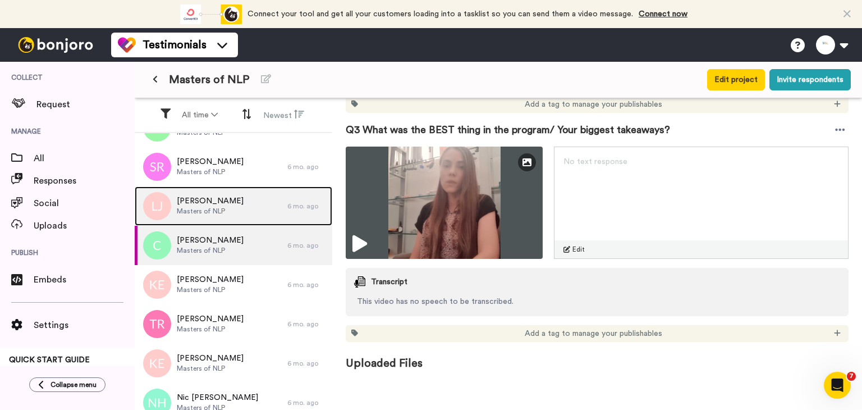
click at [214, 196] on span "[PERSON_NAME]" at bounding box center [210, 200] width 67 height 11
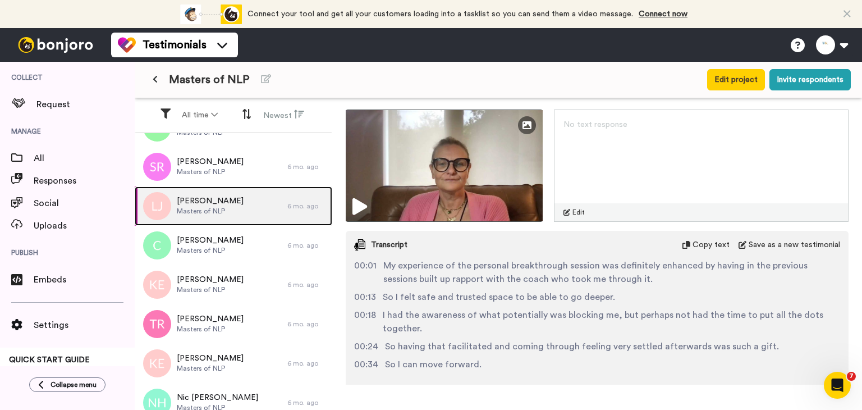
scroll to position [1895, 0]
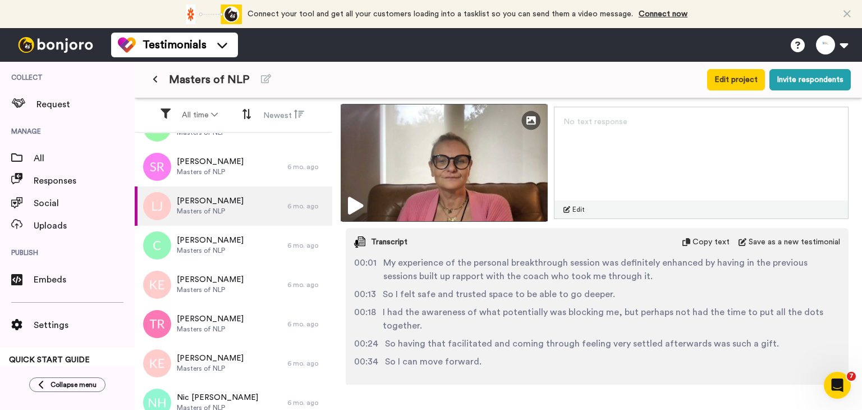
click at [431, 147] on img at bounding box center [444, 163] width 207 height 118
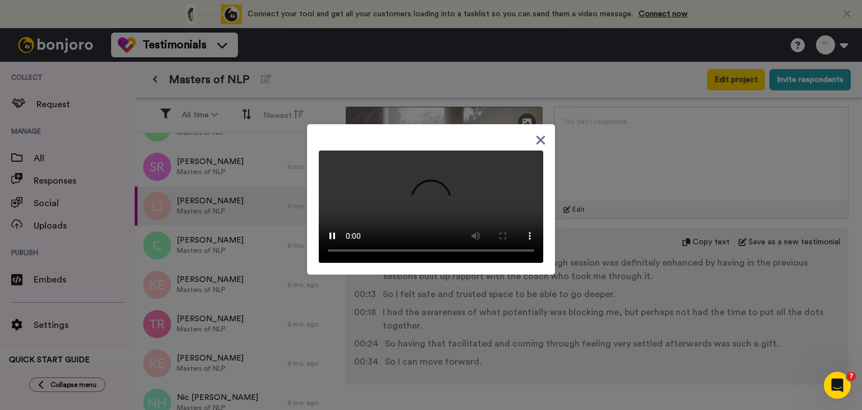
drag, startPoint x: 531, startPoint y: 330, endPoint x: 501, endPoint y: 328, distance: 30.4
click at [531, 330] on div at bounding box center [431, 205] width 862 height 410
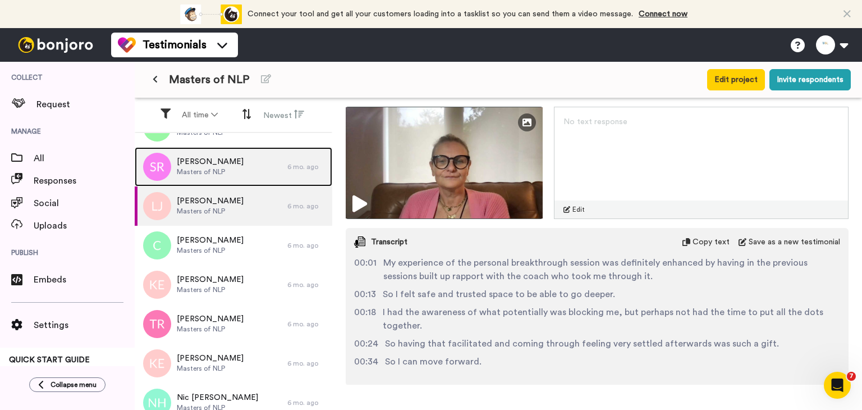
click at [224, 175] on span "Masters of NLP" at bounding box center [210, 171] width 67 height 9
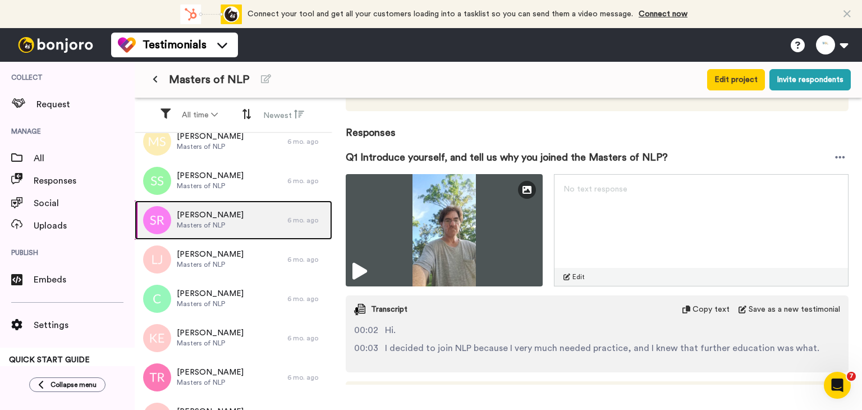
scroll to position [794, 0]
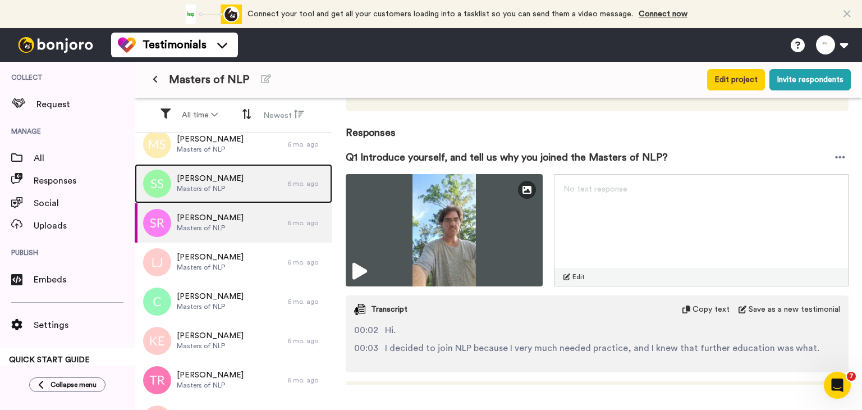
click at [204, 182] on span "[PERSON_NAME]" at bounding box center [210, 178] width 67 height 11
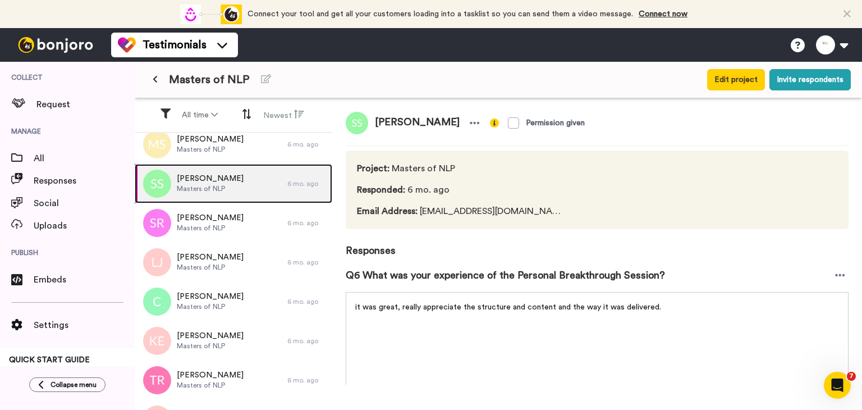
scroll to position [88, 0]
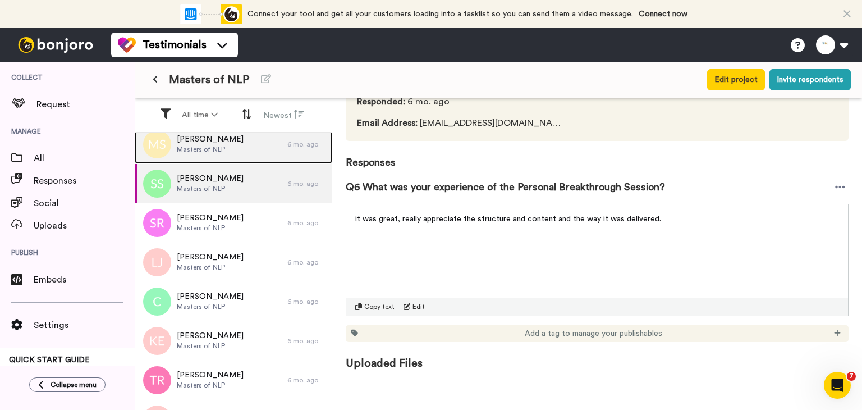
click at [213, 143] on span "[PERSON_NAME]" at bounding box center [210, 139] width 67 height 11
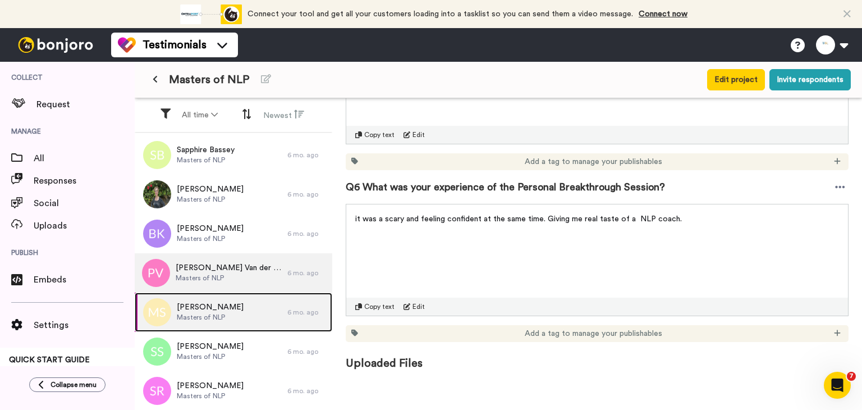
scroll to position [626, 0]
click at [234, 261] on div "[PERSON_NAME] der Sluys Masters of NLP" at bounding box center [211, 273] width 153 height 39
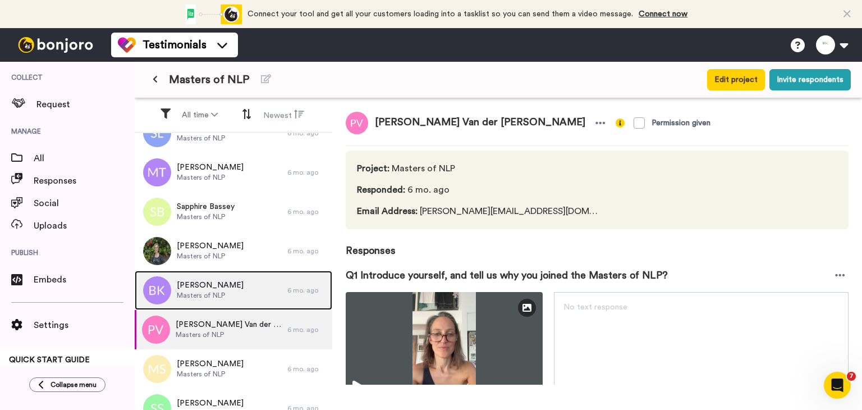
click at [198, 291] on span "Masters of NLP" at bounding box center [210, 295] width 67 height 9
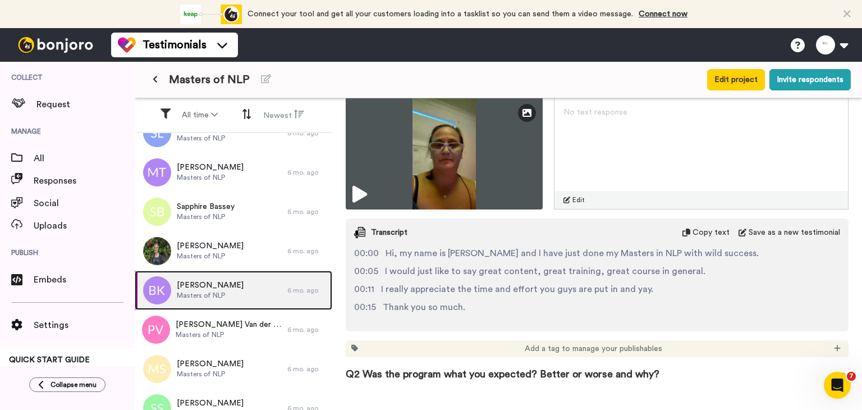
scroll to position [194, 0]
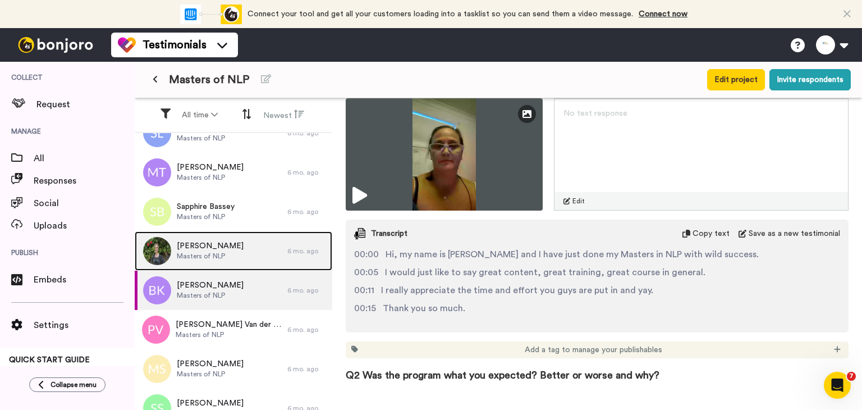
click at [191, 250] on span "[PERSON_NAME]" at bounding box center [210, 245] width 67 height 11
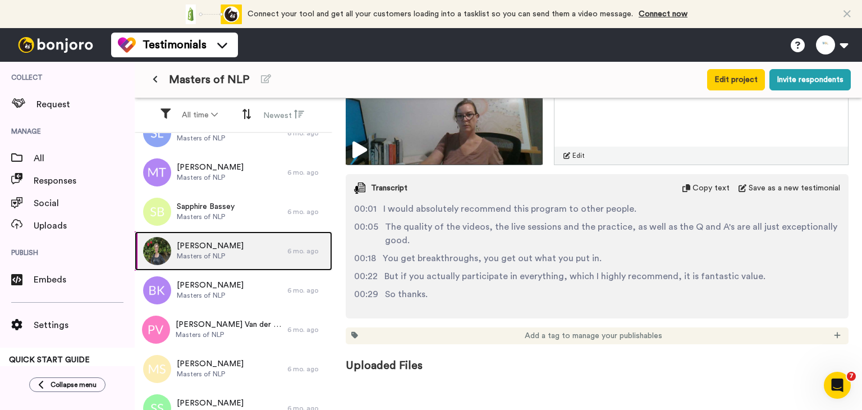
scroll to position [1216, 0]
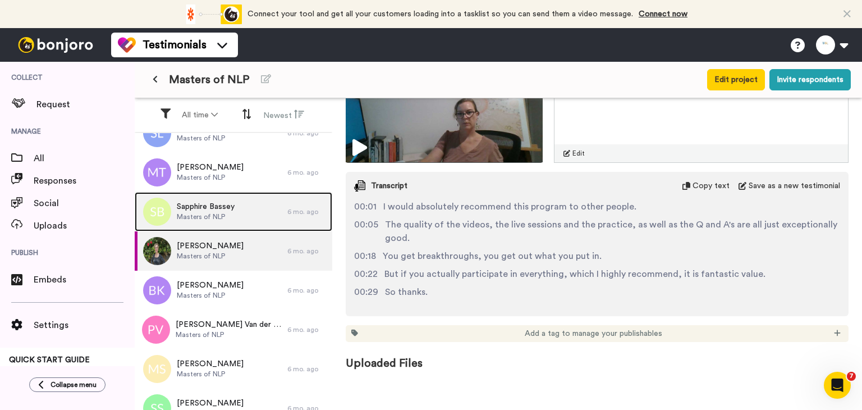
click at [236, 214] on div "Sapphire Bassey Masters of NLP" at bounding box center [211, 211] width 153 height 39
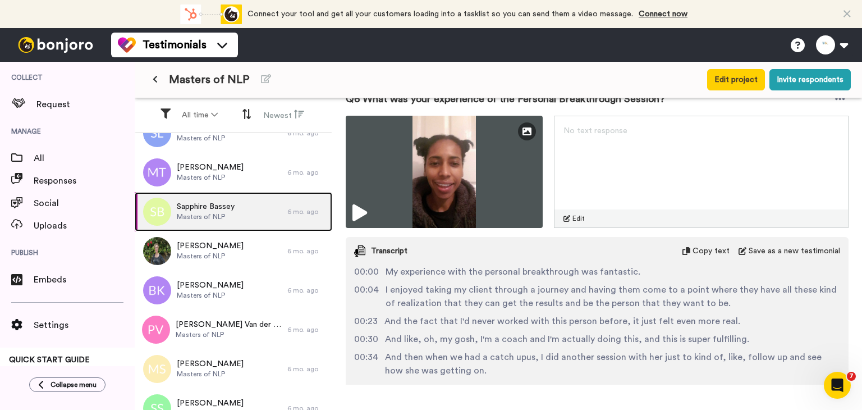
scroll to position [1883, 0]
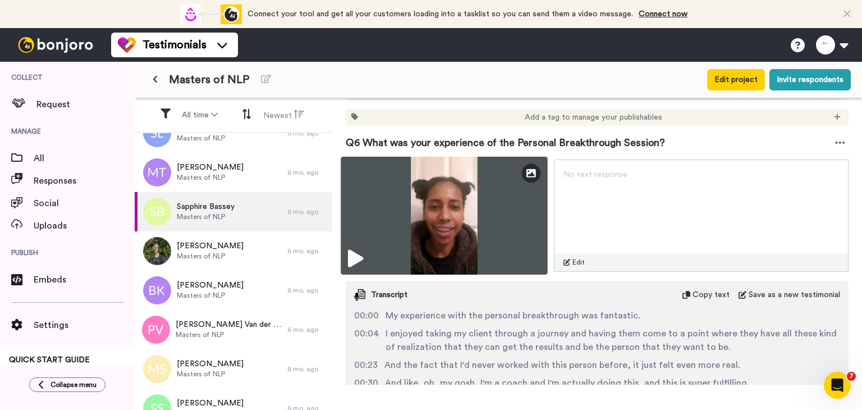
click at [441, 223] on img at bounding box center [444, 216] width 207 height 118
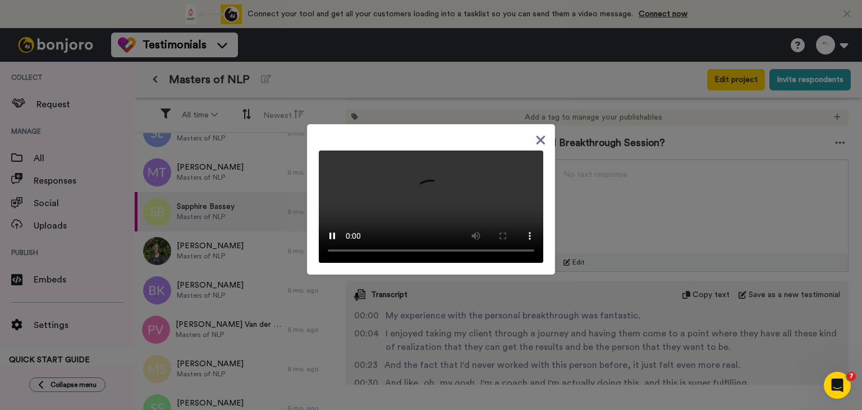
click at [194, 189] on div at bounding box center [431, 205] width 862 height 410
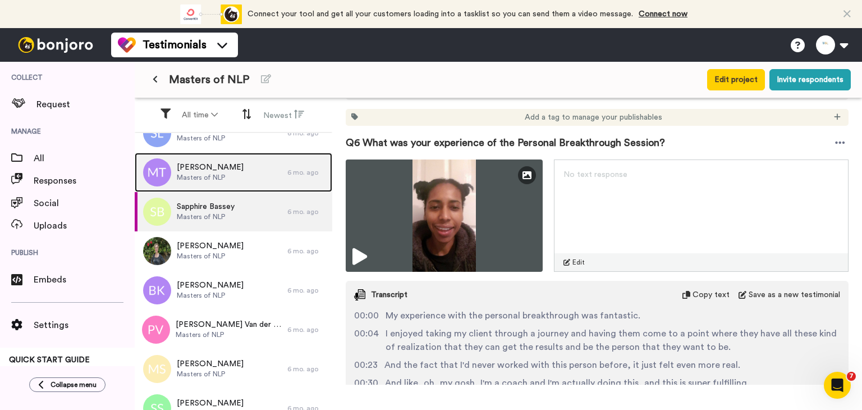
click at [193, 180] on span "Masters of NLP" at bounding box center [210, 177] width 67 height 9
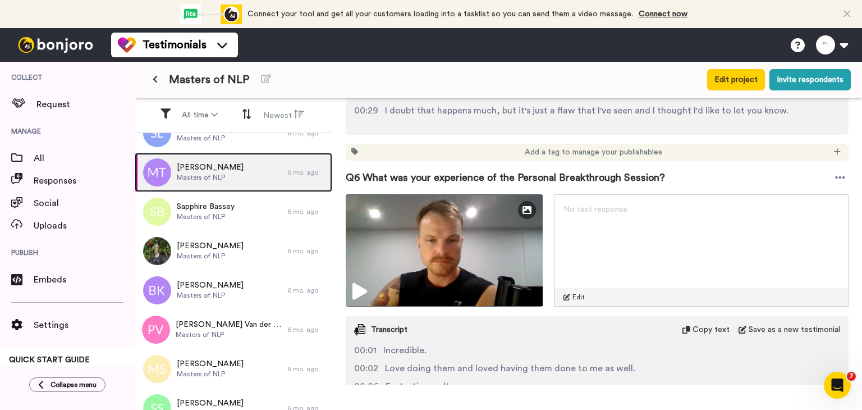
scroll to position [1835, 0]
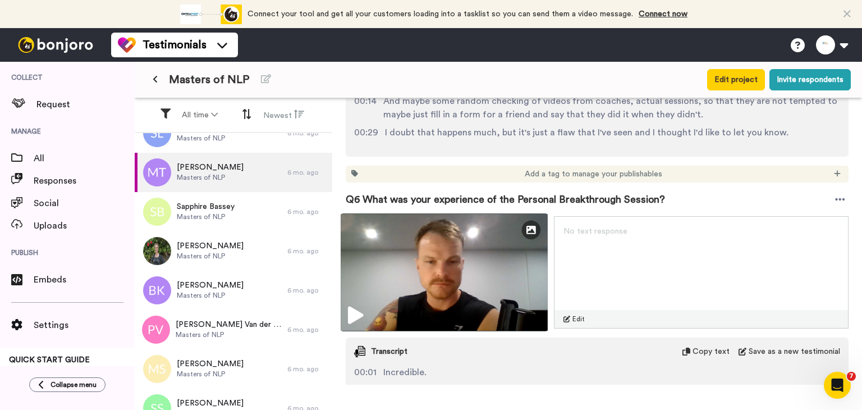
click at [489, 273] on img at bounding box center [444, 272] width 207 height 118
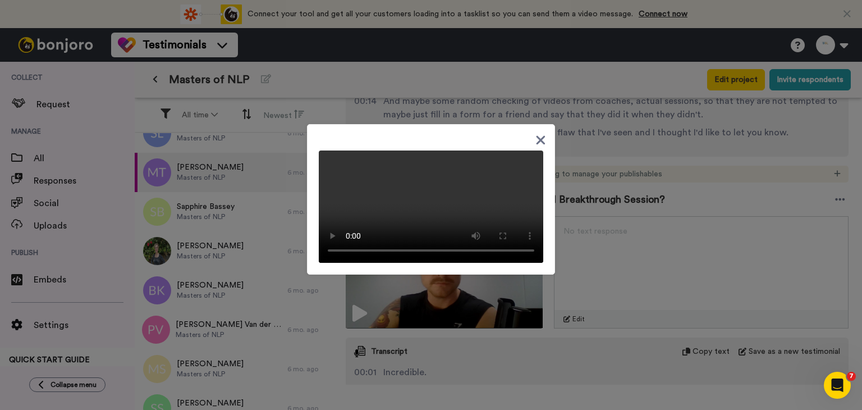
click at [536, 136] on icon at bounding box center [540, 140] width 9 height 9
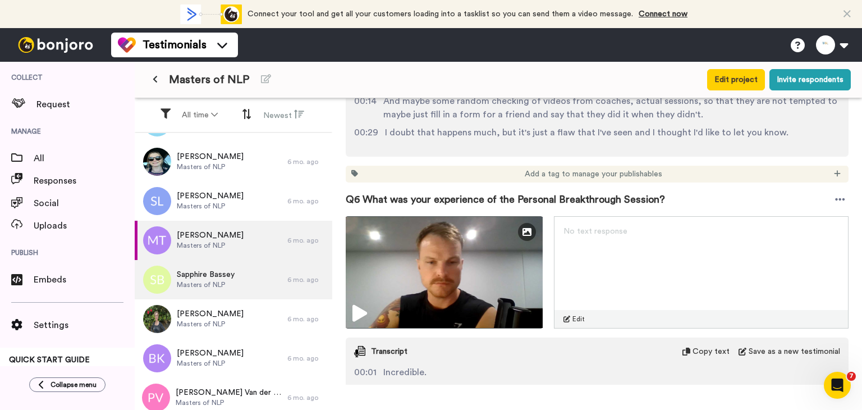
scroll to position [457, 0]
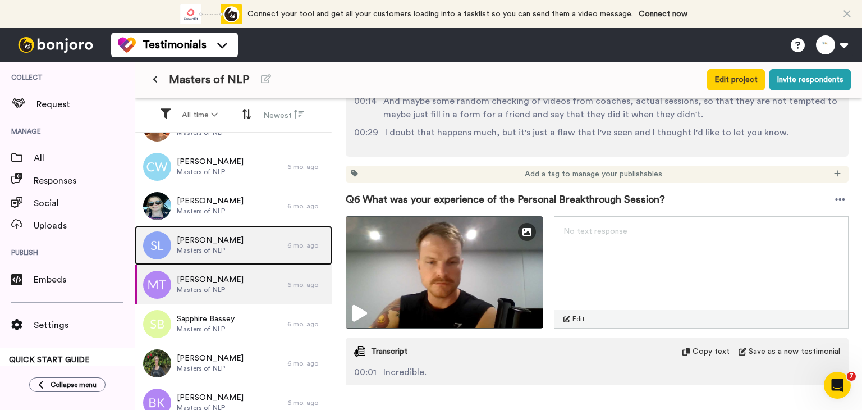
click at [222, 260] on div "[PERSON_NAME] Masters of NLP" at bounding box center [211, 245] width 153 height 39
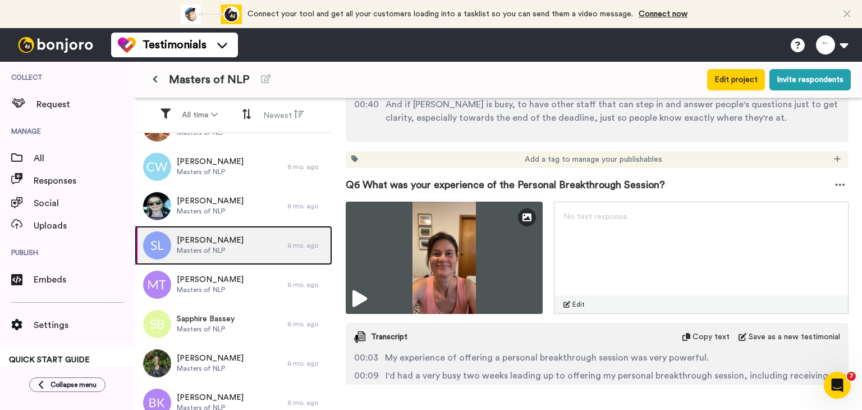
scroll to position [1709, 0]
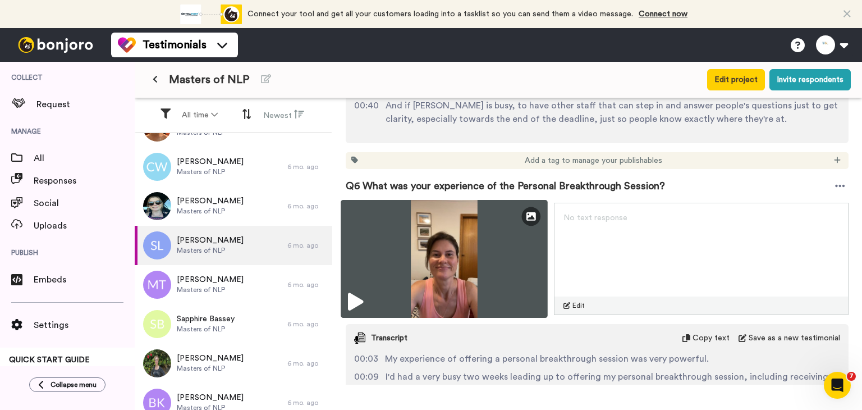
click at [458, 248] on img at bounding box center [444, 259] width 207 height 118
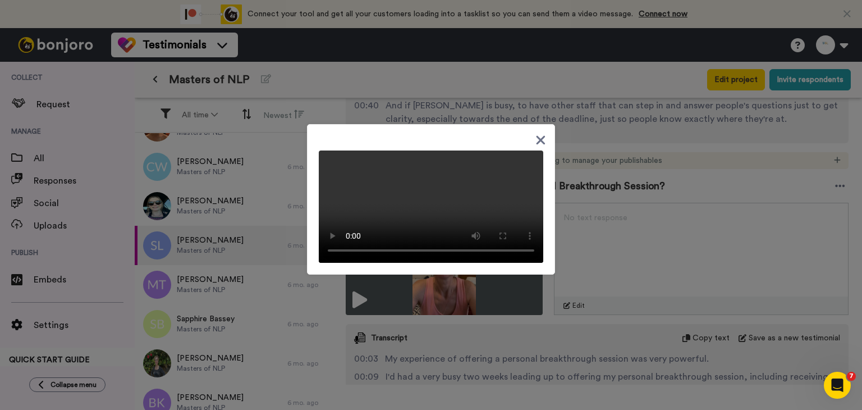
click at [538, 136] on icon at bounding box center [540, 140] width 9 height 9
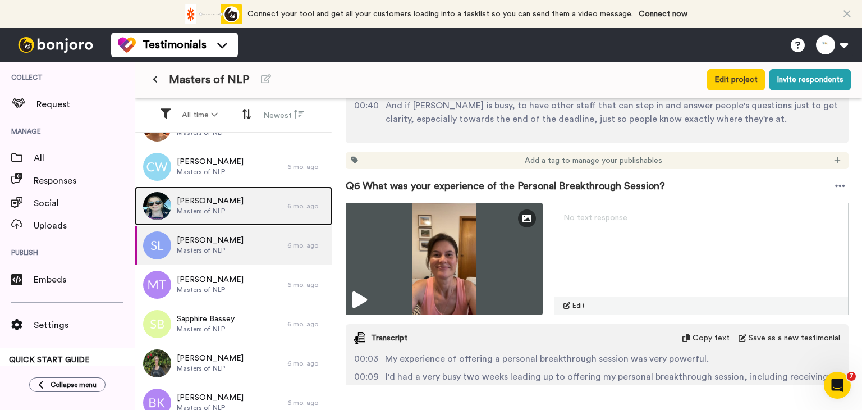
click at [264, 203] on div "[PERSON_NAME] Masters of NLP" at bounding box center [211, 205] width 153 height 39
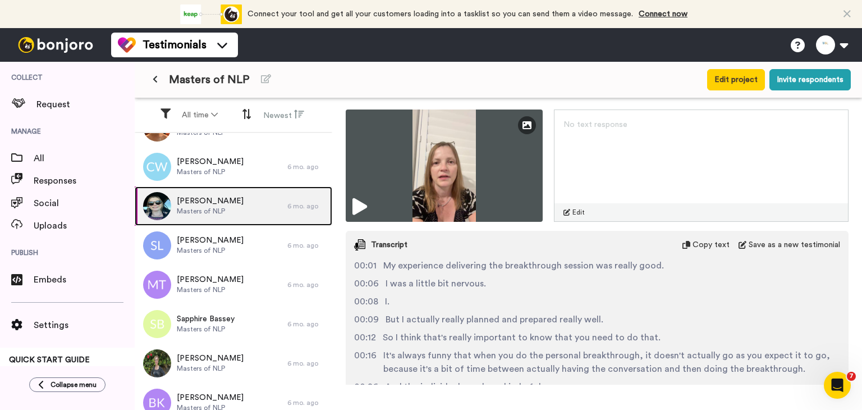
scroll to position [1702, 0]
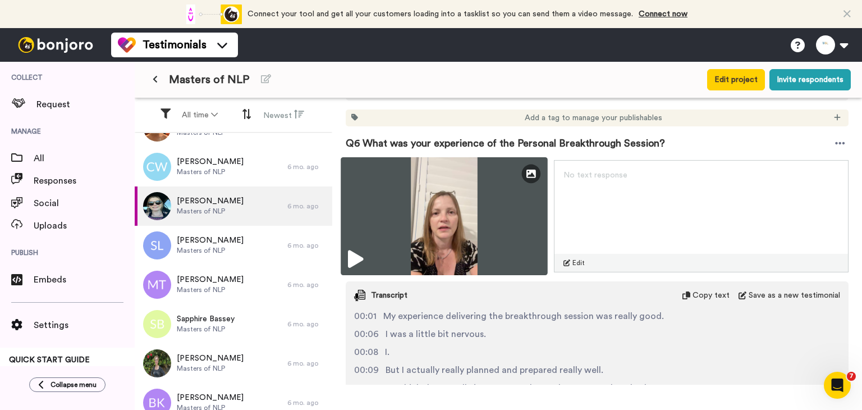
click at [464, 234] on img at bounding box center [444, 216] width 207 height 118
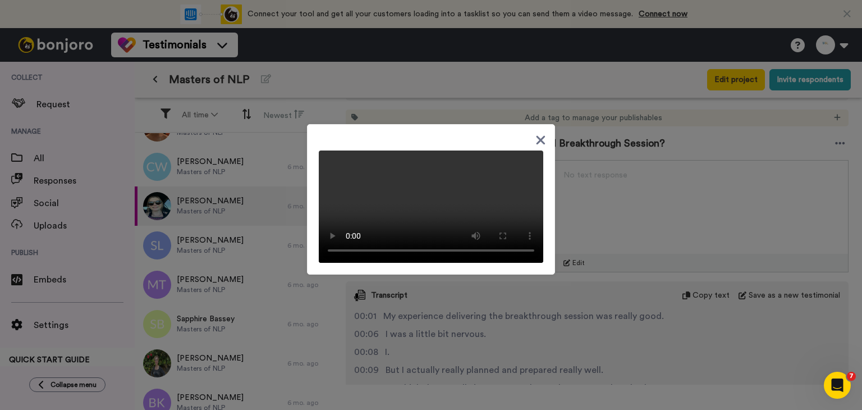
click at [507, 263] on div at bounding box center [431, 199] width 248 height 150
click at [603, 245] on div at bounding box center [431, 205] width 862 height 410
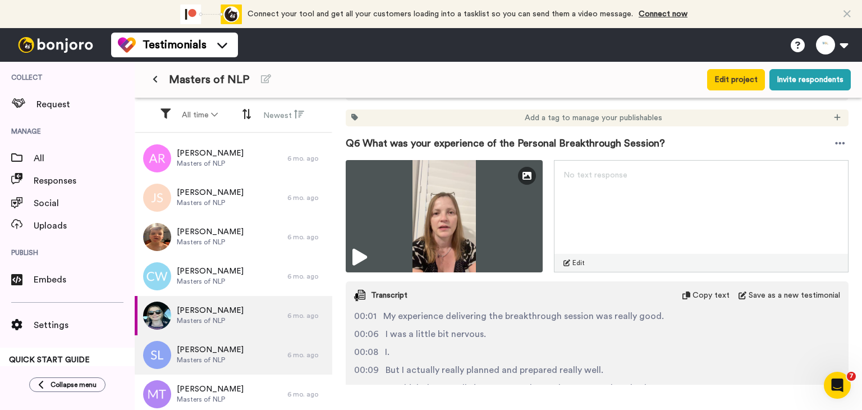
scroll to position [345, 0]
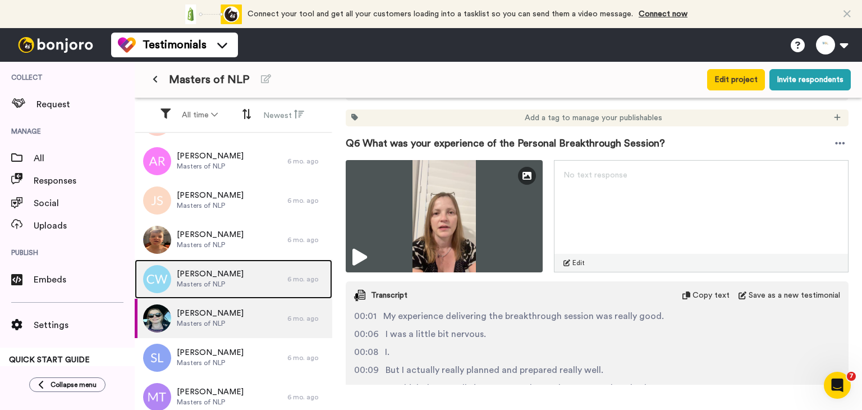
click at [206, 275] on span "[PERSON_NAME]" at bounding box center [210, 273] width 67 height 11
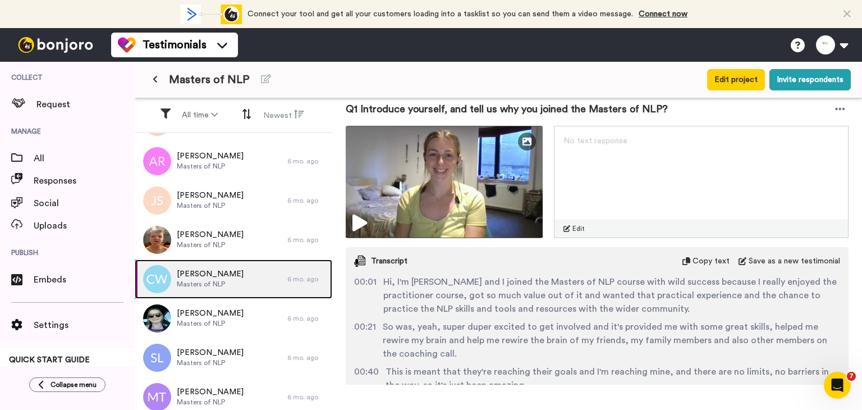
scroll to position [35, 0]
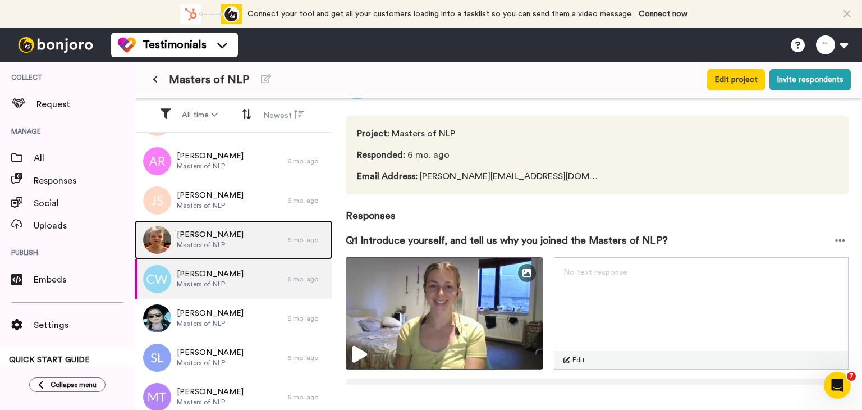
click at [254, 236] on div "[PERSON_NAME] Masters of NLP" at bounding box center [211, 239] width 153 height 39
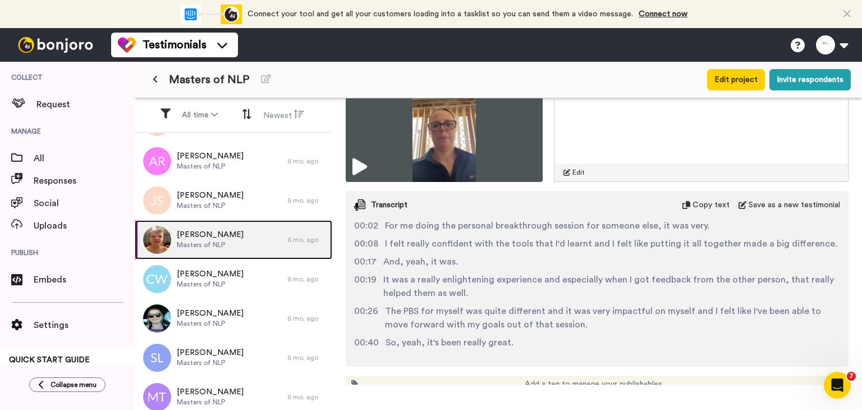
scroll to position [1684, 0]
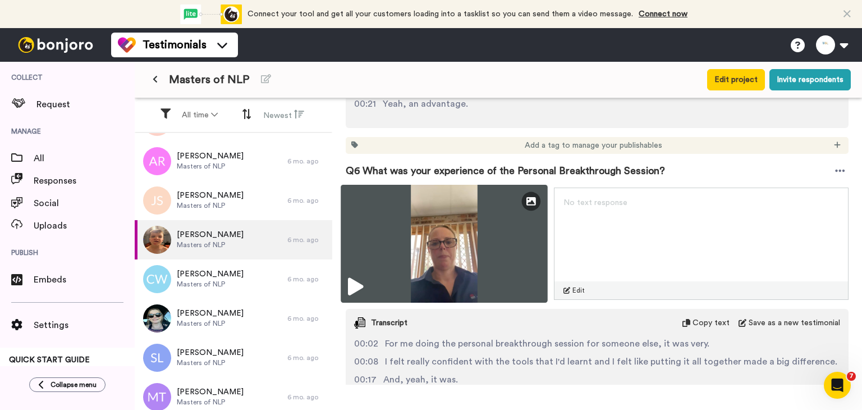
click at [419, 217] on img at bounding box center [444, 244] width 207 height 118
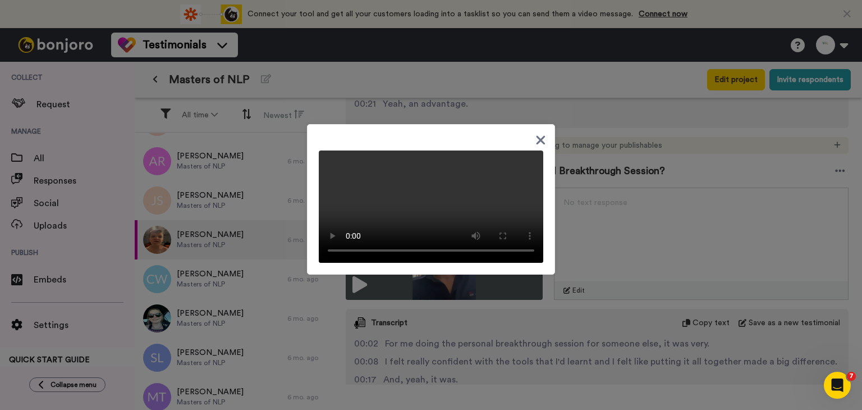
click at [431, 150] on video at bounding box center [431, 206] width 224 height 112
click at [580, 333] on div at bounding box center [431, 205] width 862 height 410
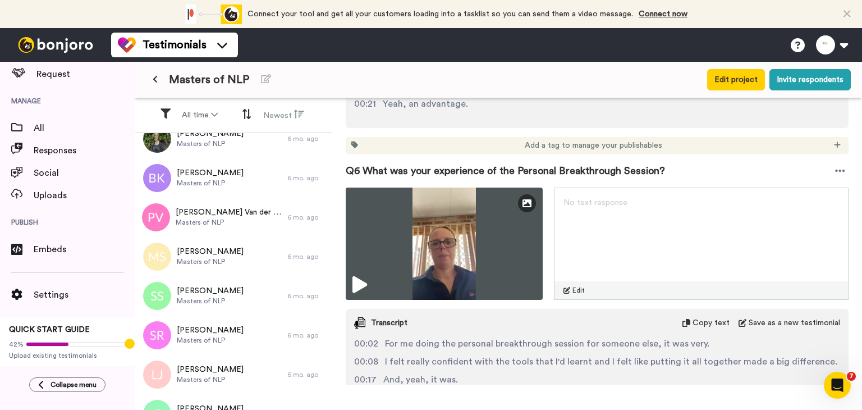
scroll to position [1018, 0]
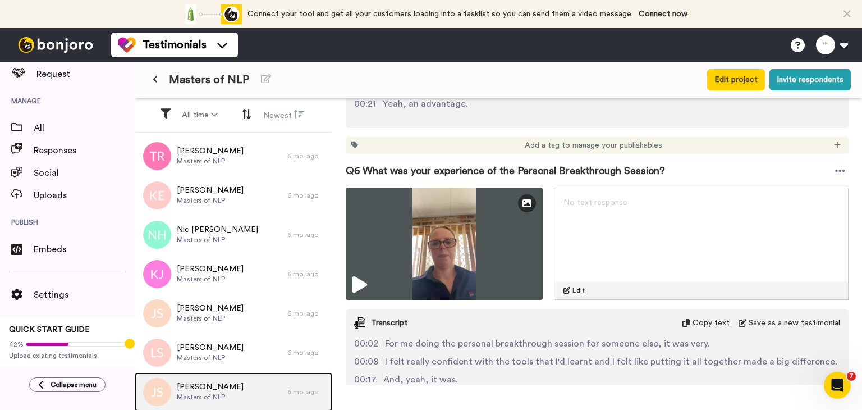
click at [269, 382] on div "[PERSON_NAME] Masters of NLP" at bounding box center [211, 391] width 153 height 39
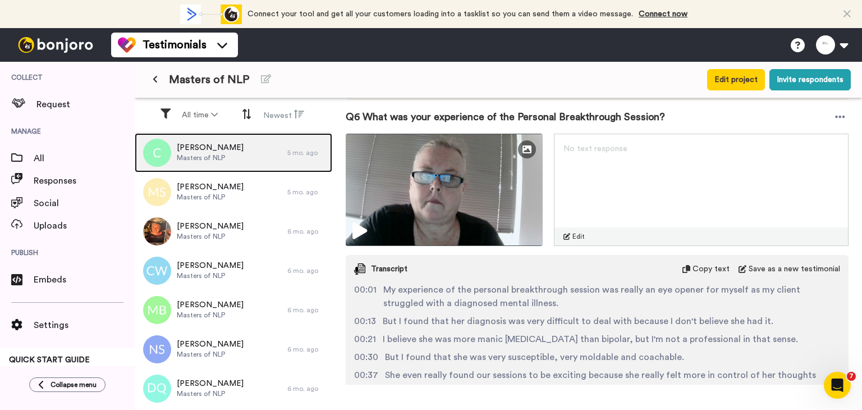
click at [232, 153] on div "[PERSON_NAME] of NLP" at bounding box center [211, 152] width 153 height 39
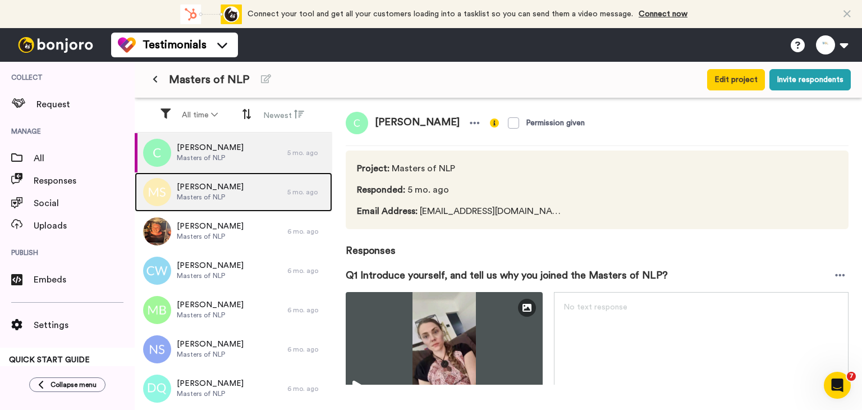
click at [187, 183] on span "[PERSON_NAME]" at bounding box center [210, 186] width 67 height 11
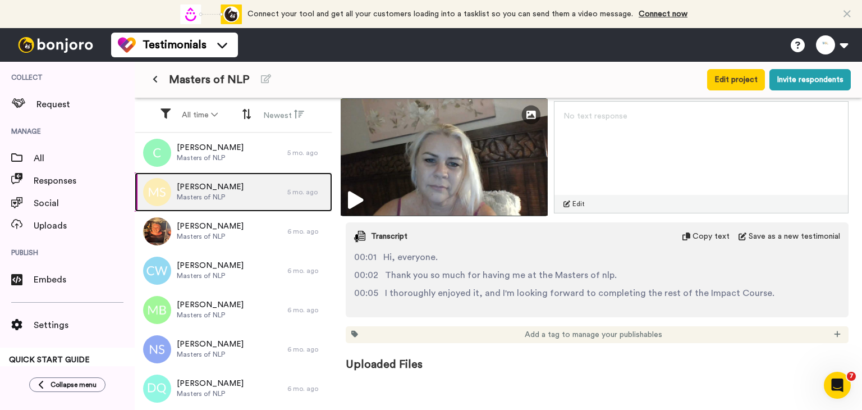
scroll to position [192, 0]
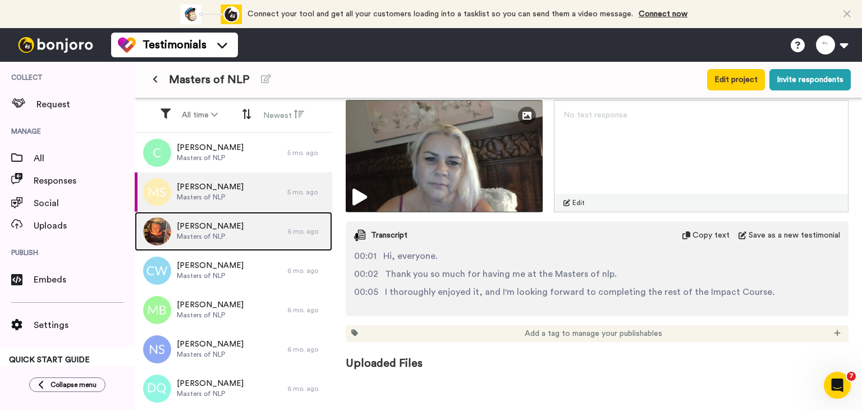
click at [253, 244] on div "[PERSON_NAME] of NLP" at bounding box center [211, 231] width 153 height 39
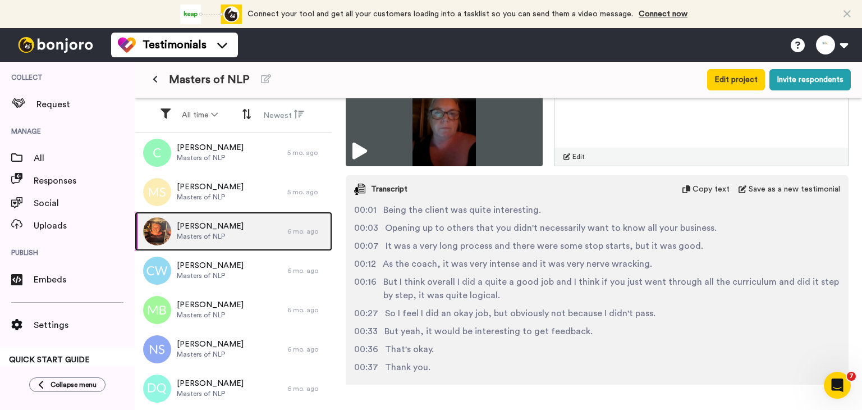
scroll to position [1555, 0]
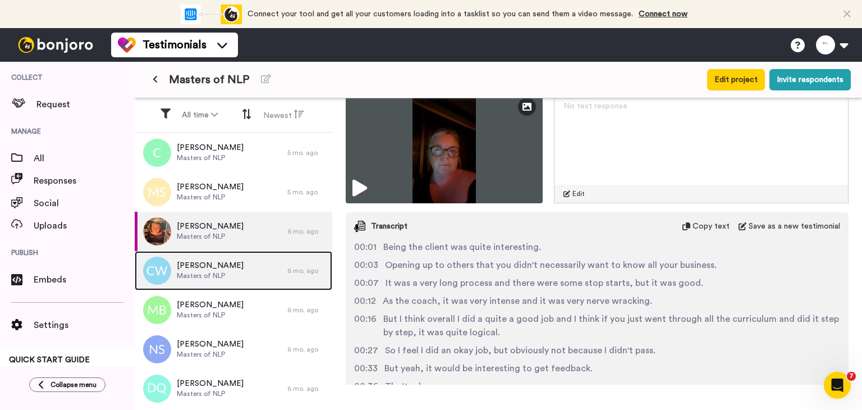
click at [201, 271] on span "Masters of NLP" at bounding box center [210, 275] width 67 height 9
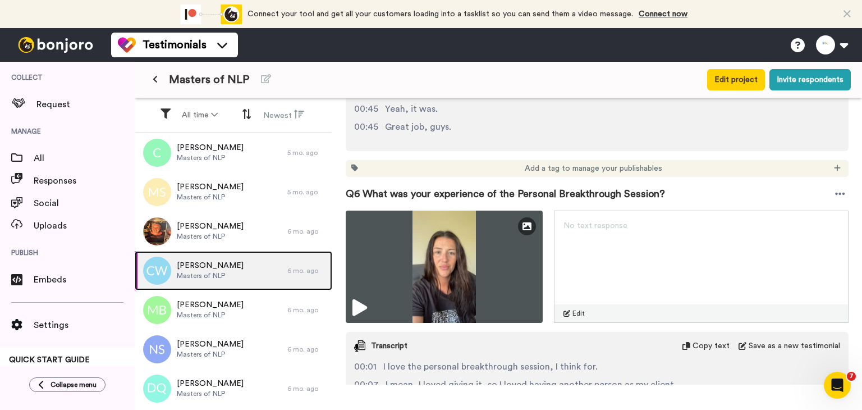
scroll to position [1578, 0]
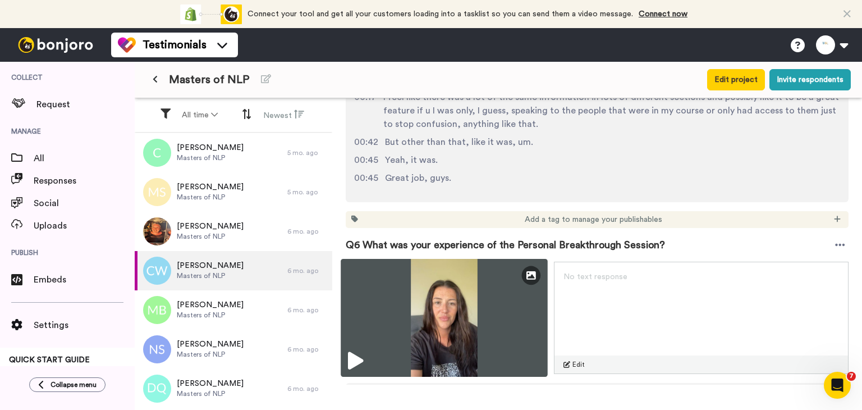
click at [352, 306] on img at bounding box center [444, 318] width 207 height 118
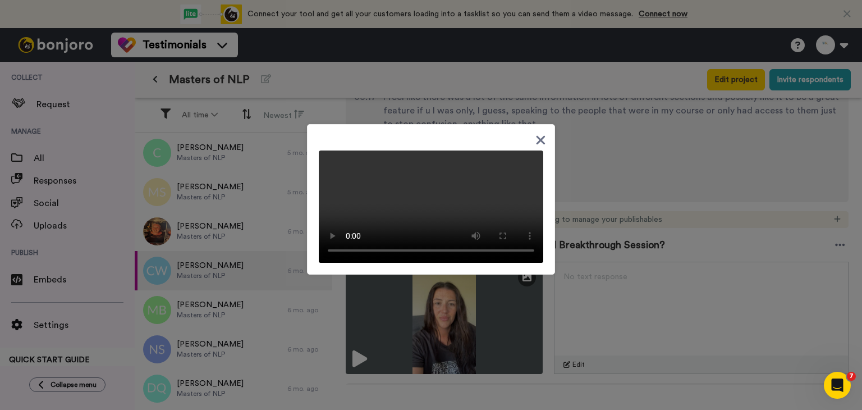
click at [539, 133] on icon at bounding box center [540, 140] width 11 height 14
